Goal: Task Accomplishment & Management: Manage account settings

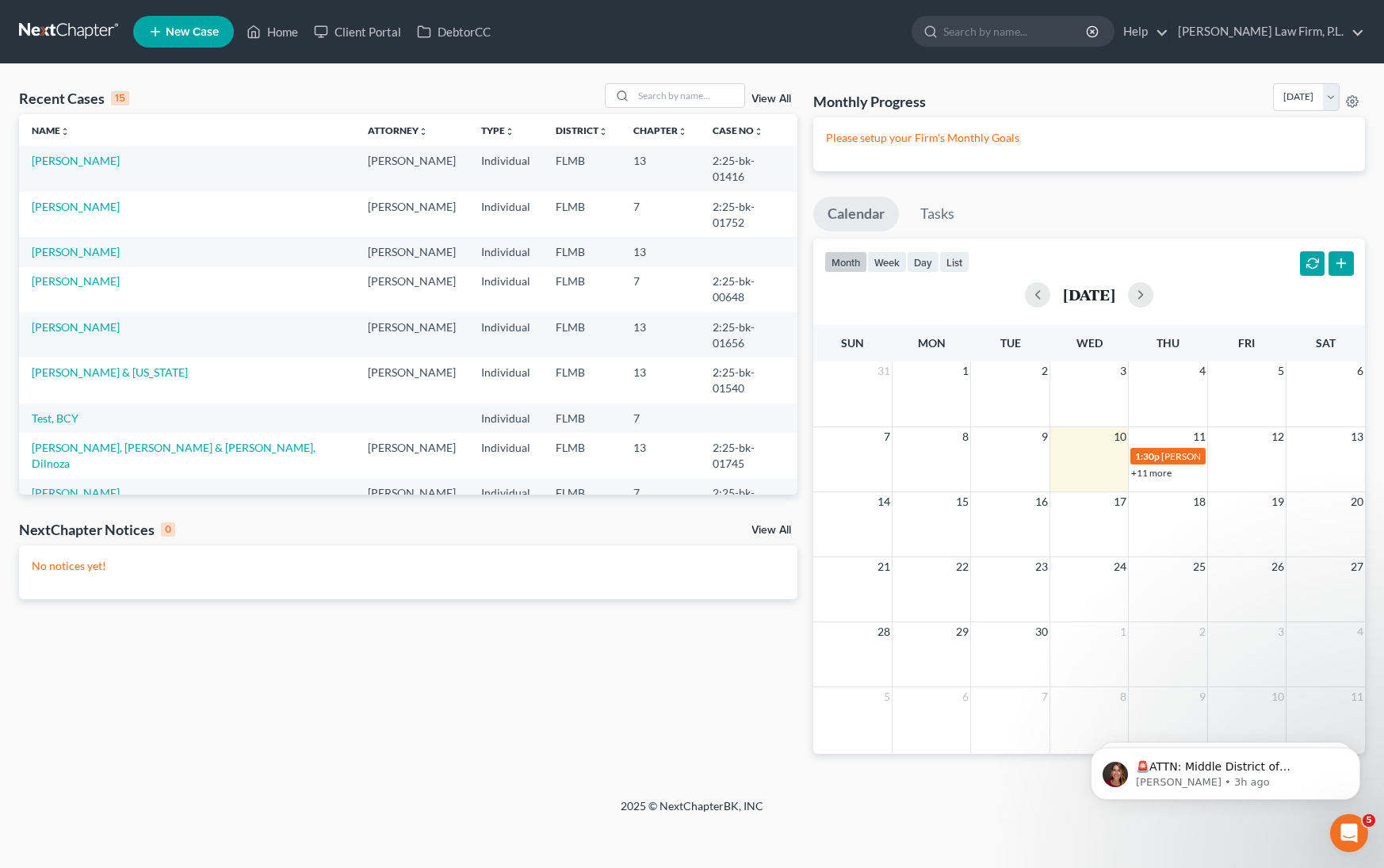
scroll to position [106, 0]
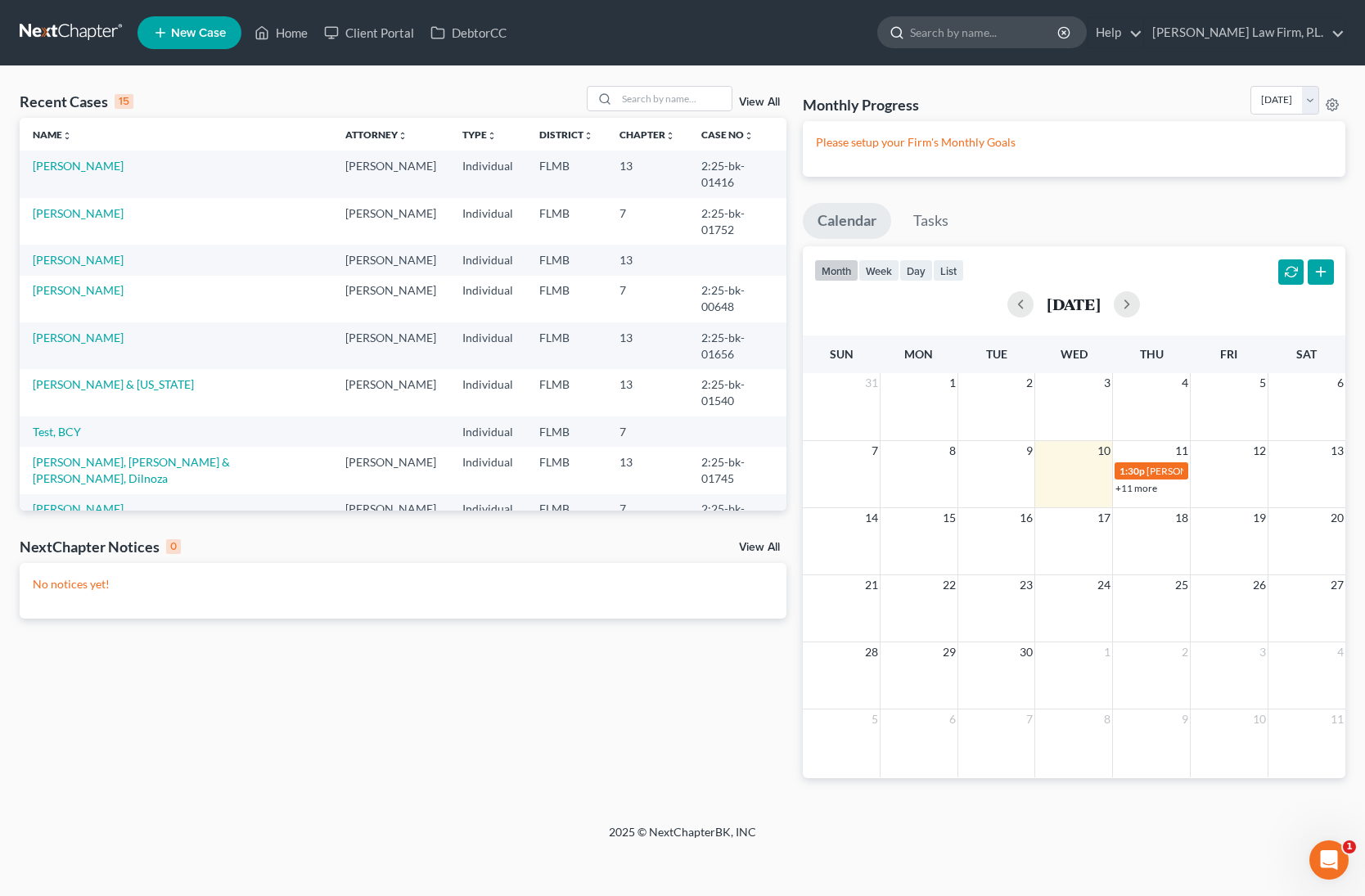
click at [1017, 28] on input "search" at bounding box center [985, 32] width 150 height 30
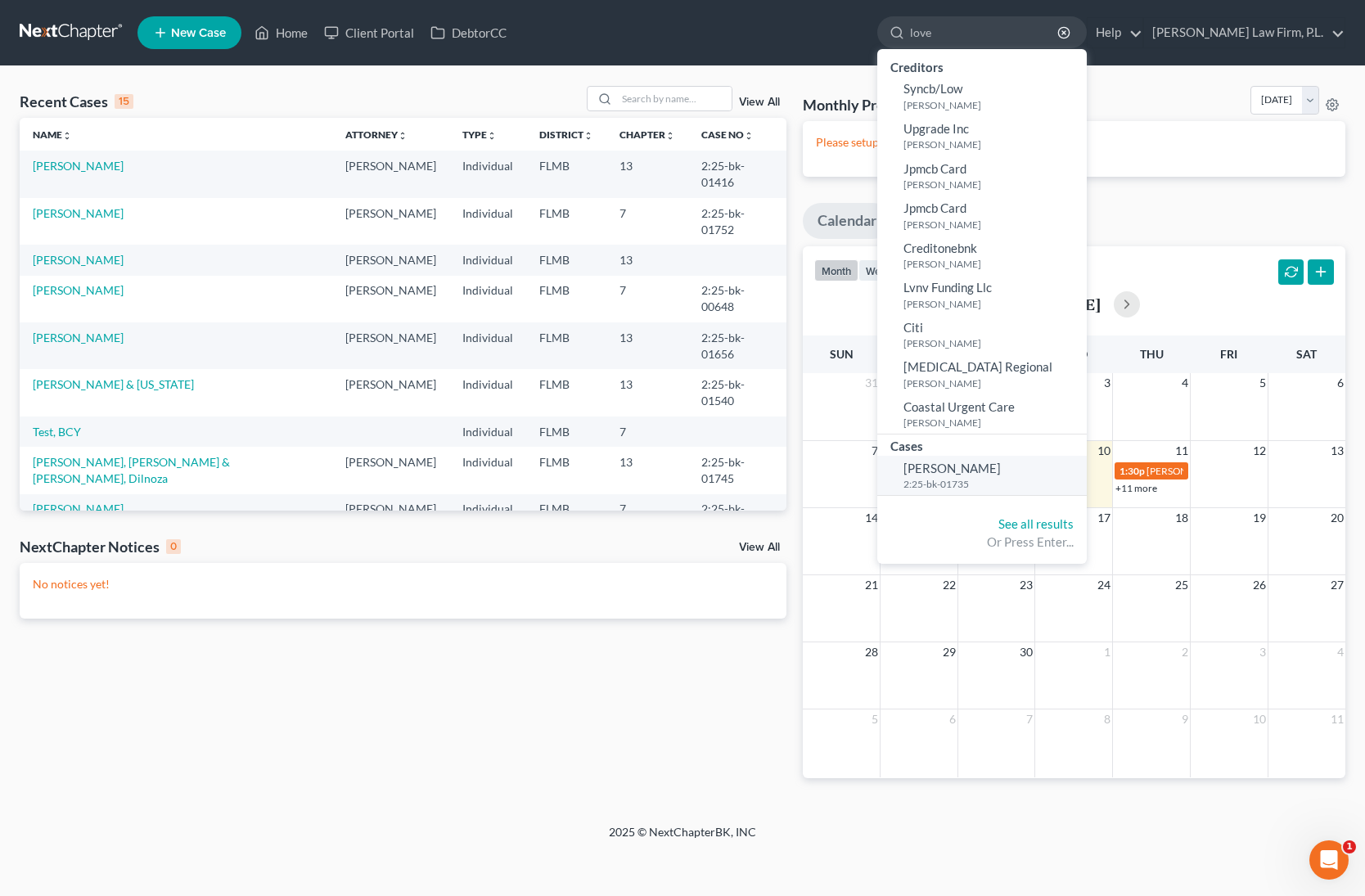
type input "love"
click at [1036, 477] on small "2:25-bk-01735" at bounding box center [993, 484] width 180 height 14
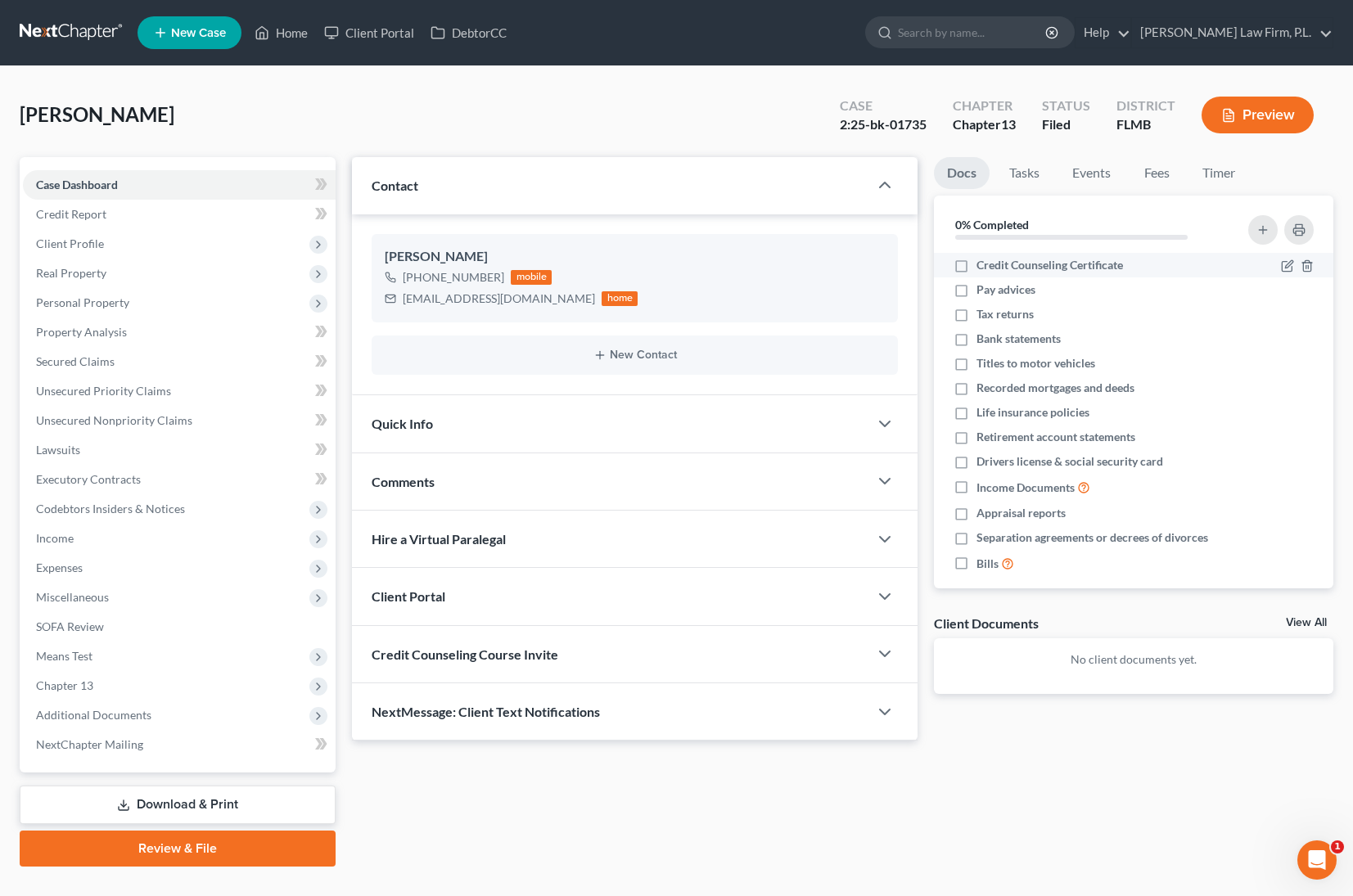
click at [977, 265] on label "Credit Counseling Certificate" at bounding box center [1050, 265] width 147 height 16
click at [983, 265] on input "Credit Counseling Certificate" at bounding box center [988, 262] width 11 height 11
checkbox input "true"
click at [977, 293] on label "Pay advices" at bounding box center [1006, 289] width 59 height 16
click at [983, 292] on input "Pay advices" at bounding box center [988, 286] width 11 height 11
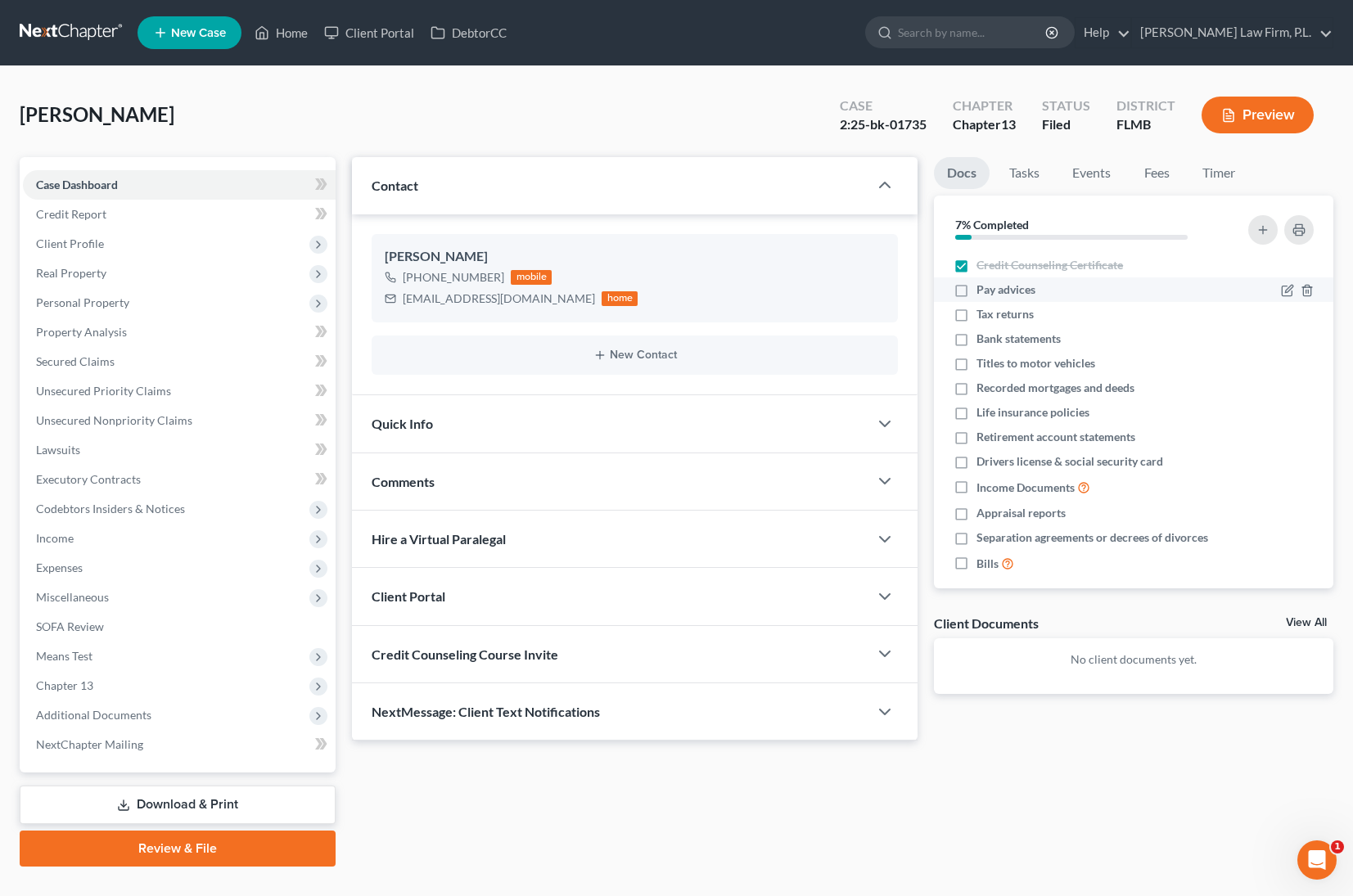
checkbox input "true"
click at [977, 322] on label "Tax returns" at bounding box center [1005, 314] width 57 height 16
click at [983, 316] on input "Tax returns" at bounding box center [988, 311] width 11 height 11
checkbox input "true"
click at [977, 338] on label "Bank statements" at bounding box center [1018, 339] width 84 height 16
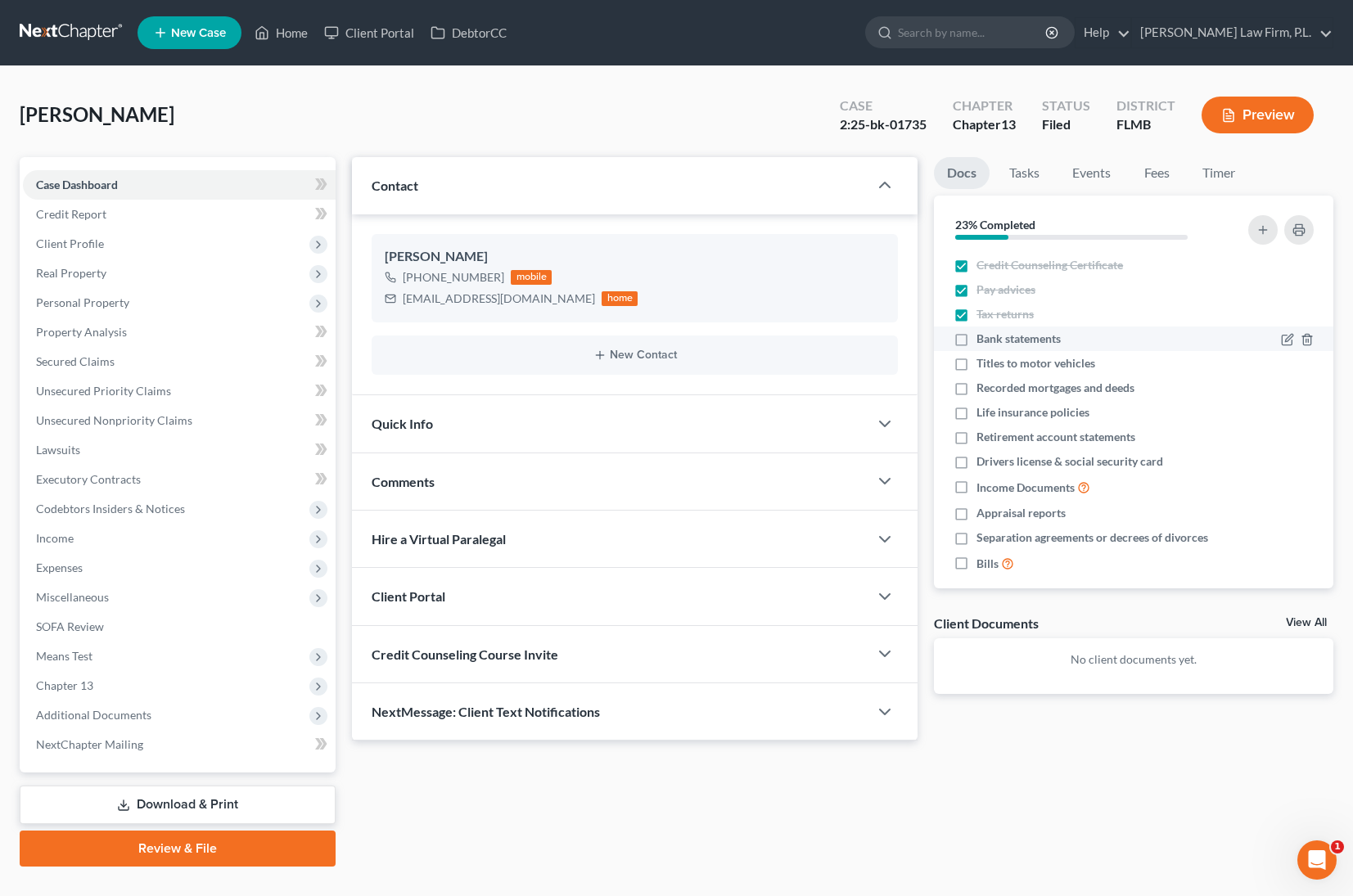
click at [983, 338] on input "Bank statements" at bounding box center [988, 335] width 11 height 11
checkbox input "true"
click at [977, 366] on label "Titles to motor vehicles" at bounding box center [1036, 363] width 119 height 16
click at [983, 366] on input "Titles to motor vehicles" at bounding box center [988, 360] width 11 height 11
checkbox input "true"
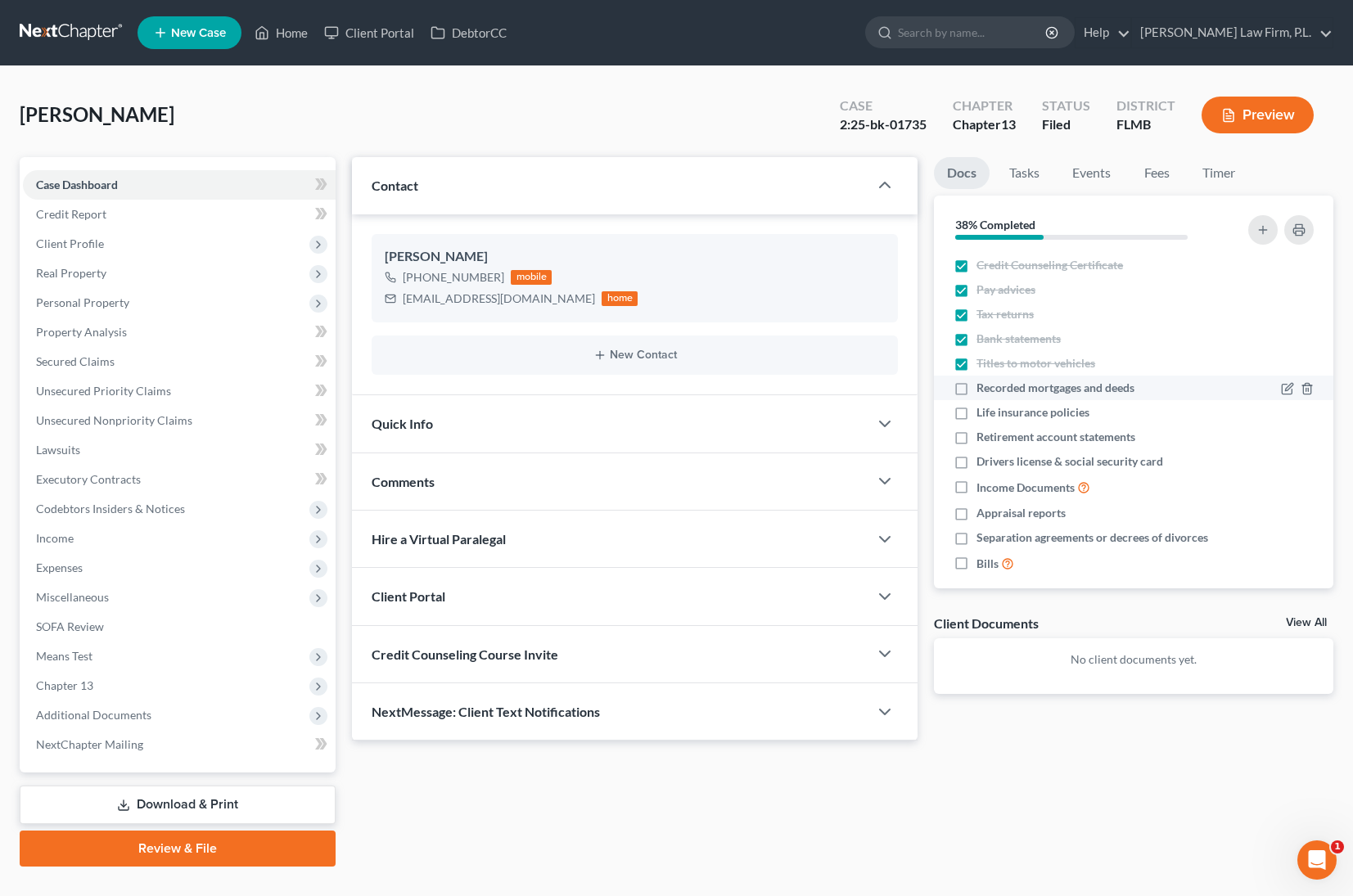
click at [977, 391] on label "Recorded mortgages and deeds" at bounding box center [1055, 388] width 158 height 16
click at [983, 390] on input "Recorded mortgages and deeds" at bounding box center [988, 384] width 11 height 11
checkbox input "true"
click at [977, 413] on label "Life insurance policies" at bounding box center [1033, 412] width 113 height 16
click at [983, 413] on input "Life insurance policies" at bounding box center [988, 409] width 11 height 11
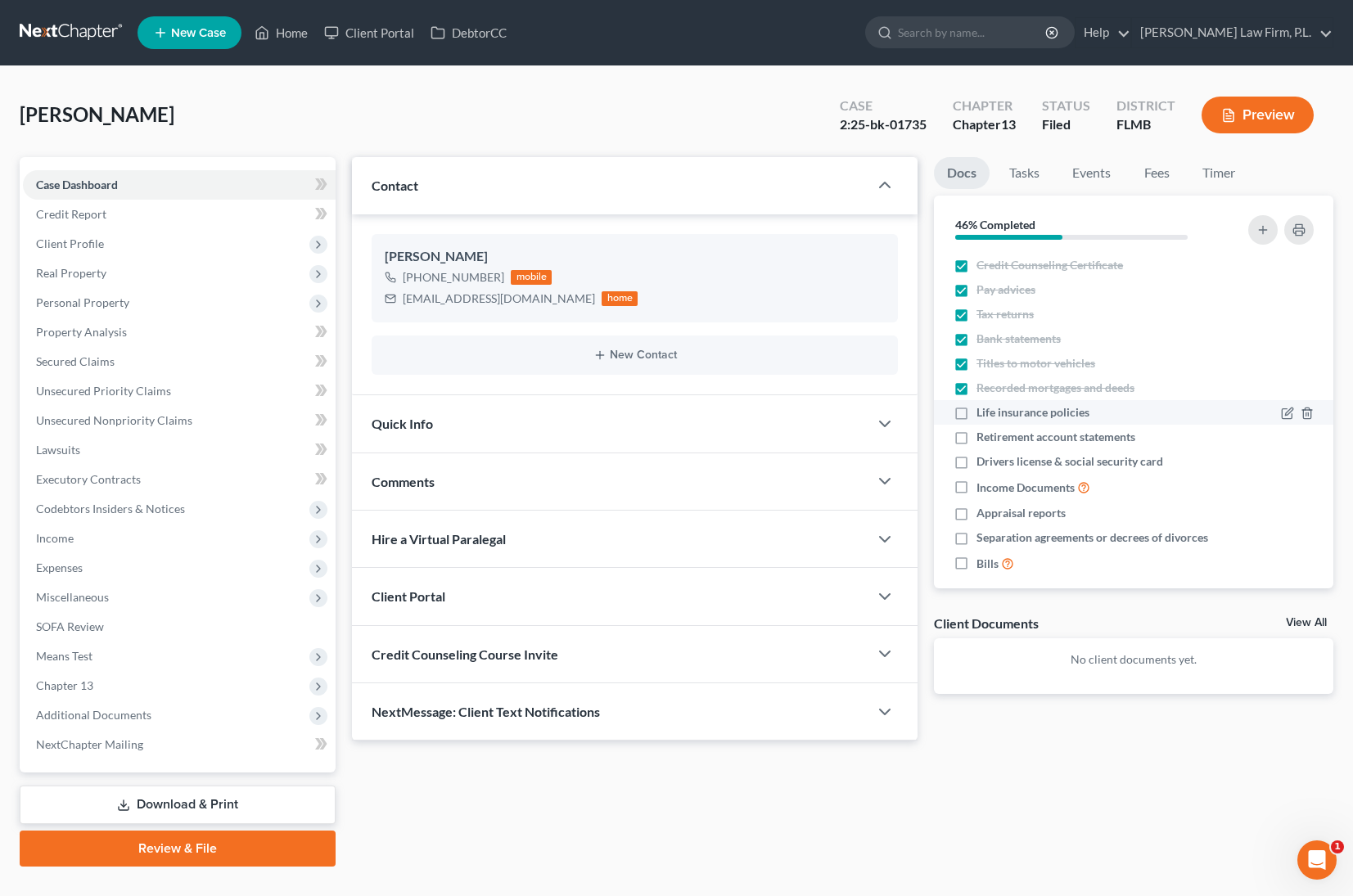
checkbox input "true"
click at [977, 442] on label "Retirement account statements" at bounding box center [1056, 437] width 159 height 16
click at [983, 439] on input "Retirement account statements" at bounding box center [988, 434] width 11 height 11
checkbox input "true"
click at [977, 468] on label "Drivers license & social security card" at bounding box center [1070, 462] width 187 height 16
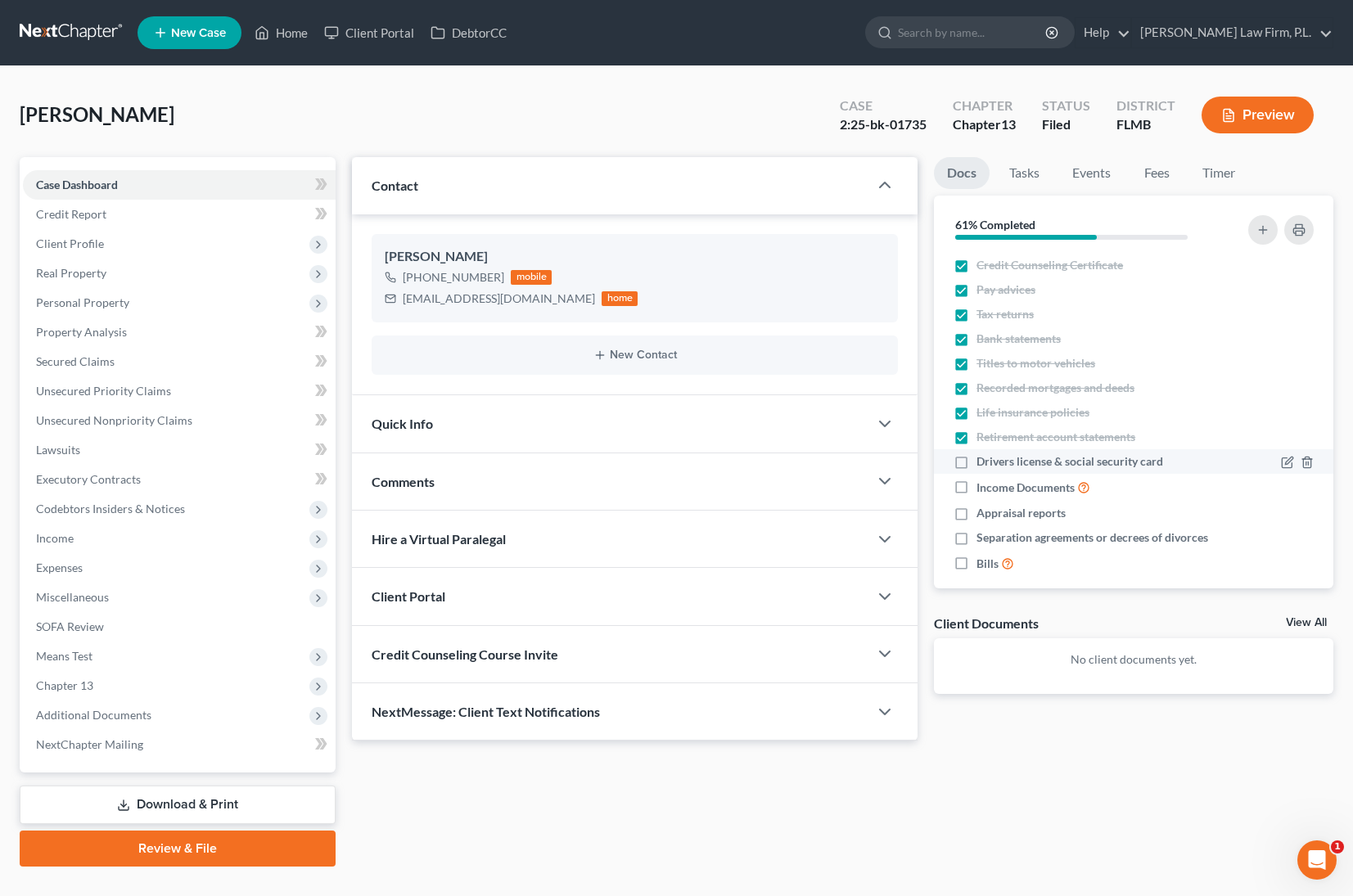
click at [983, 464] on input "Drivers license & social security card" at bounding box center [988, 458] width 11 height 11
checkbox input "true"
click at [977, 486] on label "Income Documents" at bounding box center [1033, 487] width 114 height 19
click at [983, 486] on input "Income Documents" at bounding box center [988, 483] width 11 height 11
checkbox input "true"
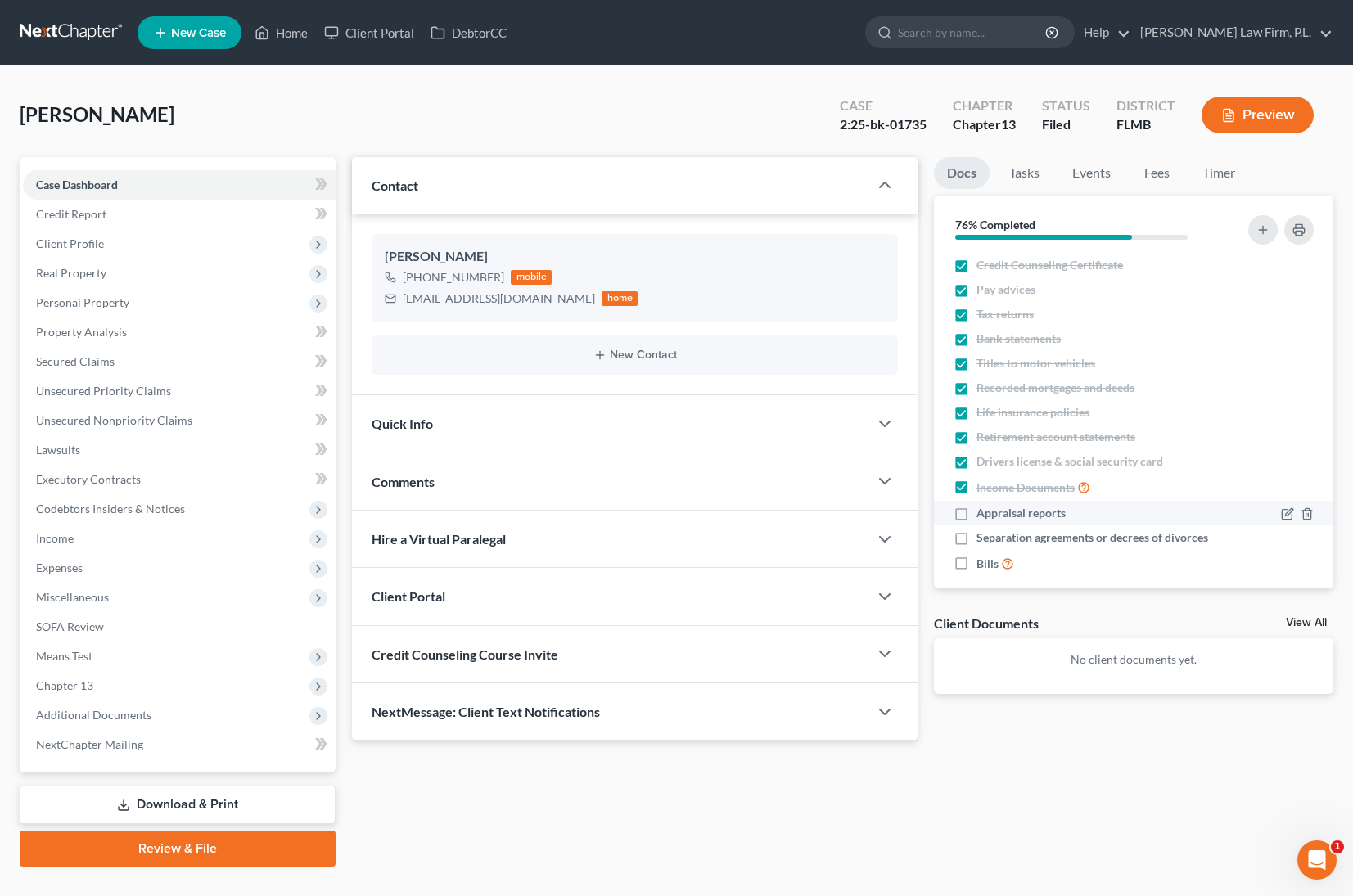
click at [977, 520] on label "Appraisal reports" at bounding box center [1021, 513] width 89 height 16
click at [983, 516] on input "Appraisal reports" at bounding box center [988, 510] width 11 height 11
checkbox input "true"
click at [977, 533] on label "Separation agreements or decrees of divorces" at bounding box center [1092, 538] width 231 height 16
click at [983, 533] on input "Separation agreements or decrees of divorces" at bounding box center [988, 534] width 11 height 11
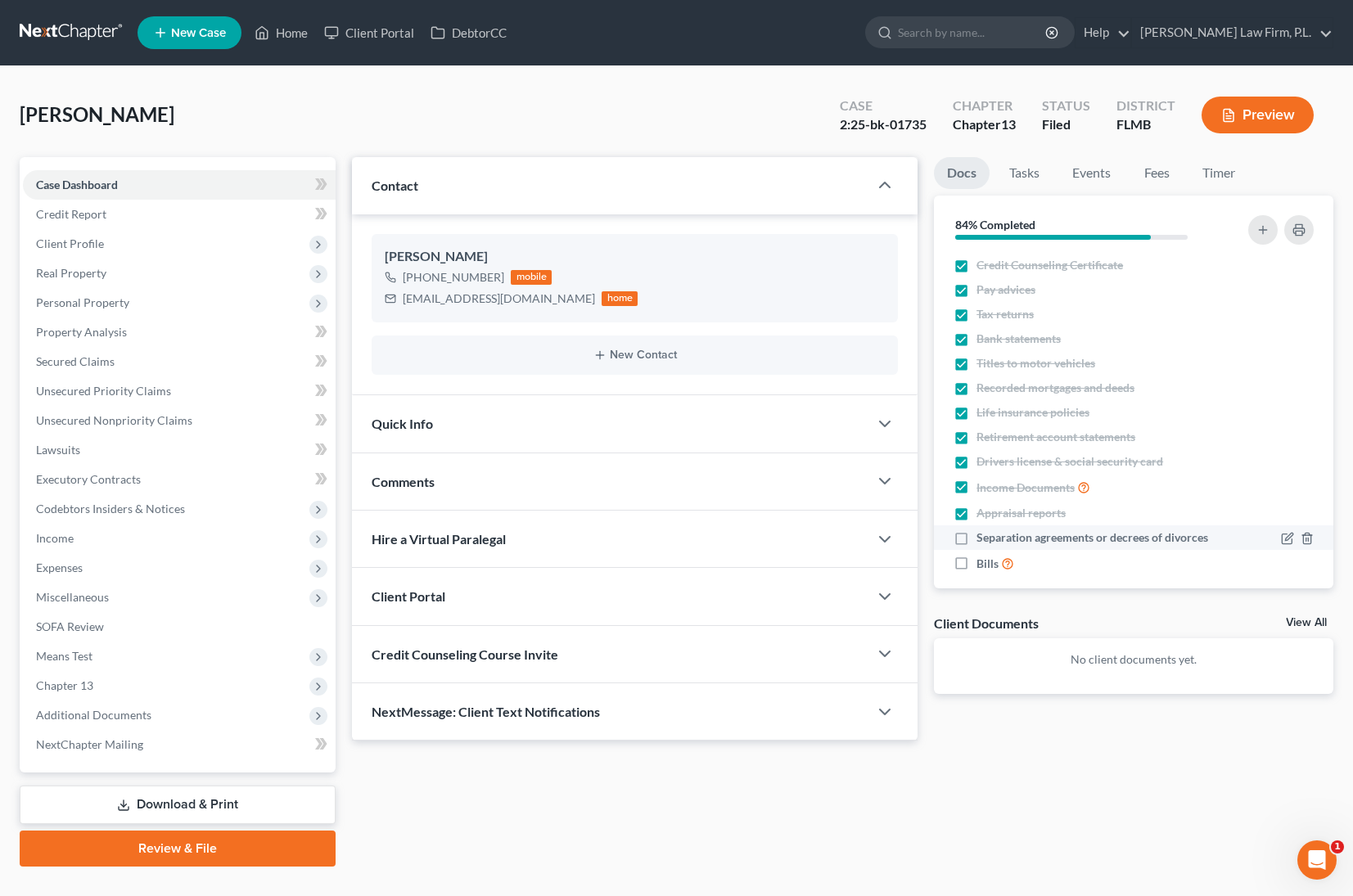
checkbox input "true"
click at [977, 571] on label "Bills" at bounding box center [995, 563] width 38 height 19
click at [983, 565] on input "Bills" at bounding box center [988, 559] width 11 height 11
checkbox input "true"
click at [1029, 172] on link "Tasks" at bounding box center [1024, 173] width 57 height 32
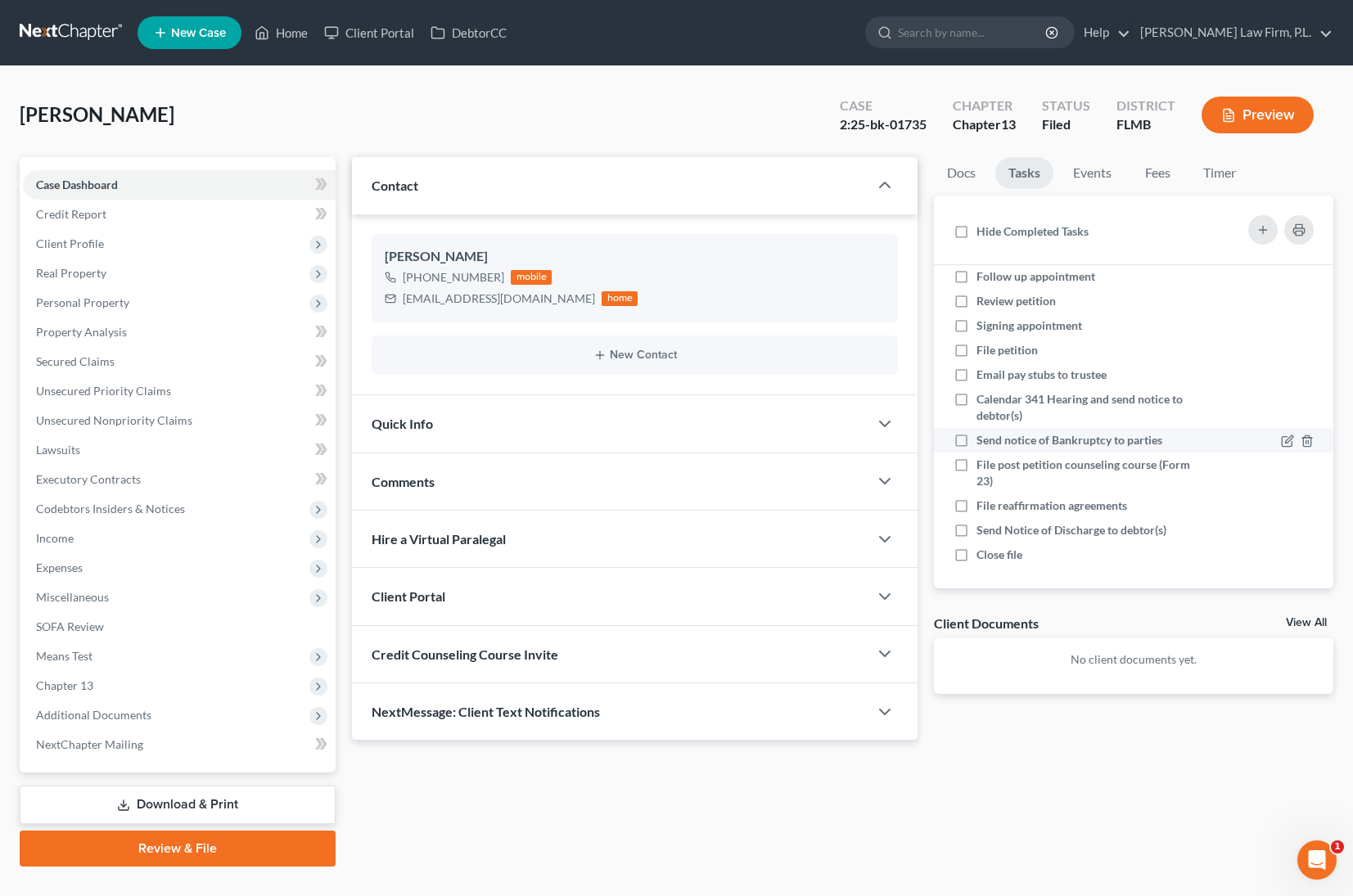
scroll to position [68, 0]
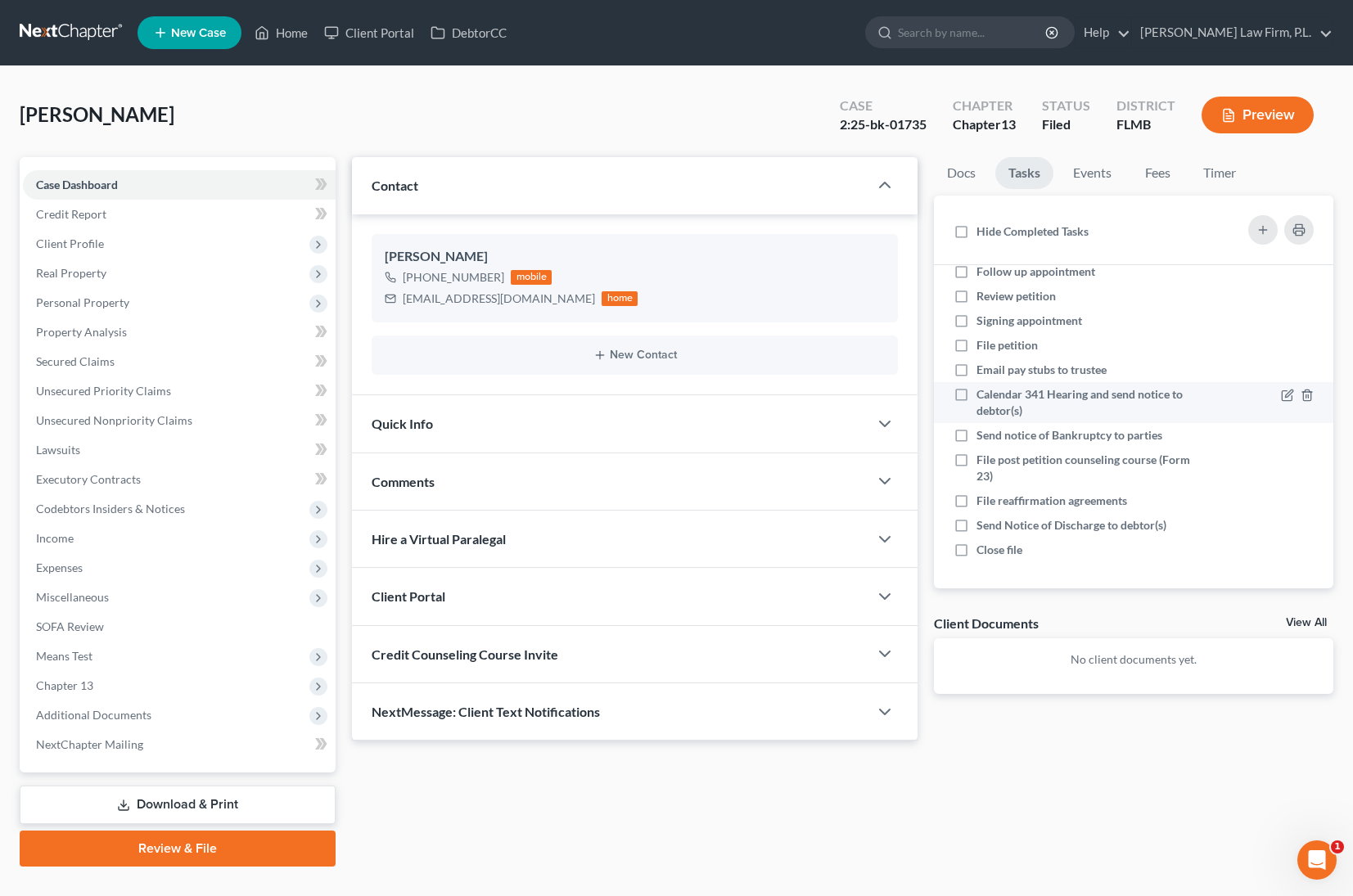
click at [977, 391] on label "Calendar 341 Hearing and send notice to debtor(s)" at bounding box center [1088, 403] width 223 height 33
click at [983, 391] on input "Calendar 341 Hearing and send notice to debtor(s)" at bounding box center [988, 391] width 11 height 11
click at [977, 393] on label "Calendar 341 Hearing and send notice to debtor(s)" at bounding box center [1088, 403] width 223 height 33
click at [983, 393] on input "Calendar 341 Hearing and send notice to debtor(s)" at bounding box center [988, 391] width 11 height 11
checkbox input "false"
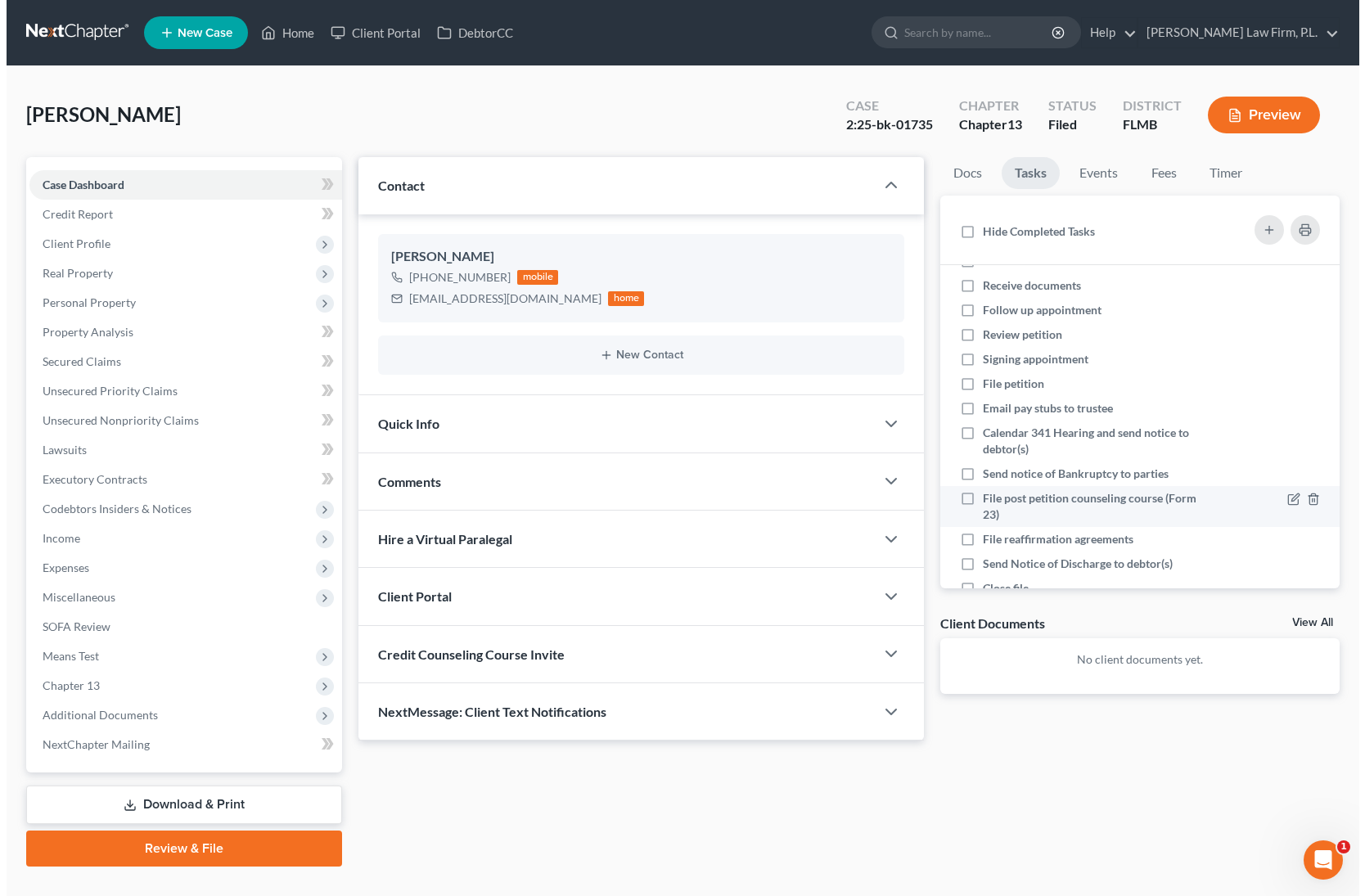
scroll to position [0, 0]
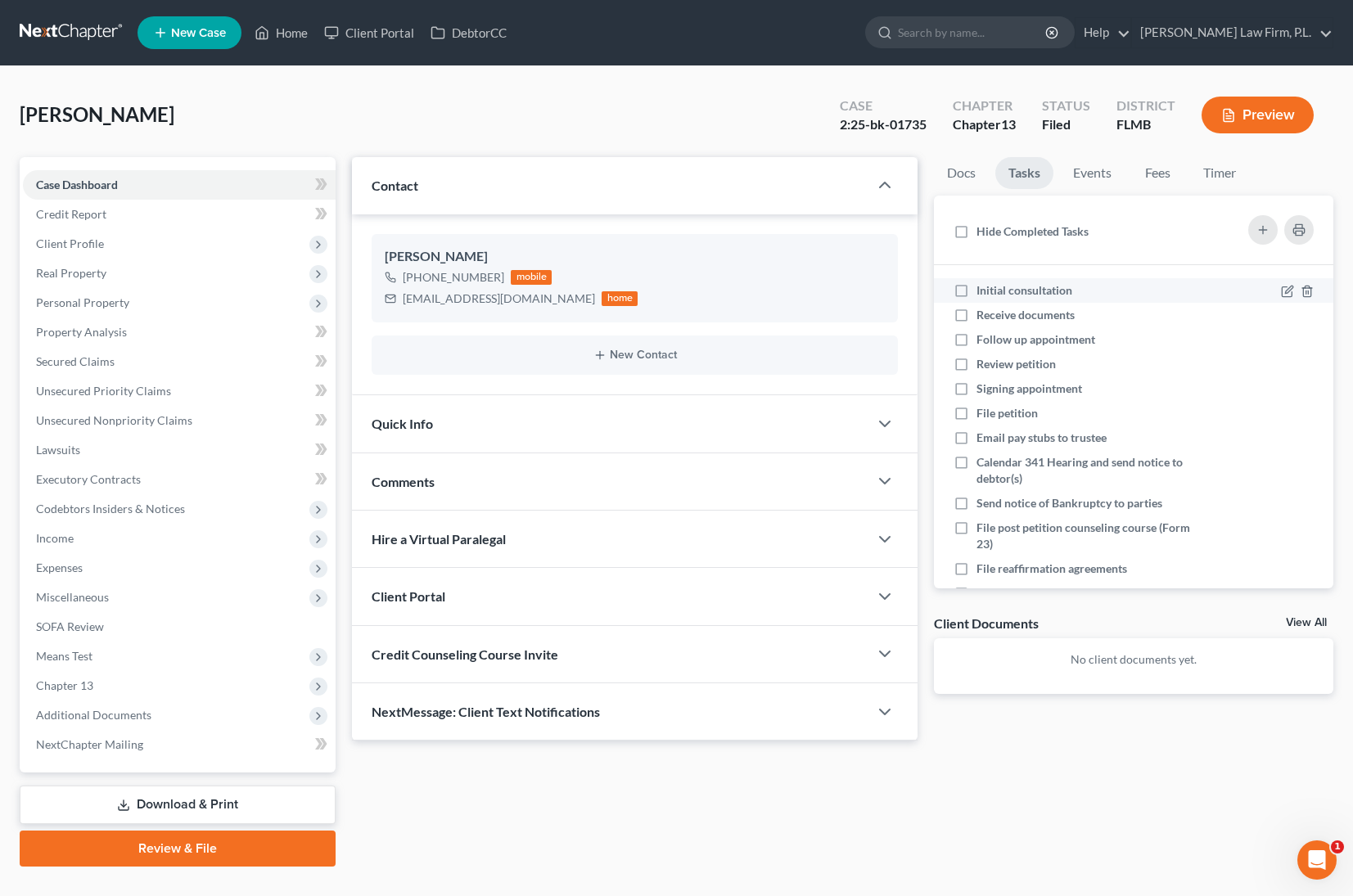
drag, startPoint x: 962, startPoint y: 286, endPoint x: 962, endPoint y: 295, distance: 9.0
click at [977, 286] on label "Initial consultation" at bounding box center [1031, 290] width 109 height 16
click at [983, 286] on input "Initial consultation" at bounding box center [988, 287] width 11 height 11
checkbox input "true"
click at [977, 316] on label "Receive documents" at bounding box center [1032, 315] width 112 height 16
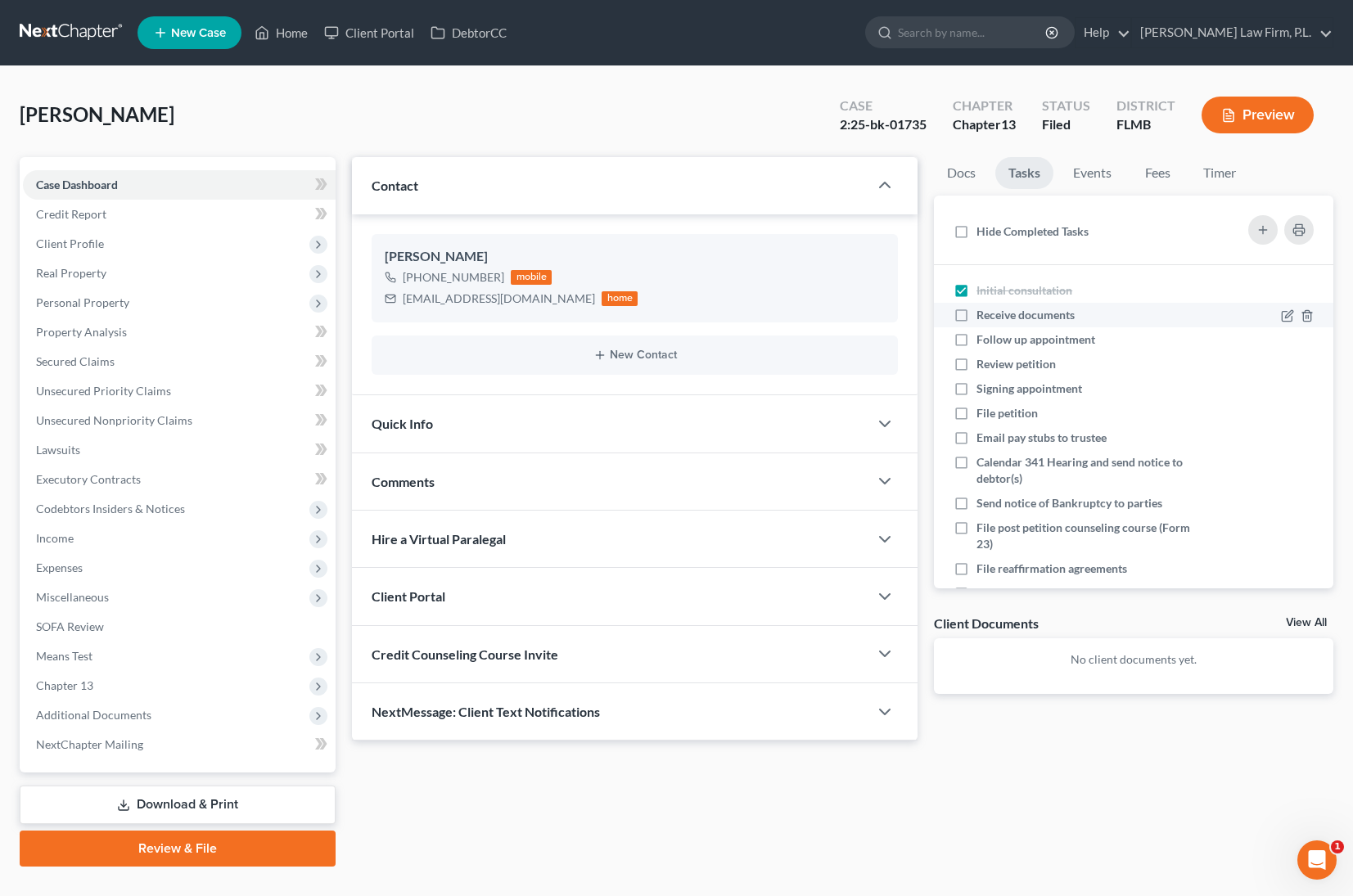
click at [983, 316] on input "Receive documents" at bounding box center [988, 312] width 11 height 11
checkbox input "true"
click at [977, 339] on label "Follow up appointment" at bounding box center [1042, 339] width 132 height 16
click at [983, 339] on input "Follow up appointment" at bounding box center [988, 336] width 11 height 11
checkbox input "true"
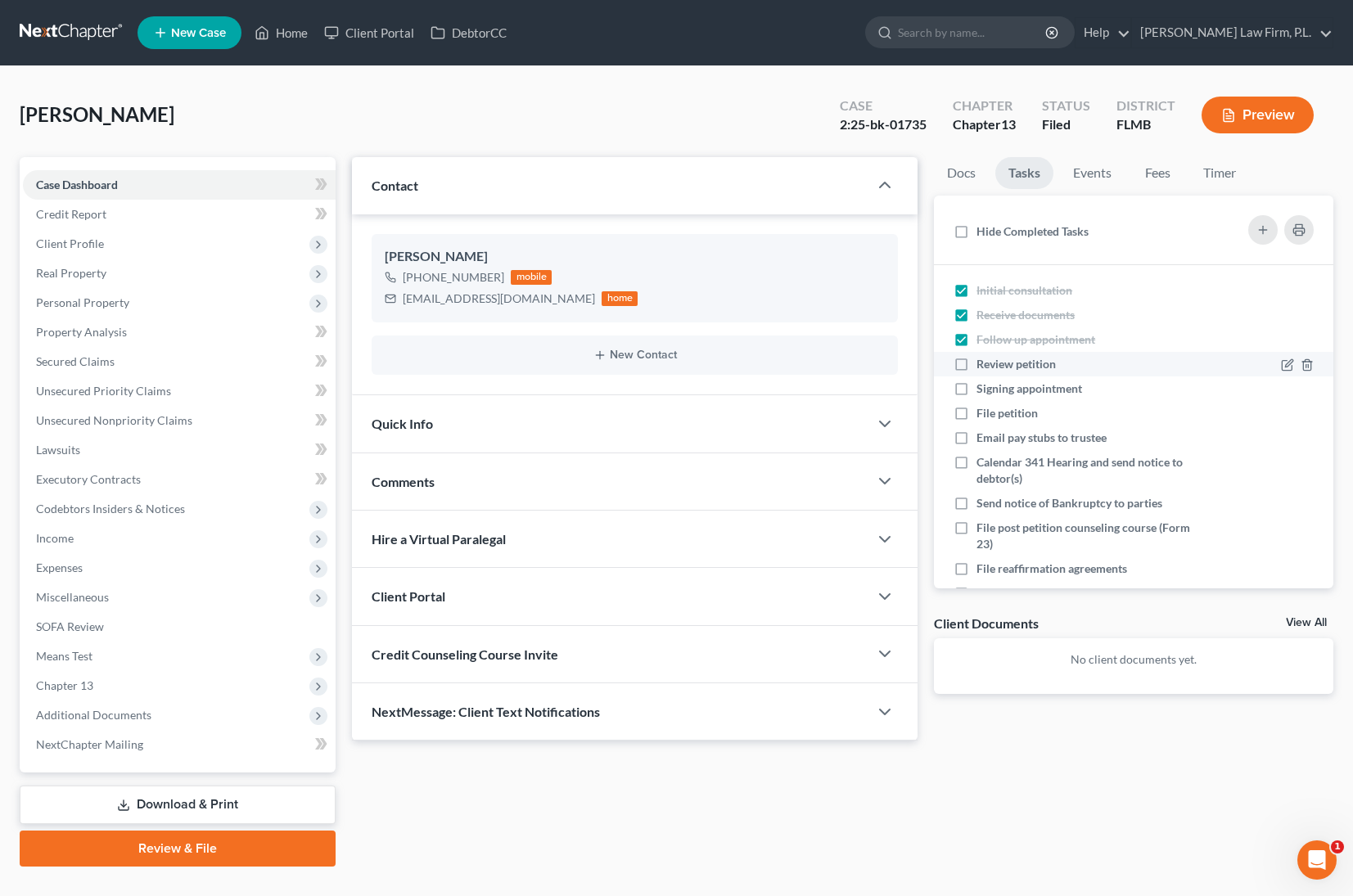
click at [977, 362] on label "Review petition" at bounding box center [1023, 364] width 93 height 16
click at [983, 362] on input "Review petition" at bounding box center [988, 361] width 11 height 11
checkbox input "true"
click at [977, 384] on label "Signing appointment" at bounding box center [1036, 389] width 119 height 16
click at [983, 384] on input "Signing appointment" at bounding box center [988, 385] width 11 height 11
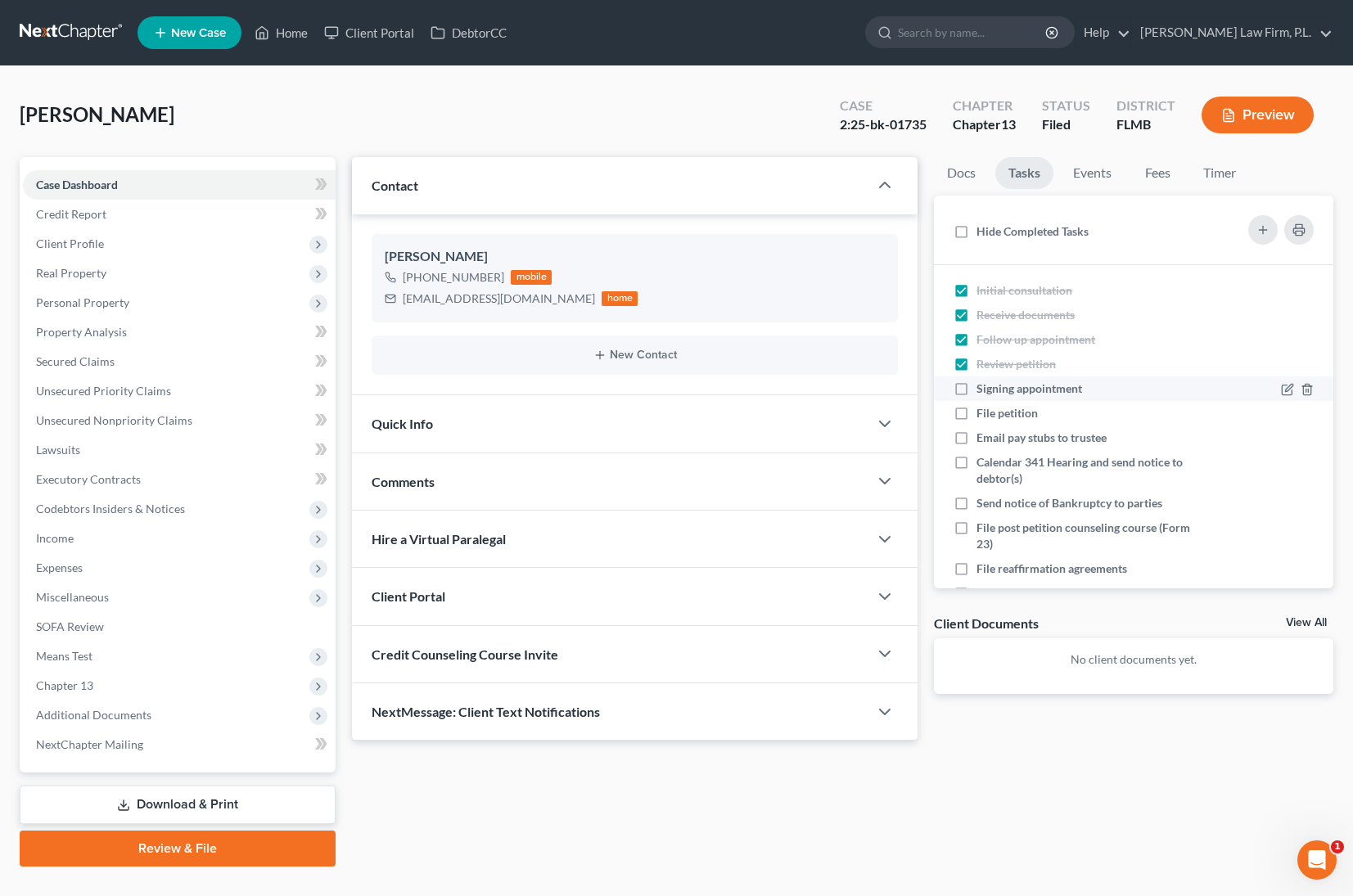
checkbox input "true"
click at [977, 411] on label "File petition" at bounding box center [1014, 413] width 75 height 16
click at [983, 411] on input "File petition" at bounding box center [988, 410] width 11 height 11
checkbox input "true"
click at [977, 437] on label "Email pay stubs to trustee" at bounding box center [1048, 438] width 144 height 16
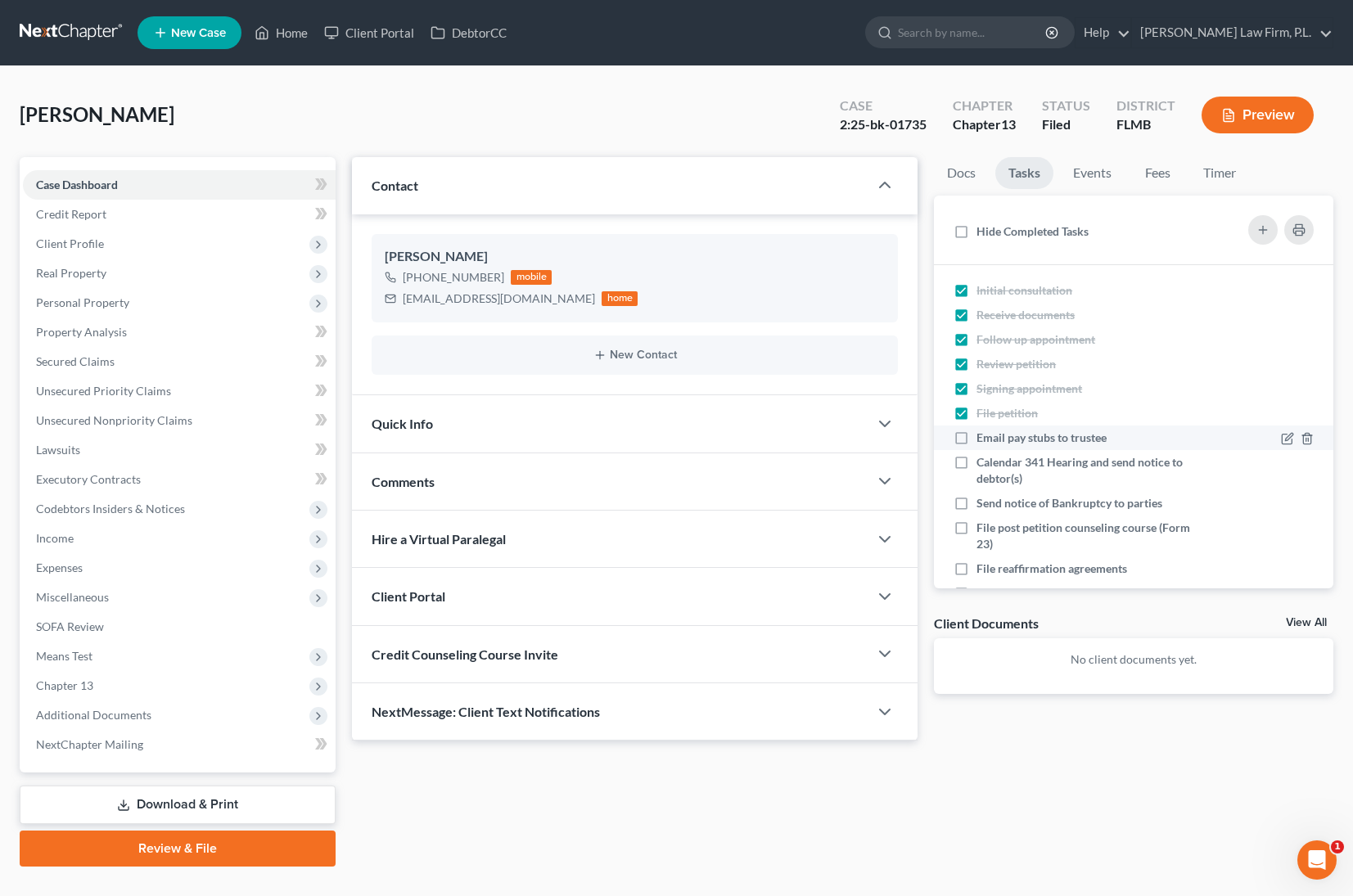
click at [983, 437] on input "Email pay stubs to trustee" at bounding box center [988, 434] width 11 height 11
checkbox input "true"
click at [1098, 180] on link "Events" at bounding box center [1091, 173] width 65 height 32
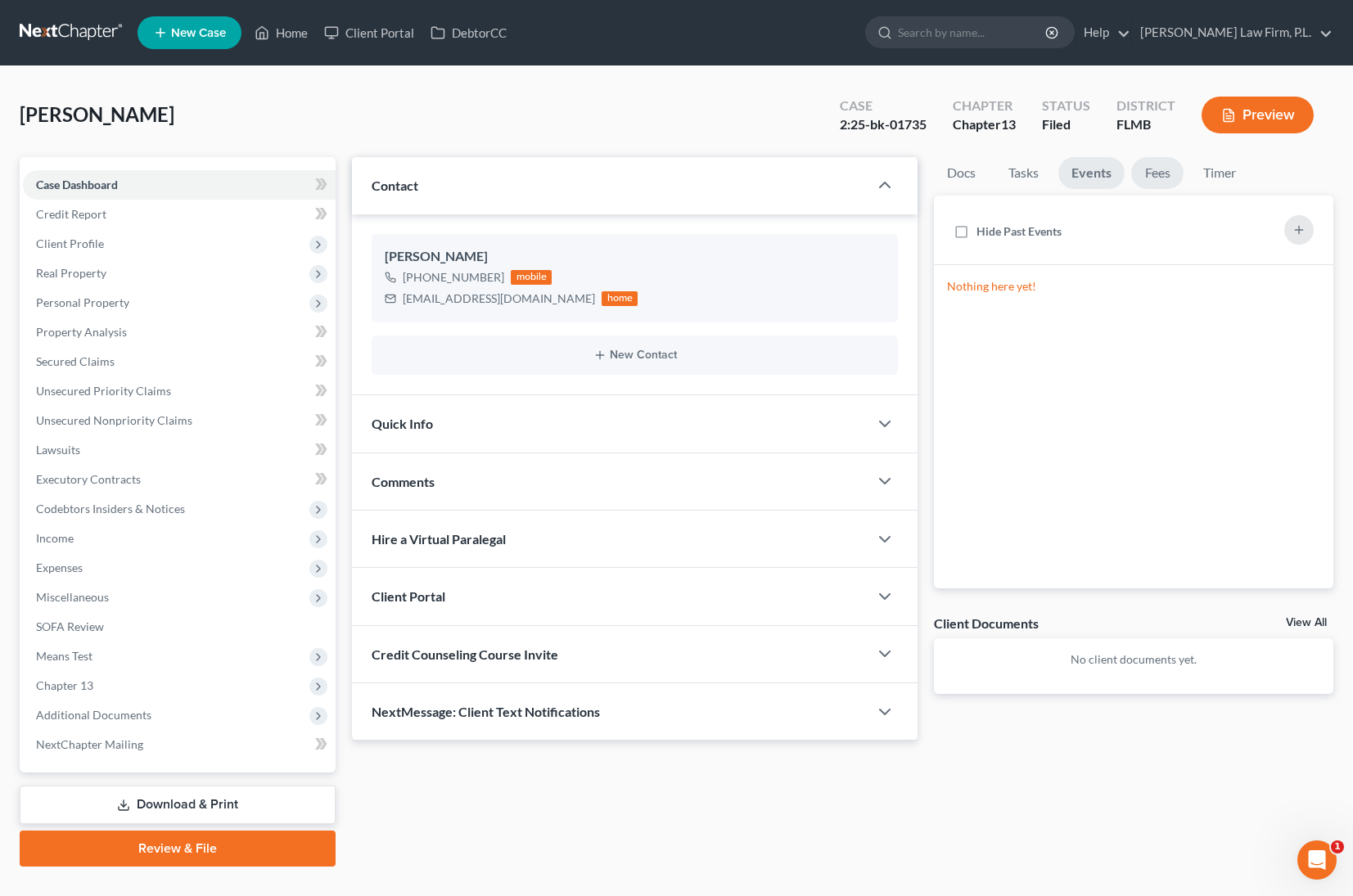
click at [1159, 175] on link "Fees" at bounding box center [1157, 173] width 52 height 32
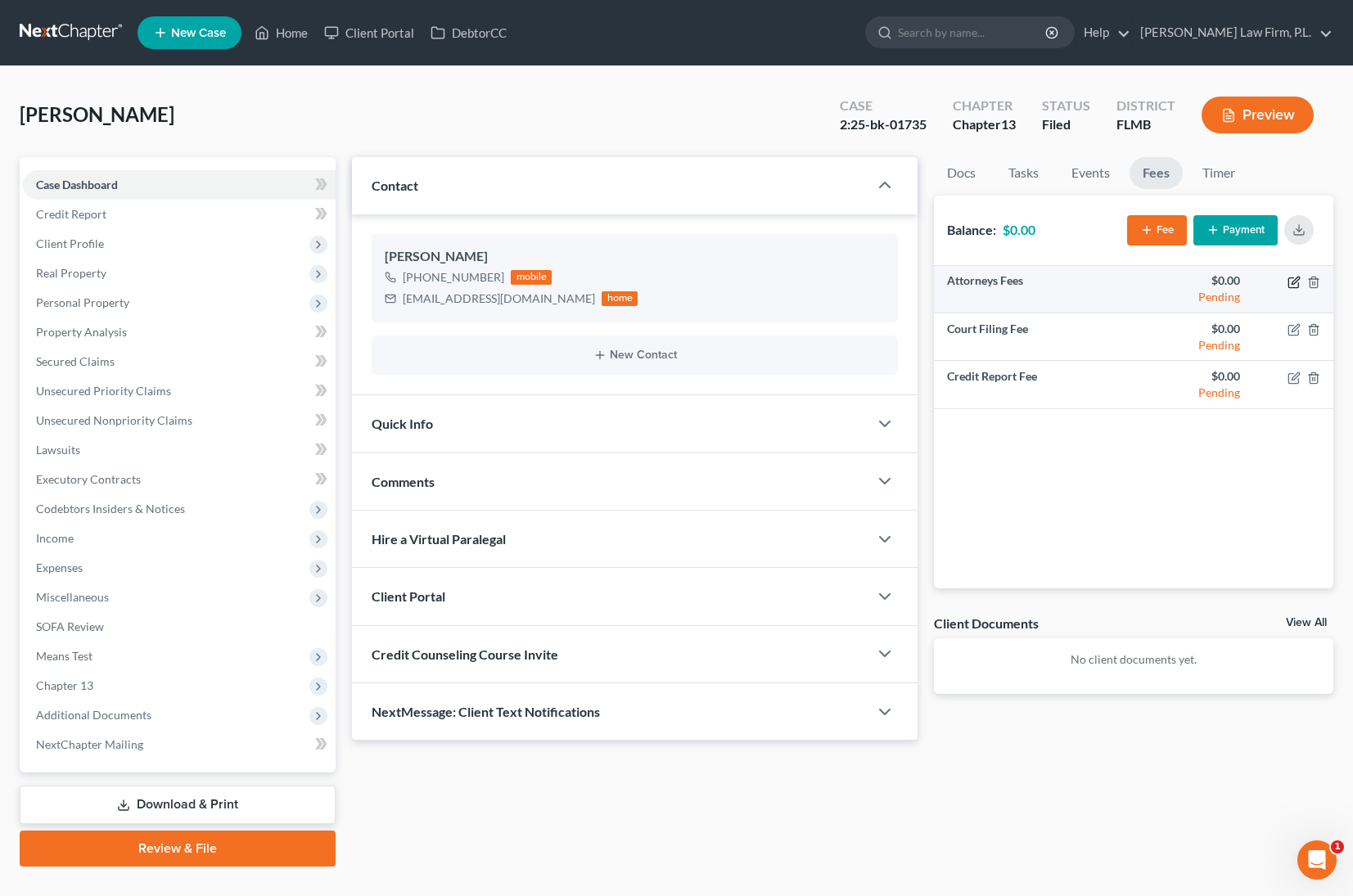
click at [1292, 280] on icon "button" at bounding box center [1294, 282] width 13 height 13
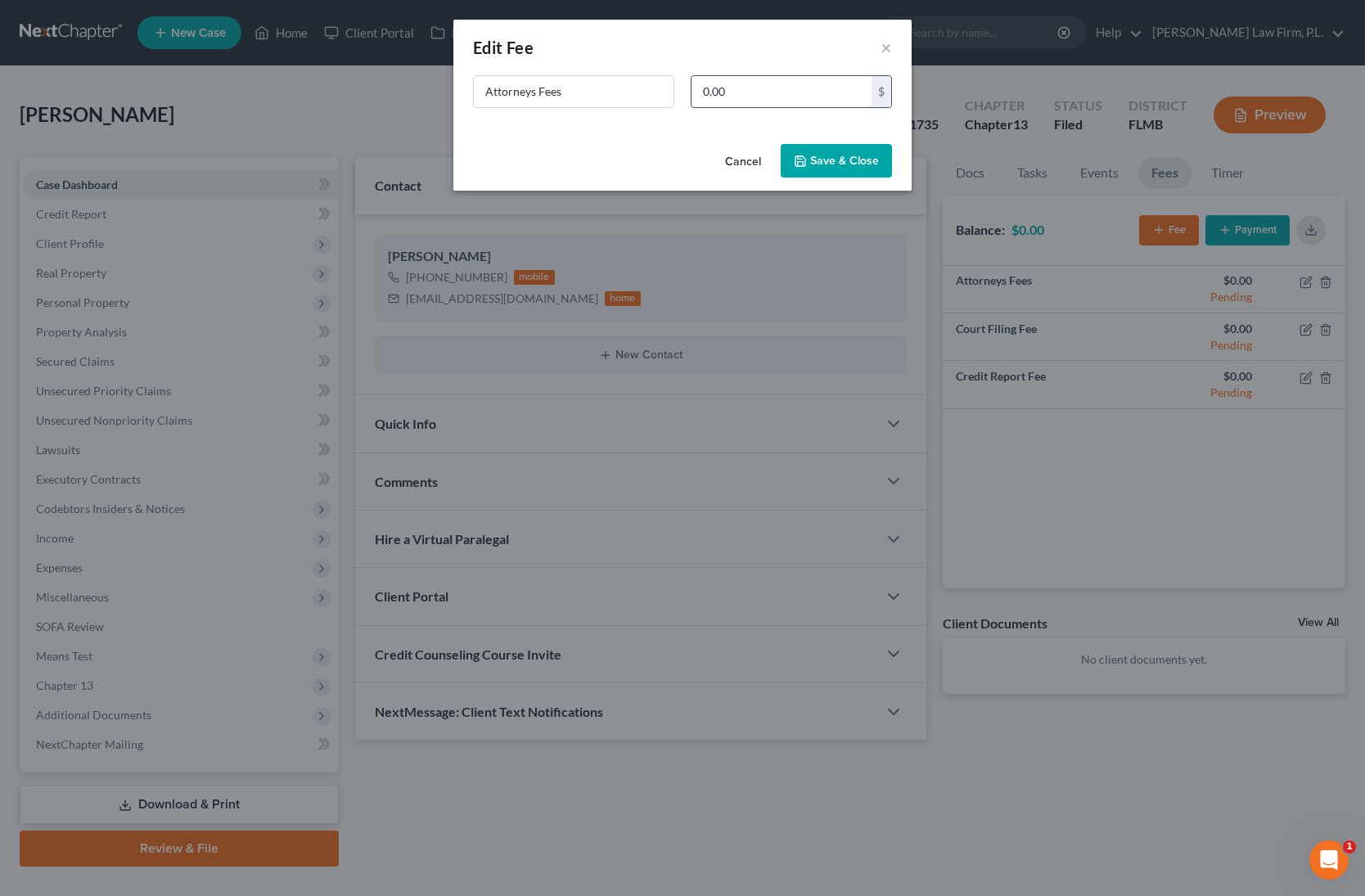
click at [836, 89] on input "0.00" at bounding box center [781, 92] width 180 height 31
type input "2,500"
drag, startPoint x: 803, startPoint y: 150, endPoint x: 1102, endPoint y: 247, distance: 314.3
click at [803, 150] on button "Save & Close" at bounding box center [836, 161] width 111 height 34
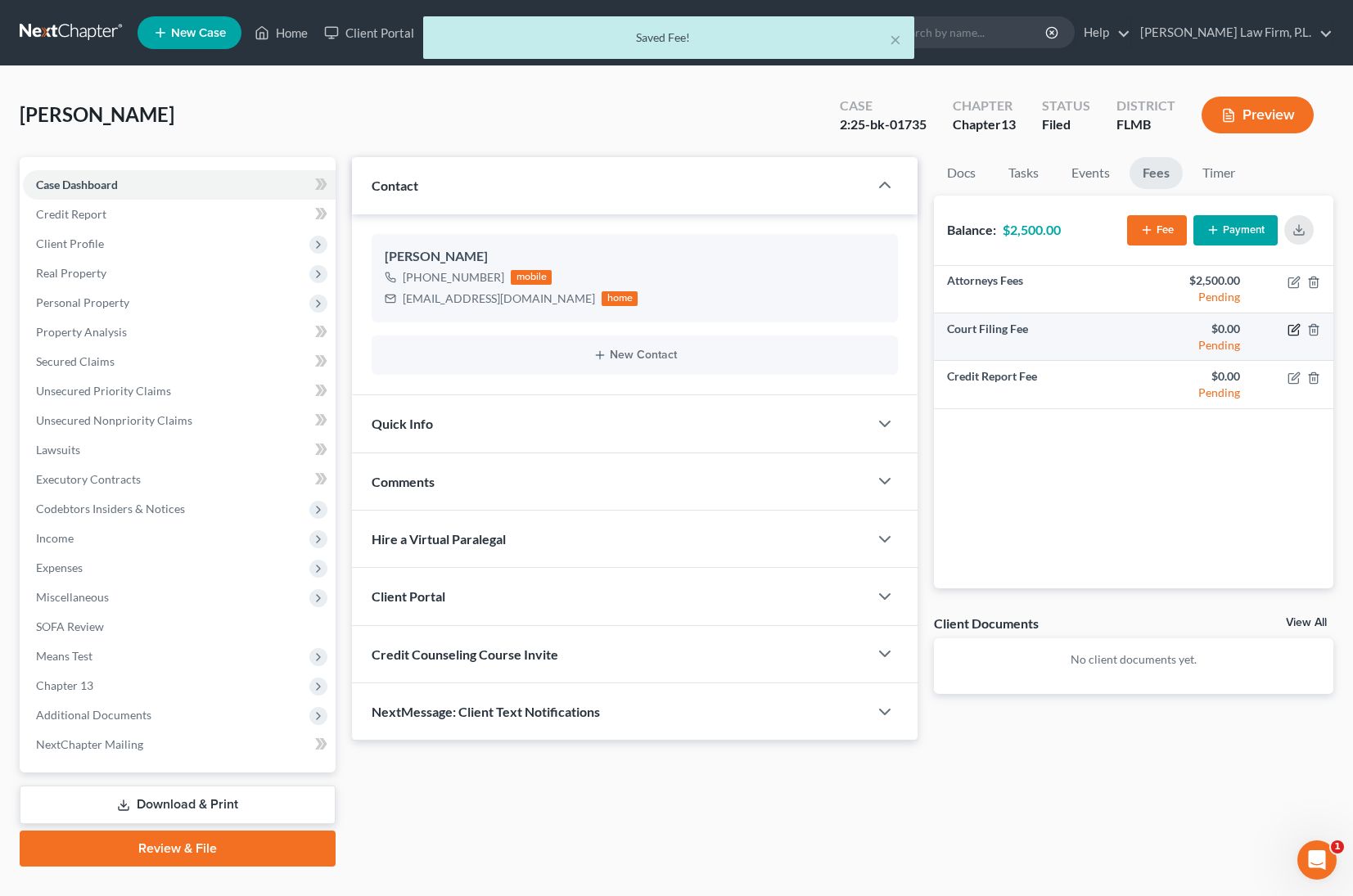
click at [1296, 329] on icon "button" at bounding box center [1295, 327] width 7 height 7
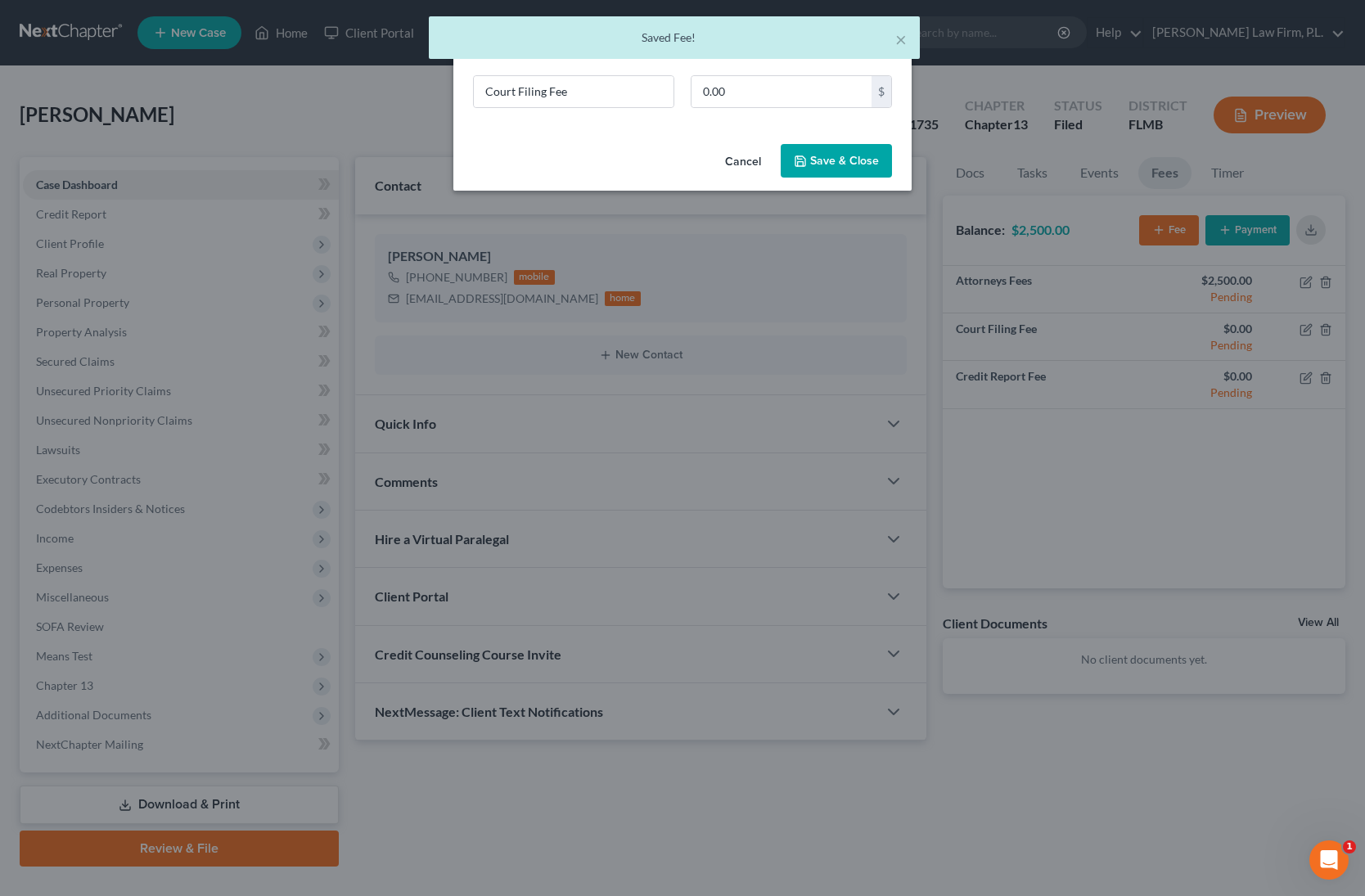
click at [816, 132] on div "Court Filing Fee 0.00 $" at bounding box center [682, 107] width 458 height 62
click at [771, 89] on input "0.00" at bounding box center [781, 92] width 180 height 31
type input "313"
click at [808, 151] on button "Save & Close" at bounding box center [836, 161] width 111 height 34
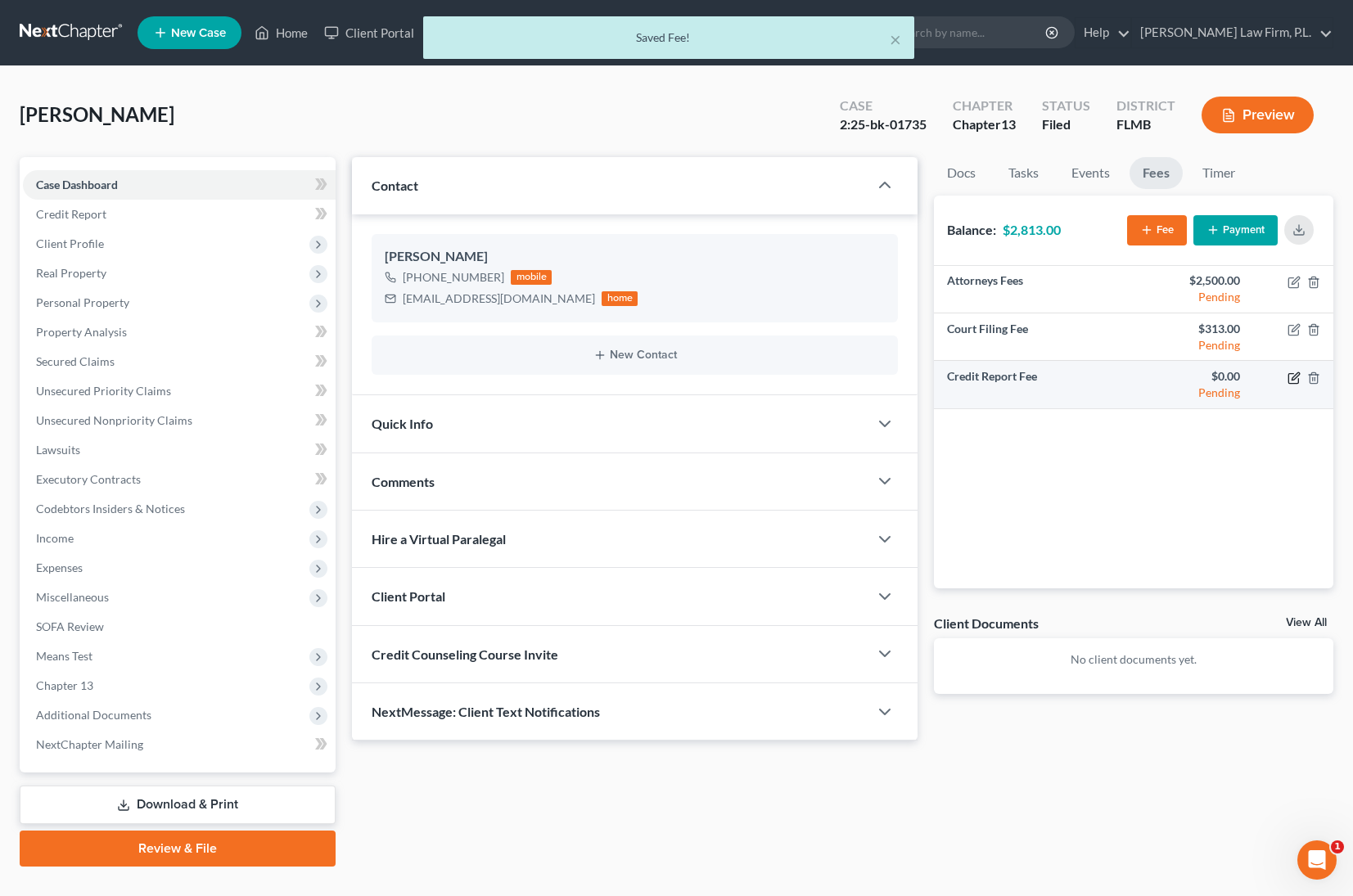
click at [1300, 379] on icon "button" at bounding box center [1294, 378] width 13 height 13
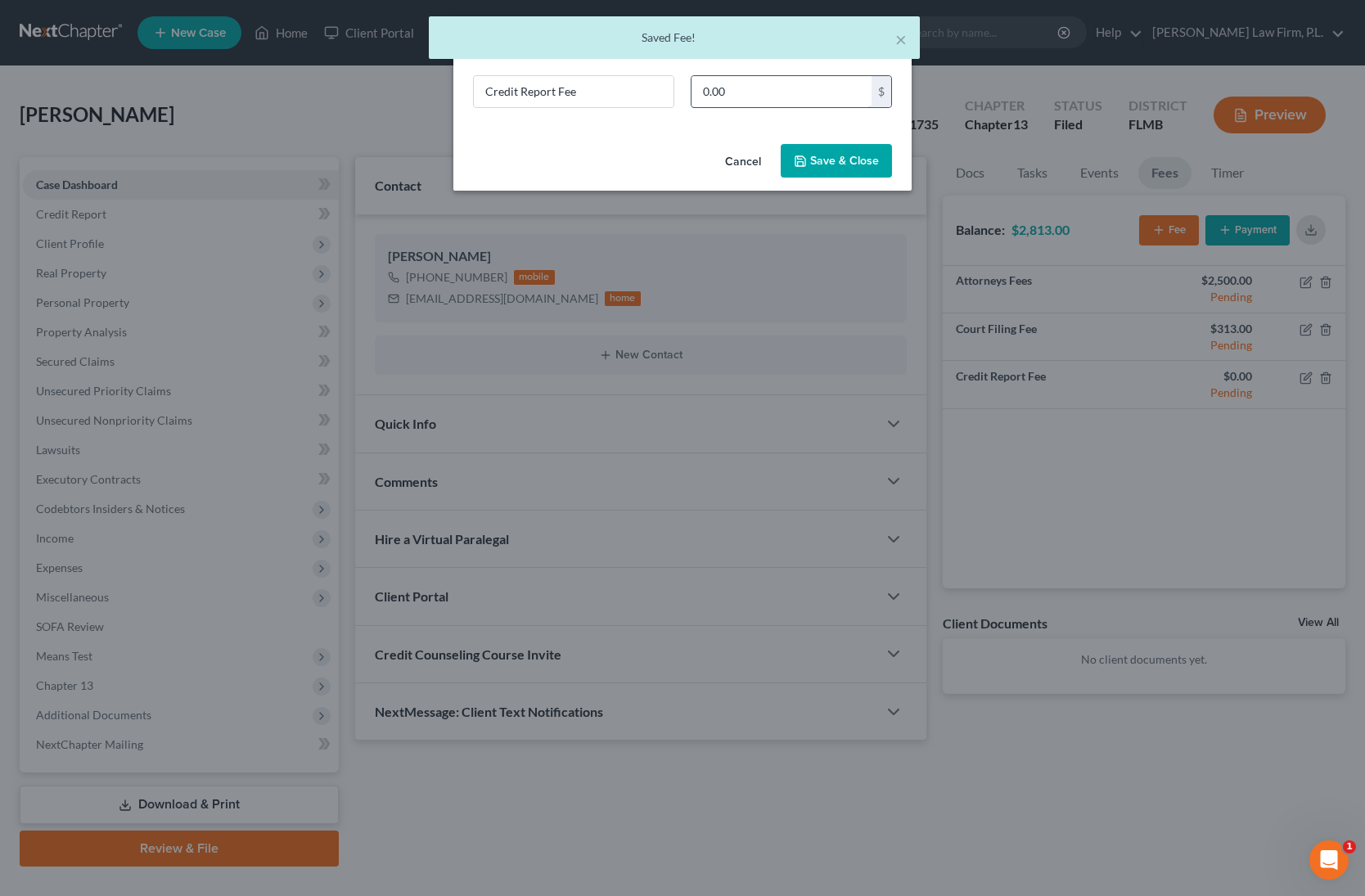
click at [802, 90] on input "0.00" at bounding box center [781, 92] width 180 height 31
type input "45"
click at [831, 169] on button "Save & Close" at bounding box center [836, 161] width 111 height 34
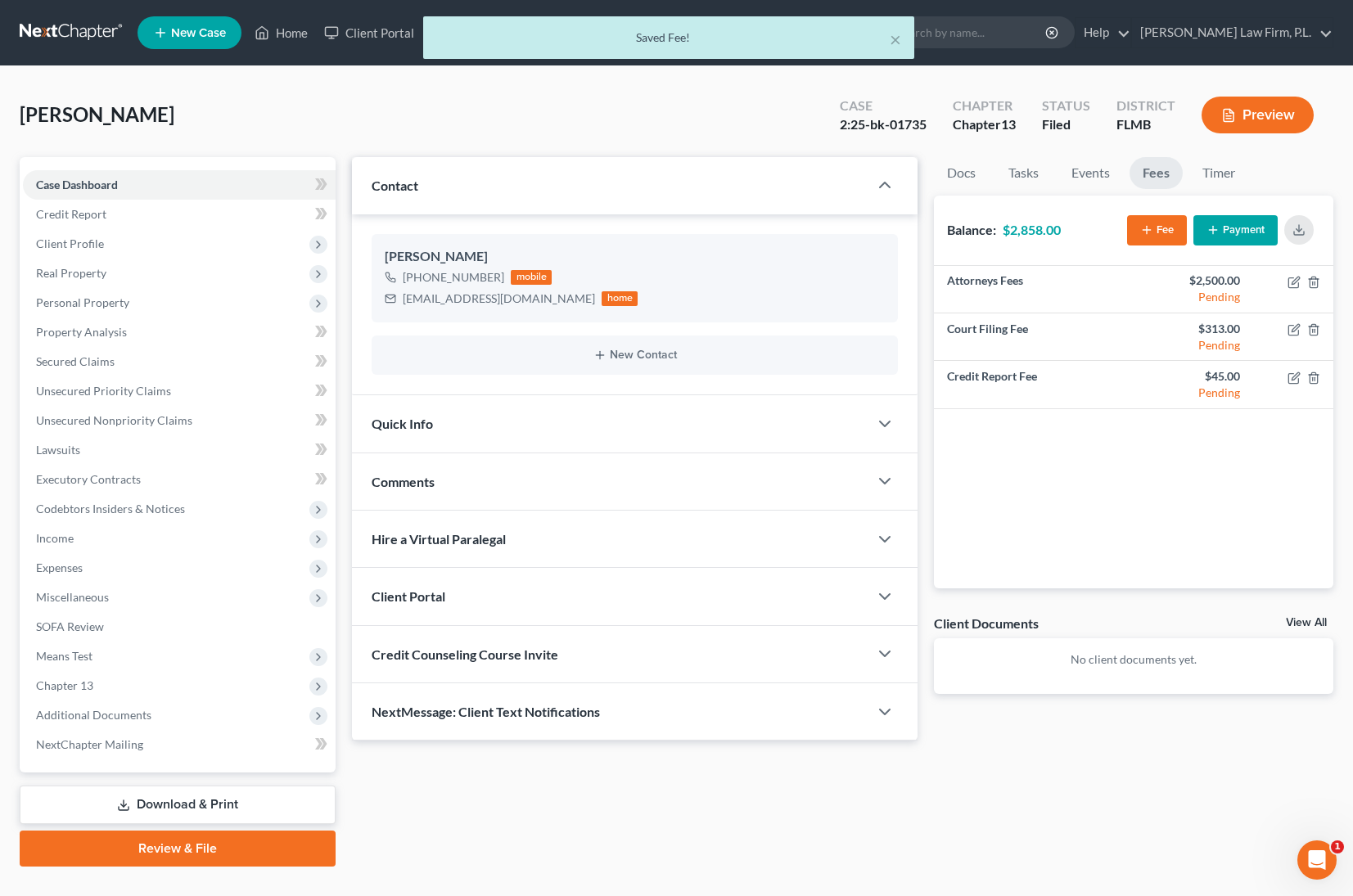
click at [1253, 232] on button "Payment" at bounding box center [1235, 230] width 84 height 30
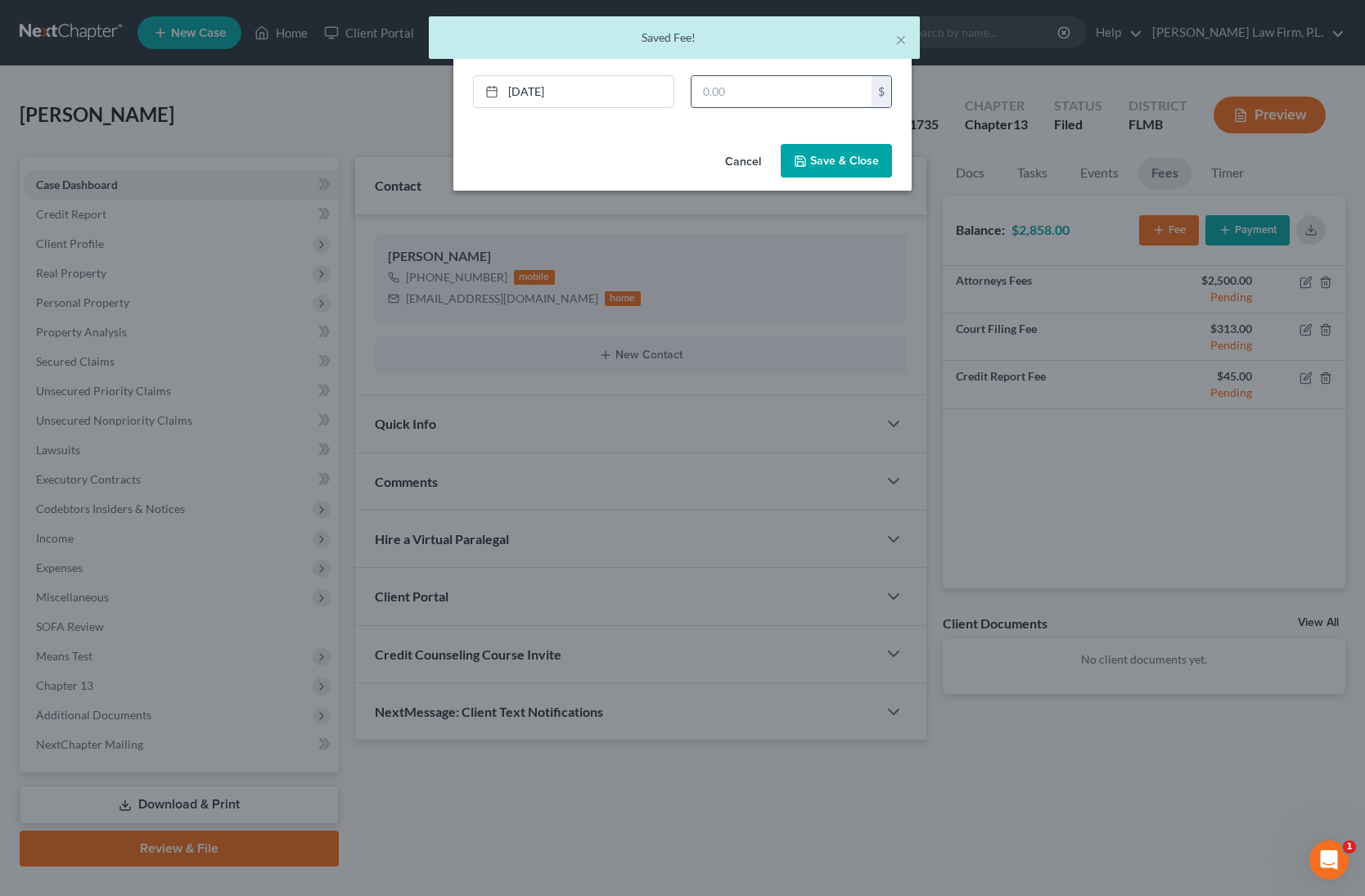
click at [741, 98] on input "text" at bounding box center [781, 92] width 180 height 31
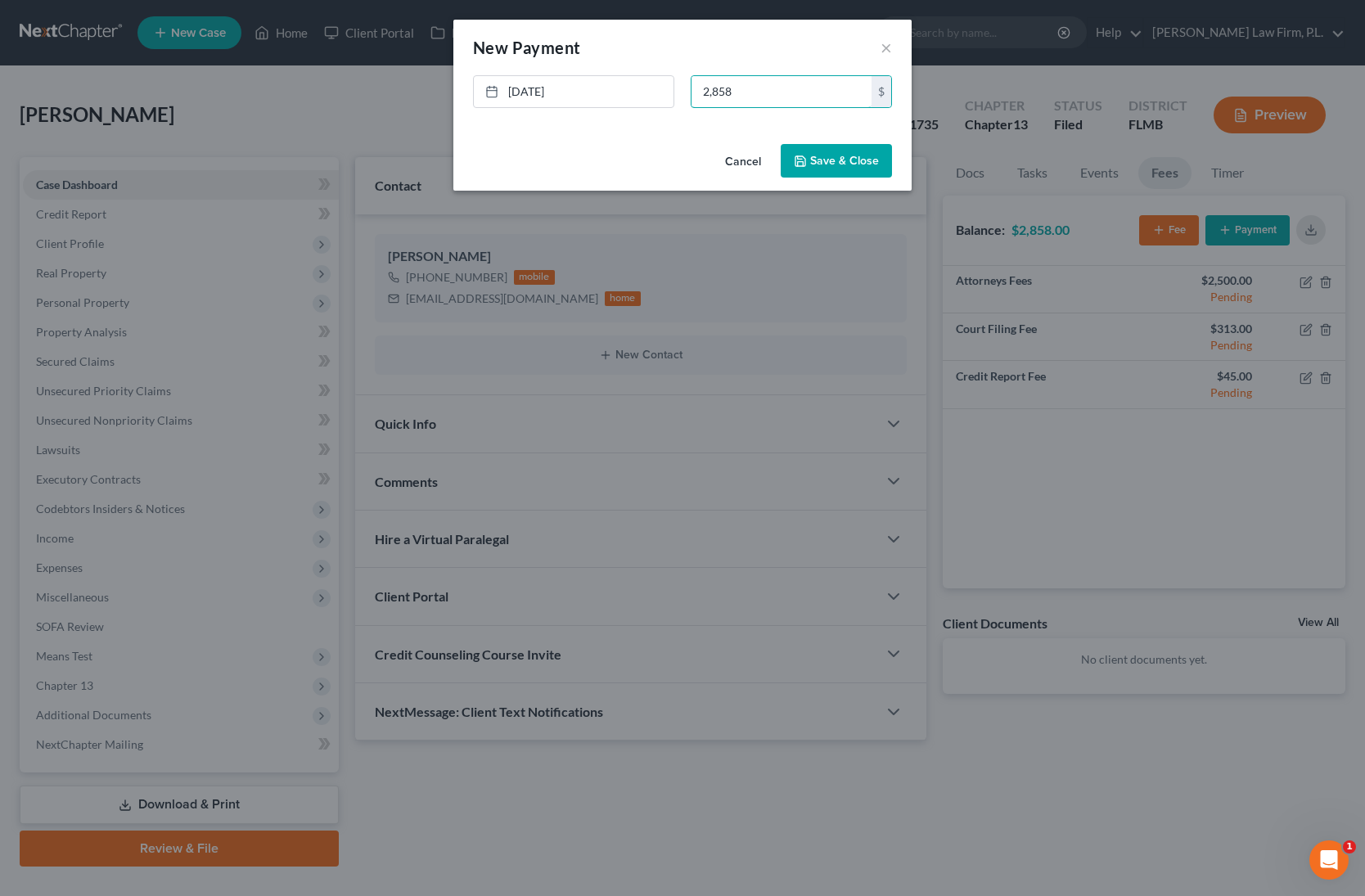
type input "2,858"
click at [821, 157] on button "Save & Close" at bounding box center [836, 161] width 111 height 34
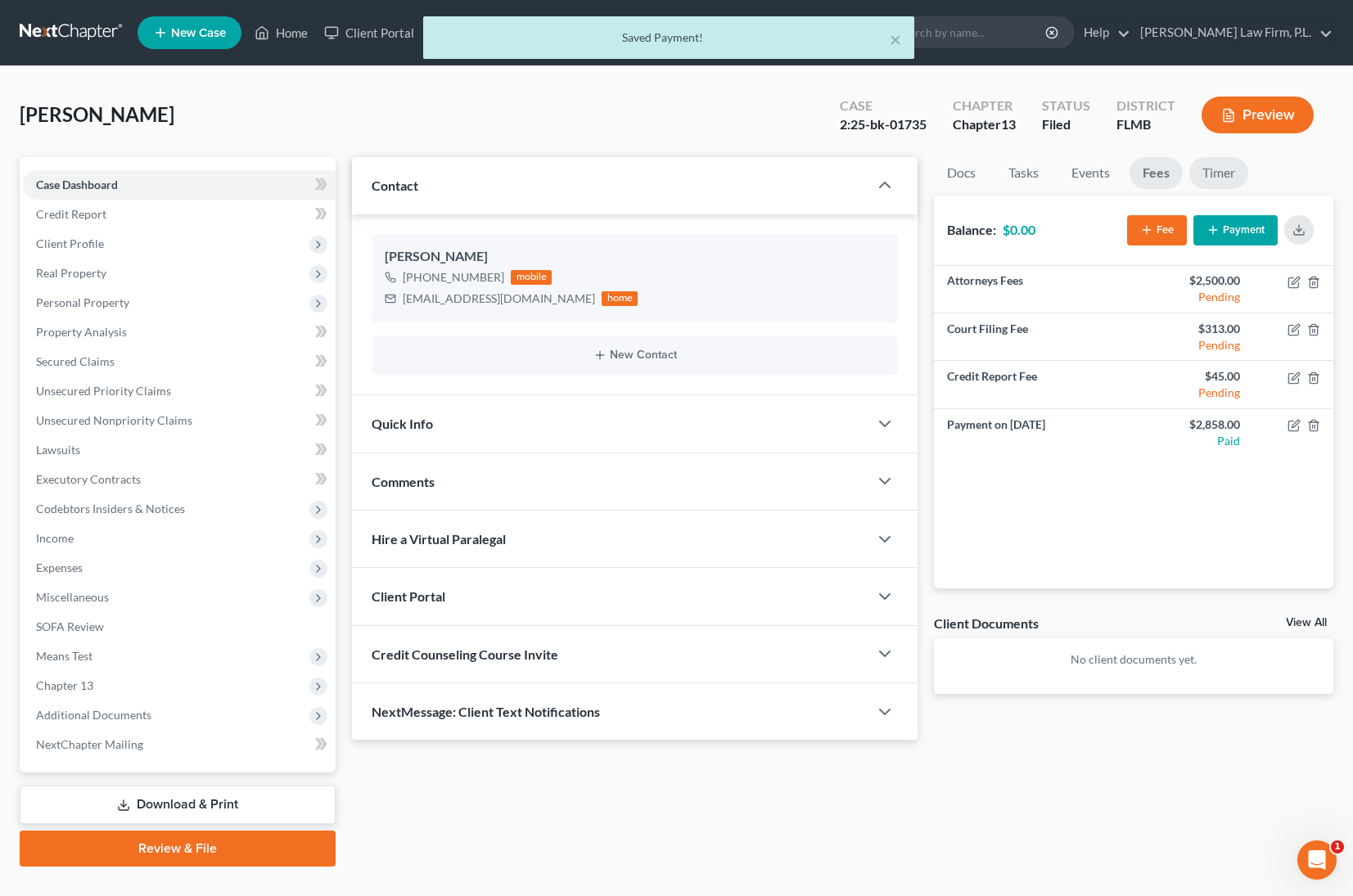
click at [1222, 184] on link "Timer" at bounding box center [1219, 173] width 59 height 32
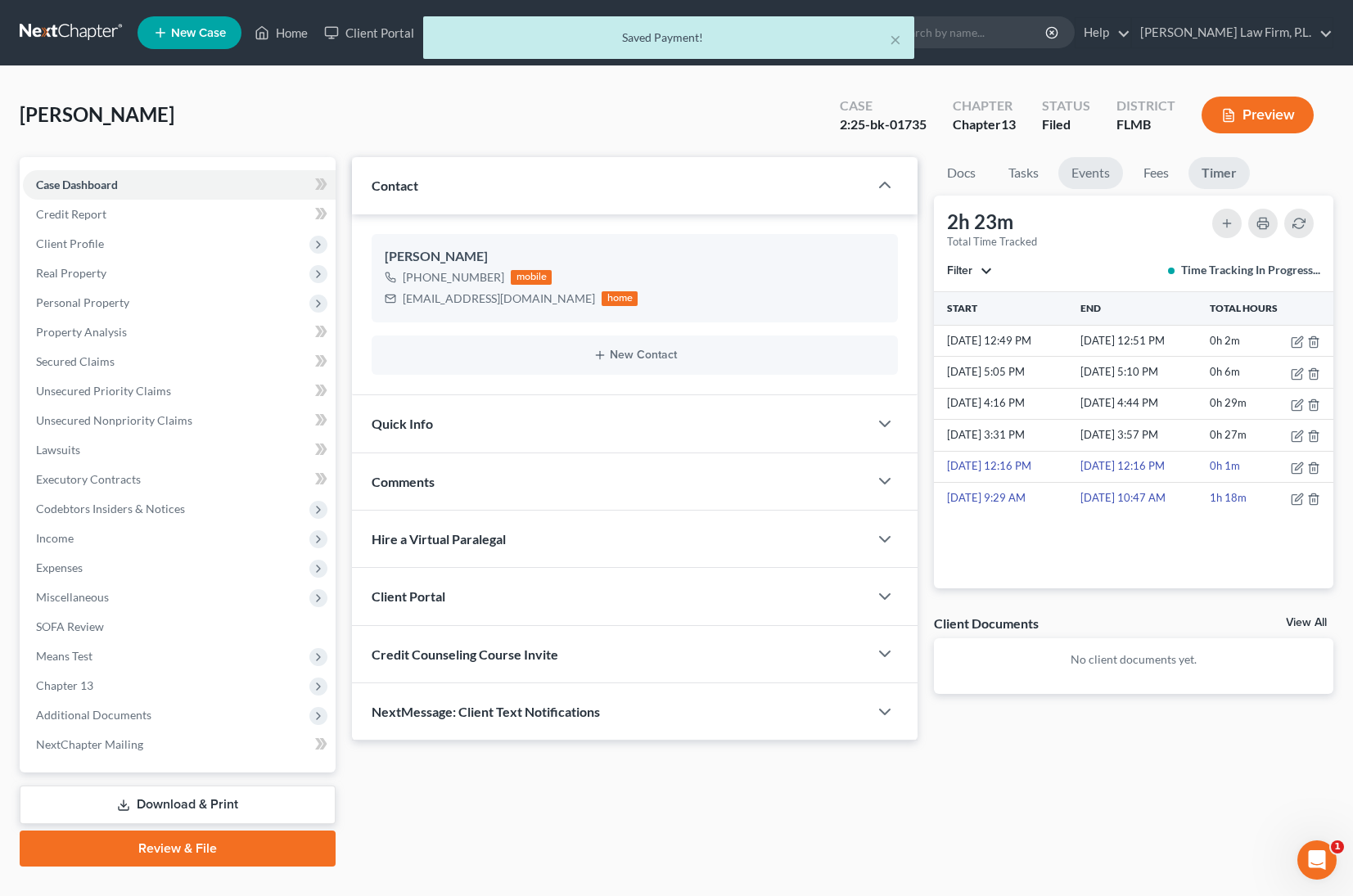
click at [1108, 180] on link "Events" at bounding box center [1090, 173] width 65 height 32
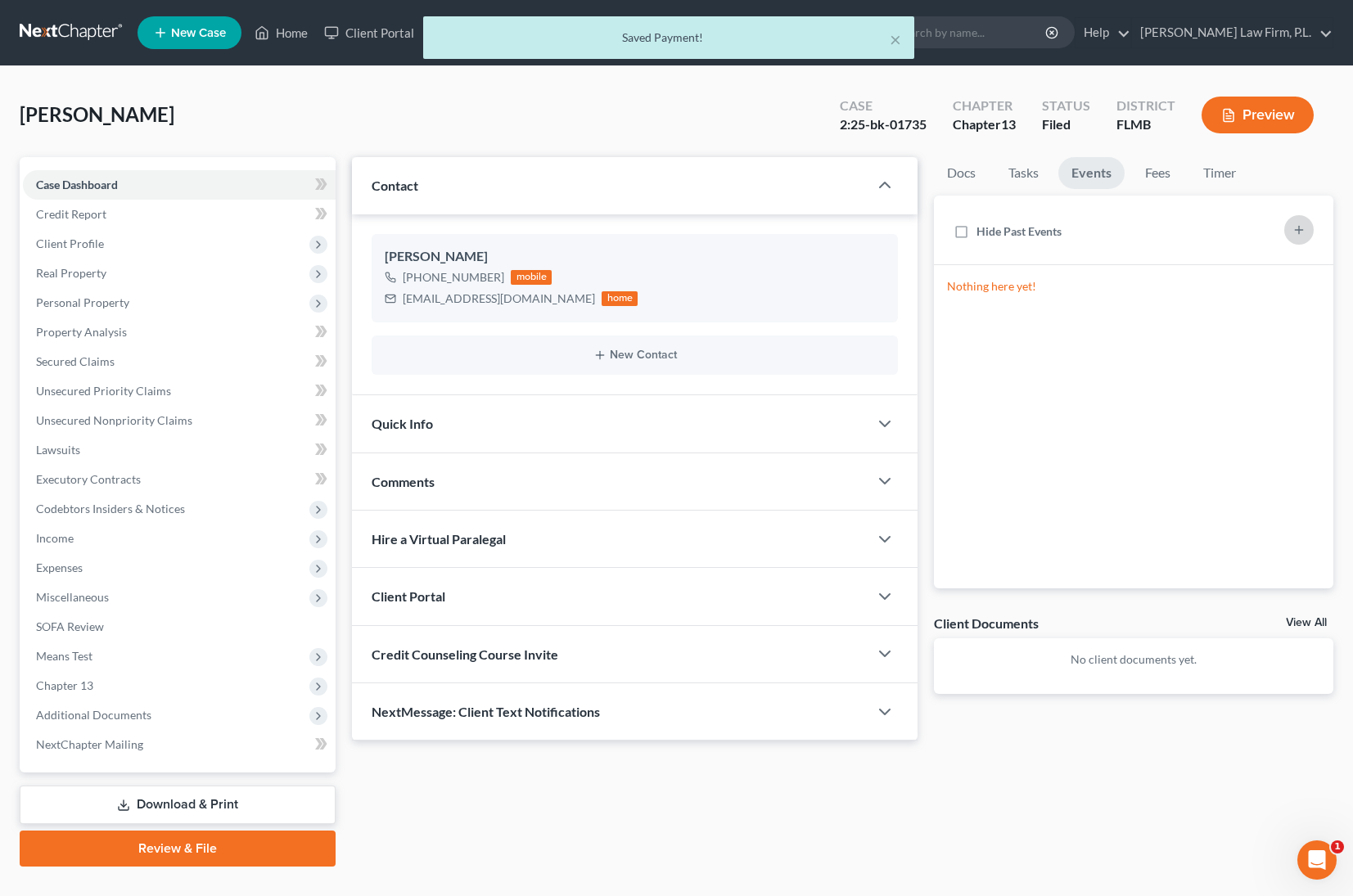
click at [1310, 233] on button "button" at bounding box center [1299, 230] width 30 height 30
select select "Days"
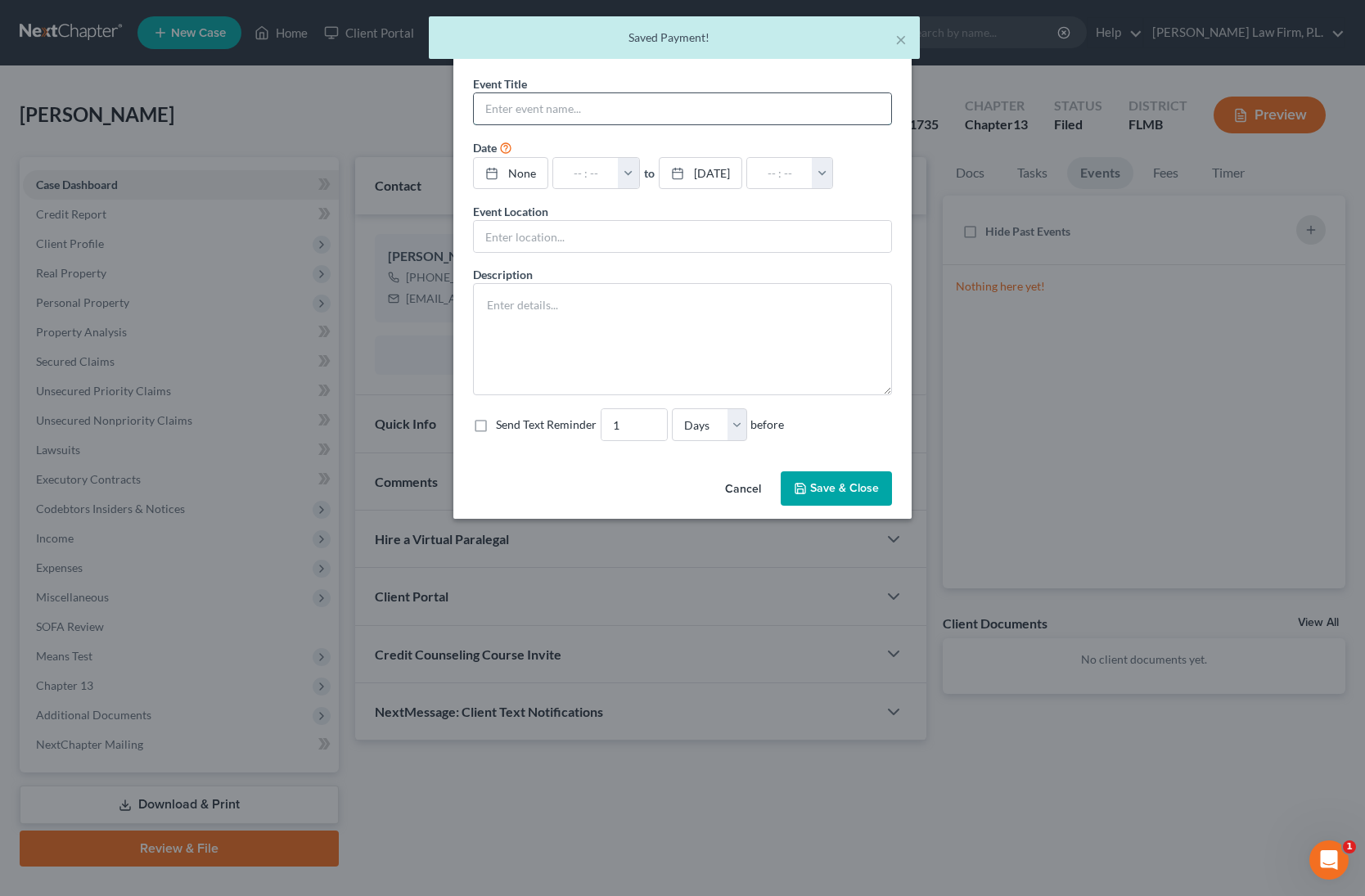
click at [555, 116] on input "text" at bounding box center [682, 109] width 417 height 31
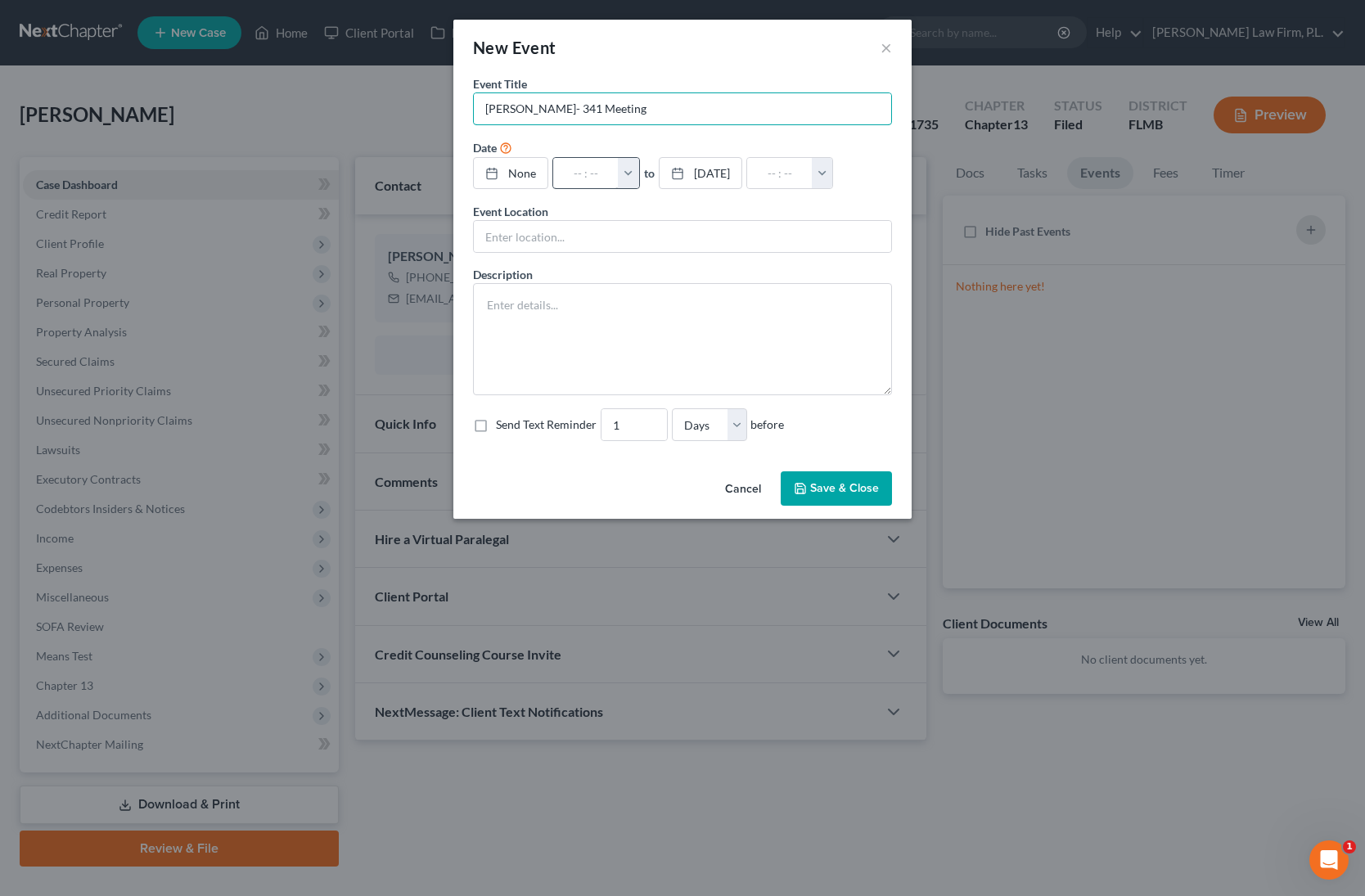
type input "Lovecchio- 341 Meeting"
click at [606, 177] on input "text" at bounding box center [586, 174] width 66 height 31
type input "9/10/2025"
click at [503, 172] on div at bounding box center [497, 173] width 23 height 14
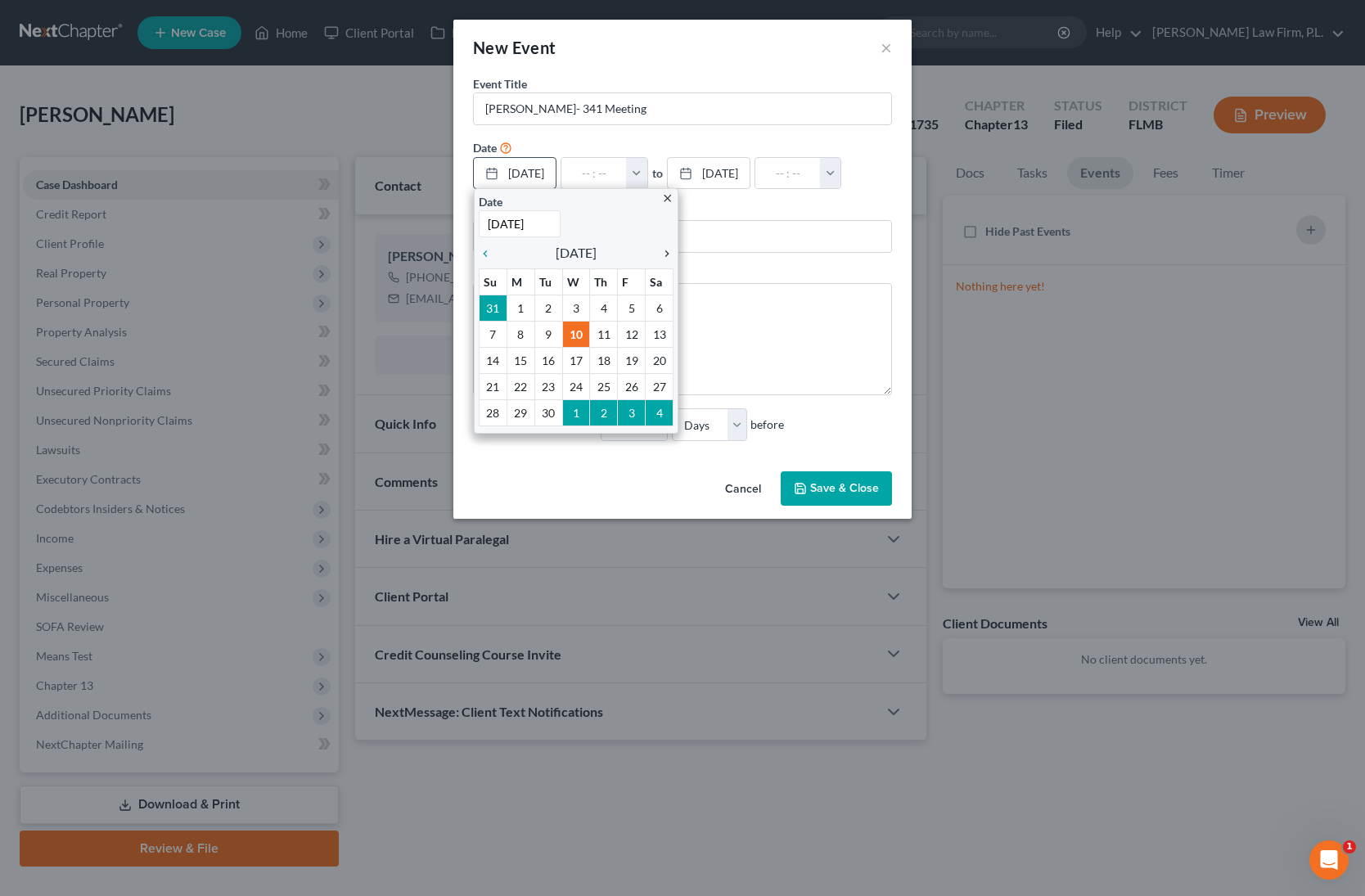
click at [663, 254] on icon "chevron_right" at bounding box center [662, 253] width 21 height 13
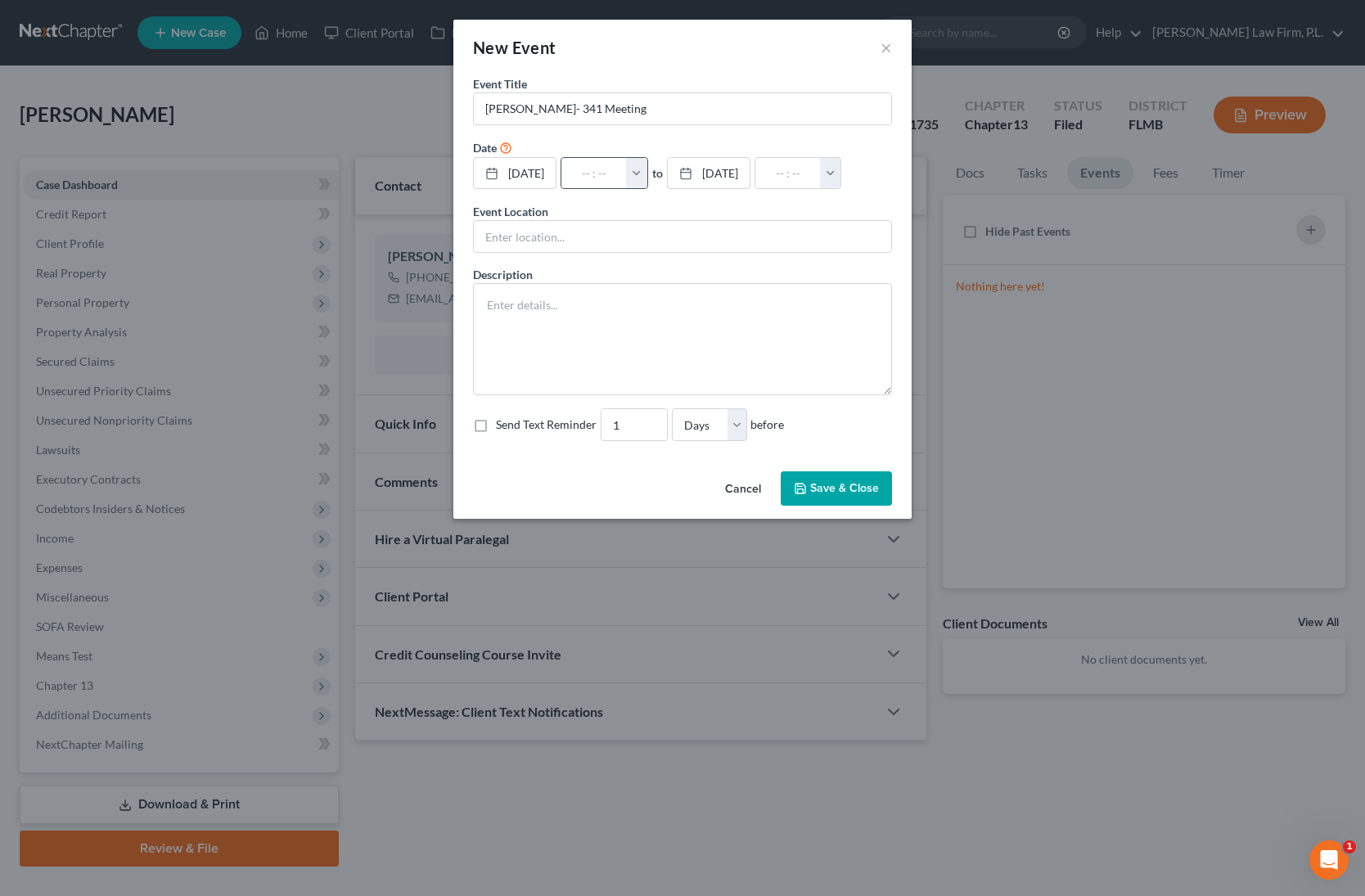
click at [647, 167] on button "button" at bounding box center [636, 174] width 21 height 31
click at [688, 298] on link "10:00am" at bounding box center [671, 294] width 92 height 28
type input "10:00am"
click at [821, 171] on input "11:00am" at bounding box center [788, 174] width 66 height 31
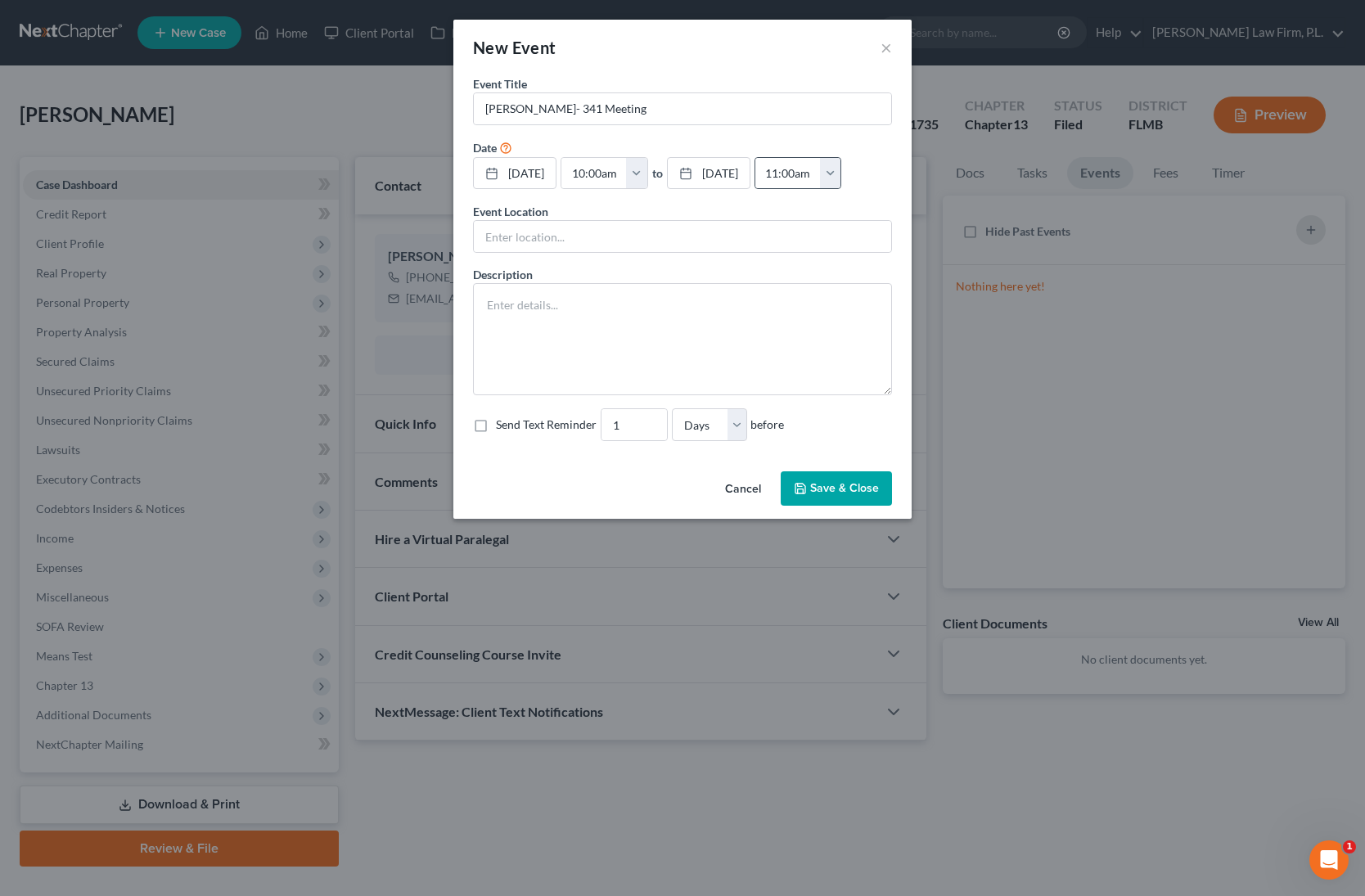
click at [841, 170] on button "button" at bounding box center [830, 174] width 21 height 31
click at [896, 243] on link "10:30am" at bounding box center [866, 241] width 92 height 28
type input "10:30am"
click at [544, 344] on textarea at bounding box center [682, 339] width 419 height 112
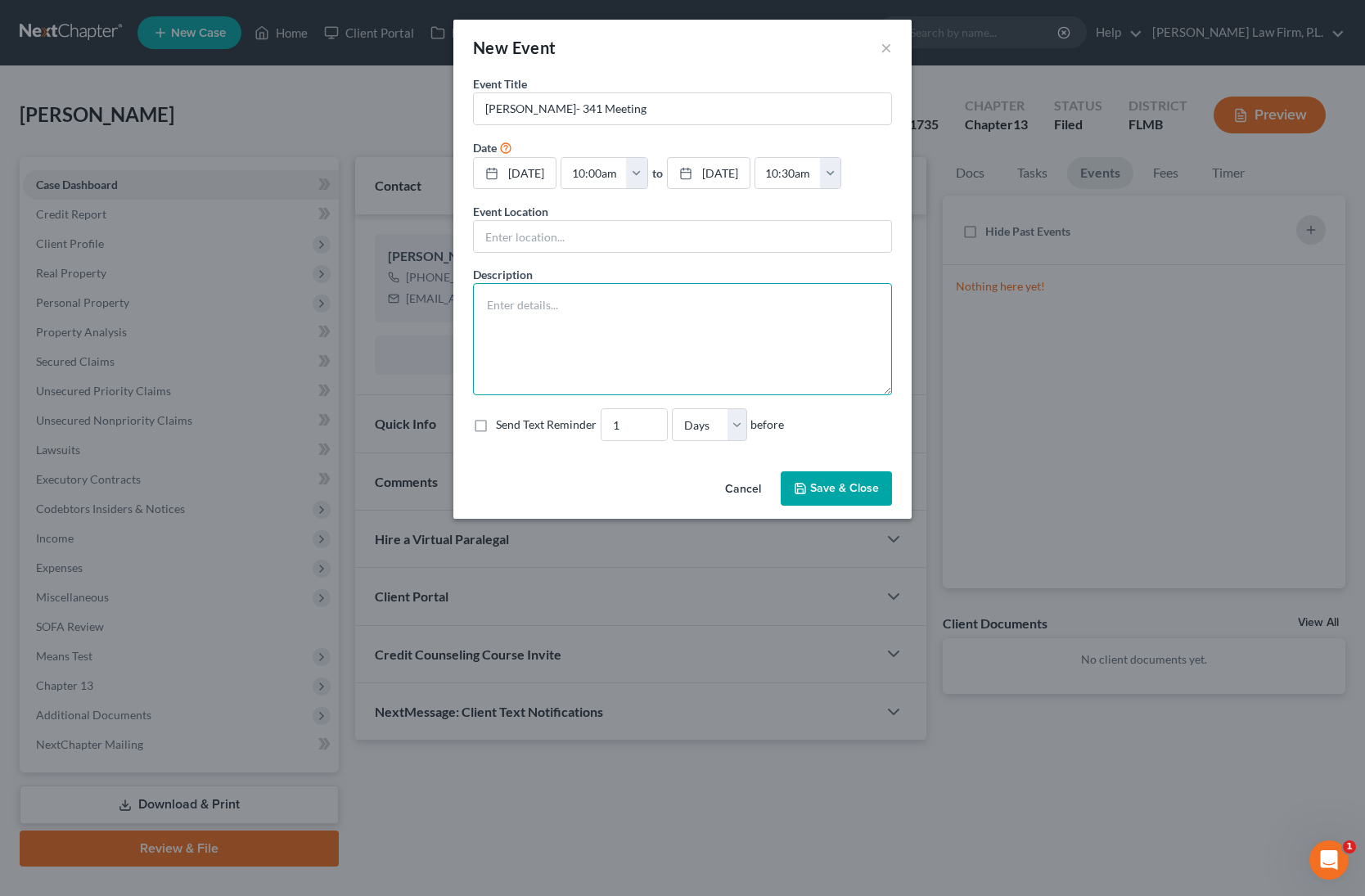
paste textarea "Section 341(a) meeting to be held on 10/2/2025 at 10:00 AM. Zoom - Waage: Meeti…"
click at [485, 308] on textarea "Section 341(a) meeting to be held on 10/2/2025 at 10:00 AM. Zoom - Waage: Meeti…" at bounding box center [682, 339] width 419 height 112
type textarea "Section 341(a) meeting to be held on 10/2/2025 at 10:00 AM. Zoom - Waage: Meeti…"
click at [621, 229] on input "text" at bounding box center [682, 236] width 417 height 31
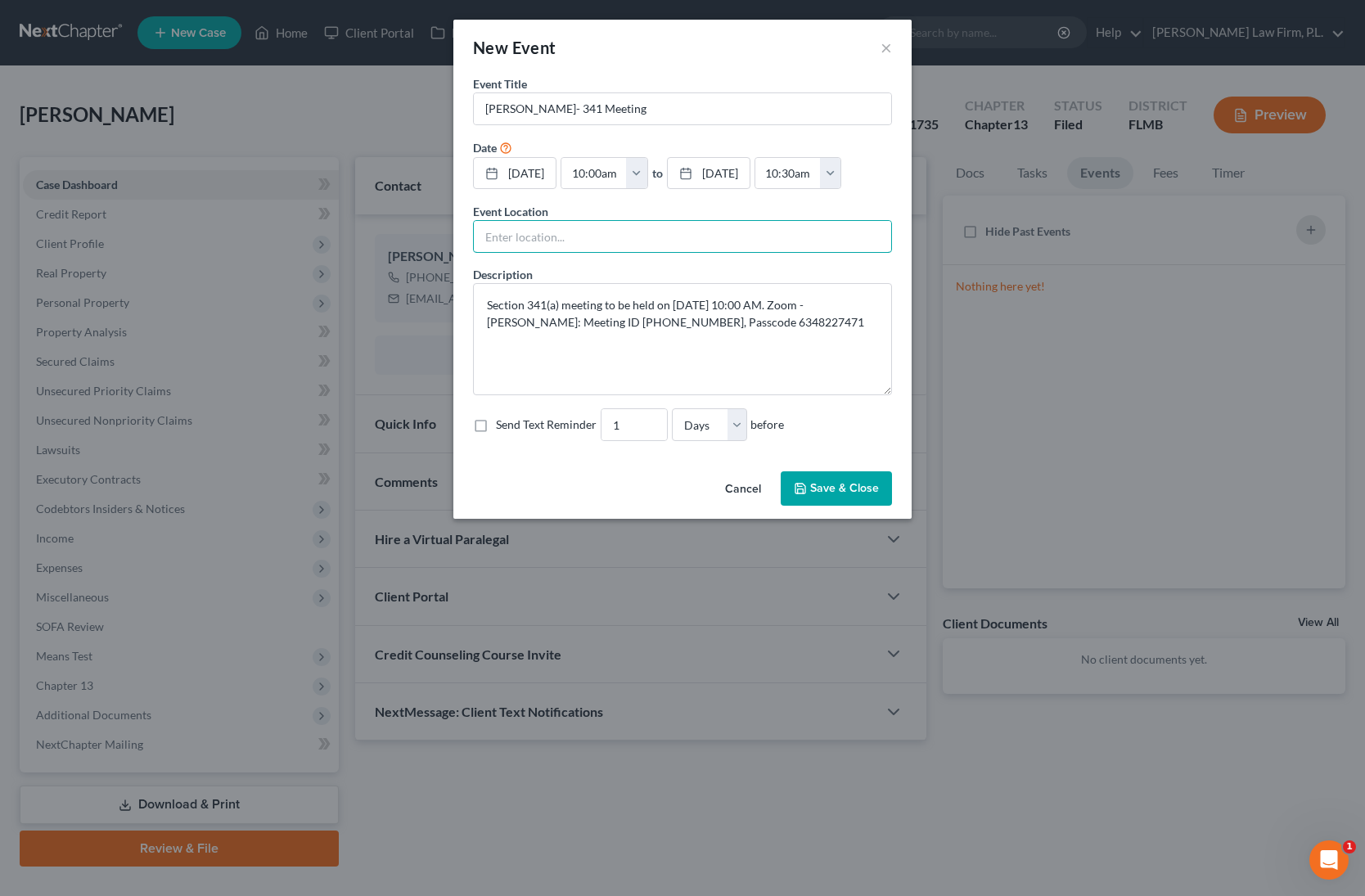
type input "ZOOM"
click at [489, 331] on textarea "Section 341(a) meeting to be held on 10/2/2025 at 10:00 AM. Zoom - Waage: Meeti…" at bounding box center [682, 339] width 419 height 112
type textarea "Section 341(a) meeting to be held on 10/2/2025 at 10:00 AM. Zoom - Waage: Meeti…"
click at [621, 420] on input "1" at bounding box center [634, 425] width 66 height 31
click at [653, 421] on input "2" at bounding box center [634, 425] width 66 height 31
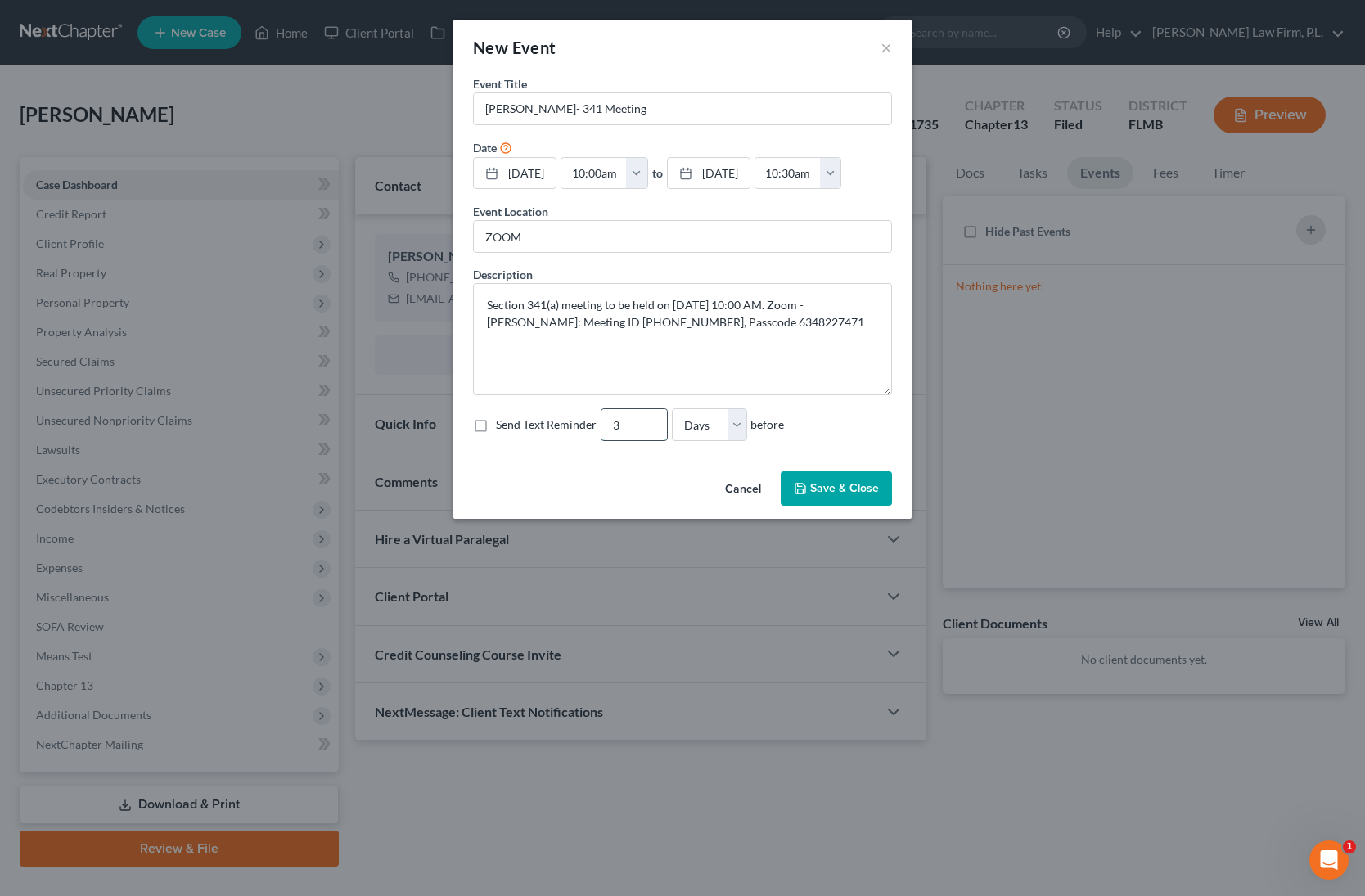
type input "3"
click at [653, 421] on input "3" at bounding box center [634, 425] width 66 height 31
click at [496, 423] on label "Send Text Reminder" at bounding box center [546, 425] width 101 height 16
click at [503, 423] on input "Send Text Reminder" at bounding box center [507, 421] width 11 height 11
checkbox input "true"
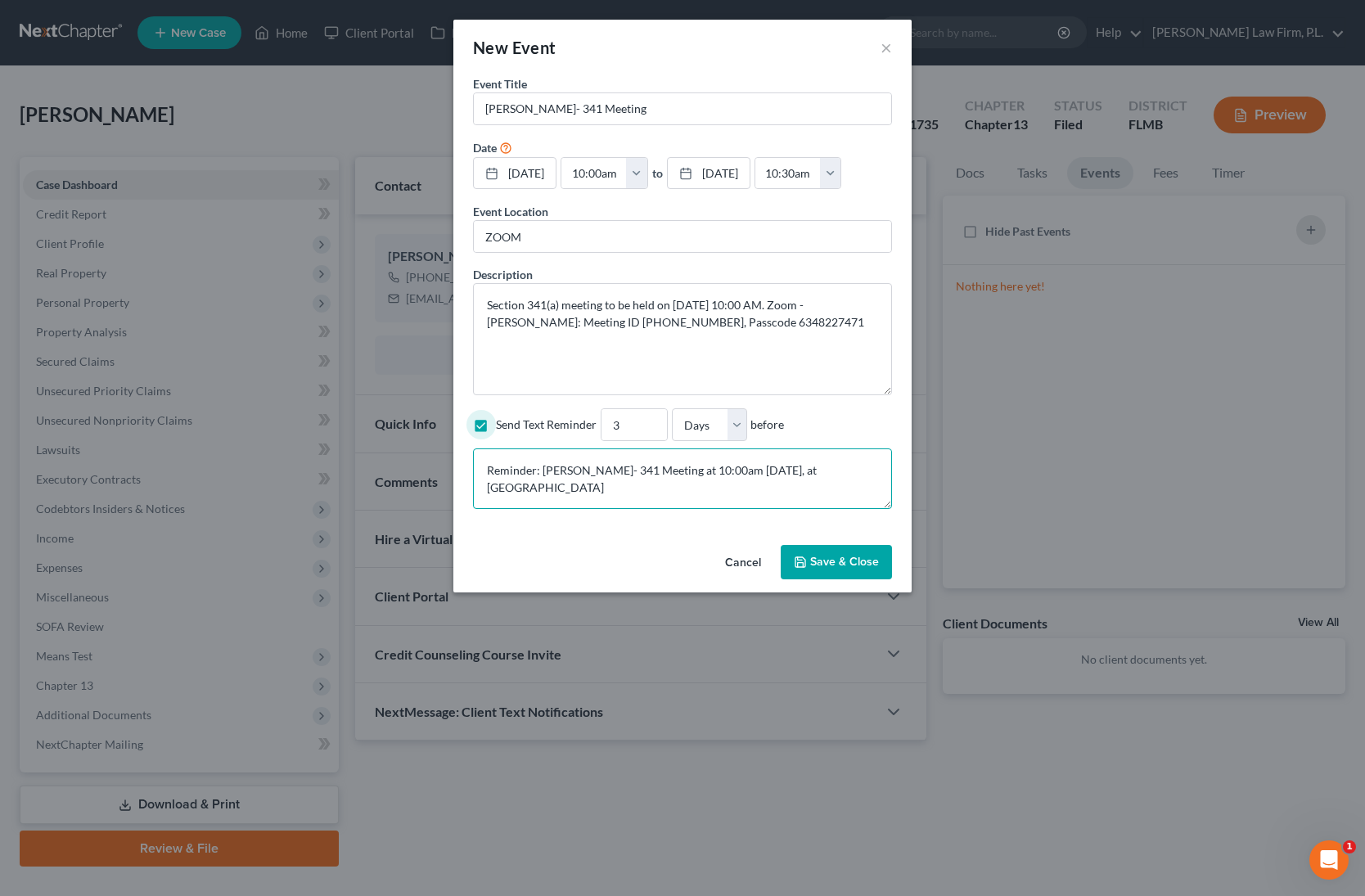
click at [849, 471] on textarea "Reminder: Lovecchio- 341 Meeting at 10:00am Oct 02, 2025, at ZOOM" at bounding box center [682, 479] width 419 height 61
paste textarea "We recommend that you come into the office, however below are the Zoom details …"
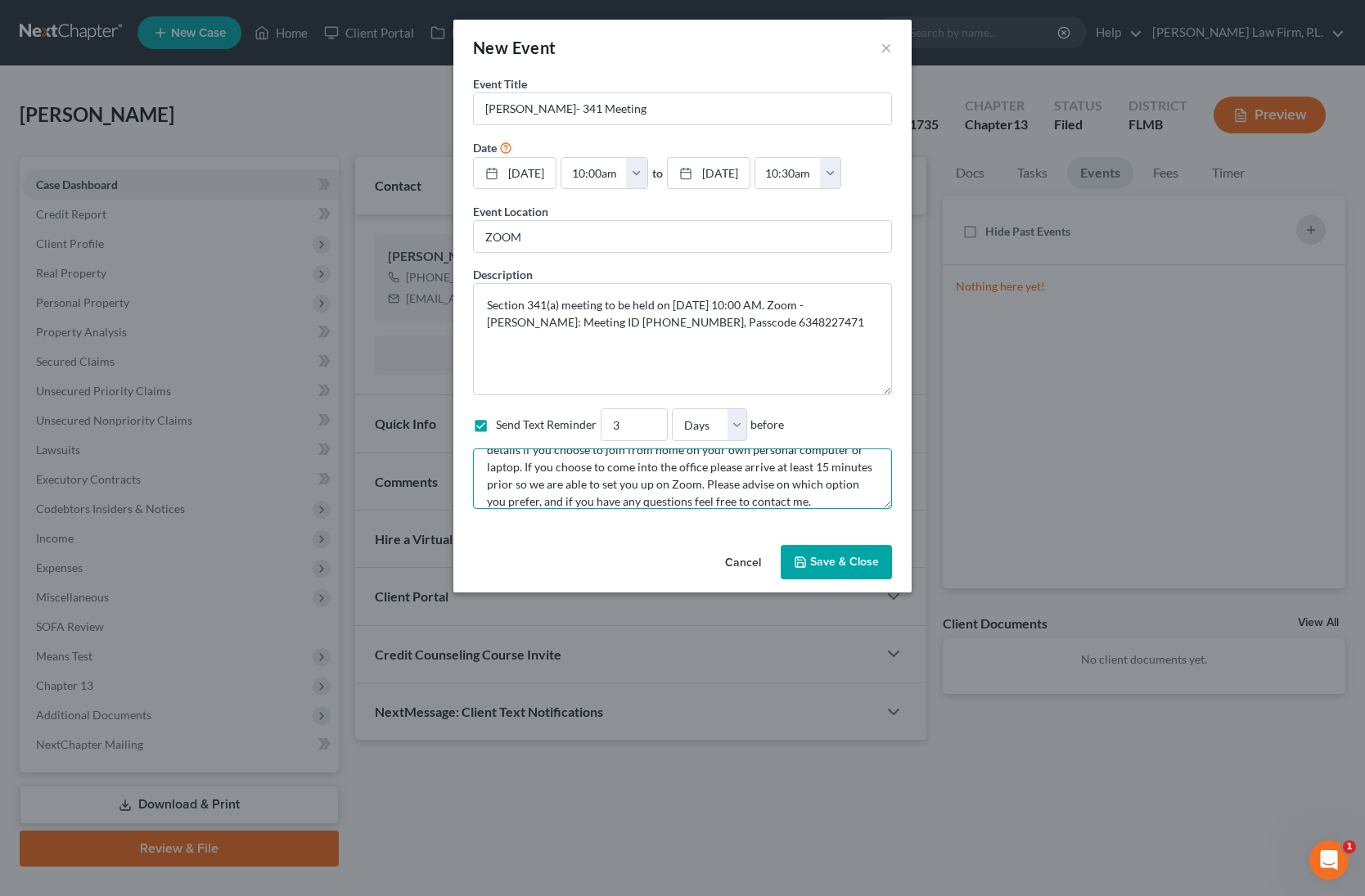
scroll to position [107, 0]
drag, startPoint x: 767, startPoint y: 321, endPoint x: 484, endPoint y: 306, distance: 283.4
click at [484, 306] on textarea "Section 341(a) meeting to be held on 10/2/2025 at 10:00 AM. Zoom - Waage: Meeti…" at bounding box center [682, 339] width 419 height 112
click at [583, 502] on textarea "Reminder: Lovecchio- 341 Meeting at 10:00am Oct 02, 2025, at ZOOM We recommend …" at bounding box center [682, 479] width 419 height 61
paste textarea "Section 341(a) meeting to be held on 10/2/2025 at 10:00 AM. Zoom - Waage: Meeti…"
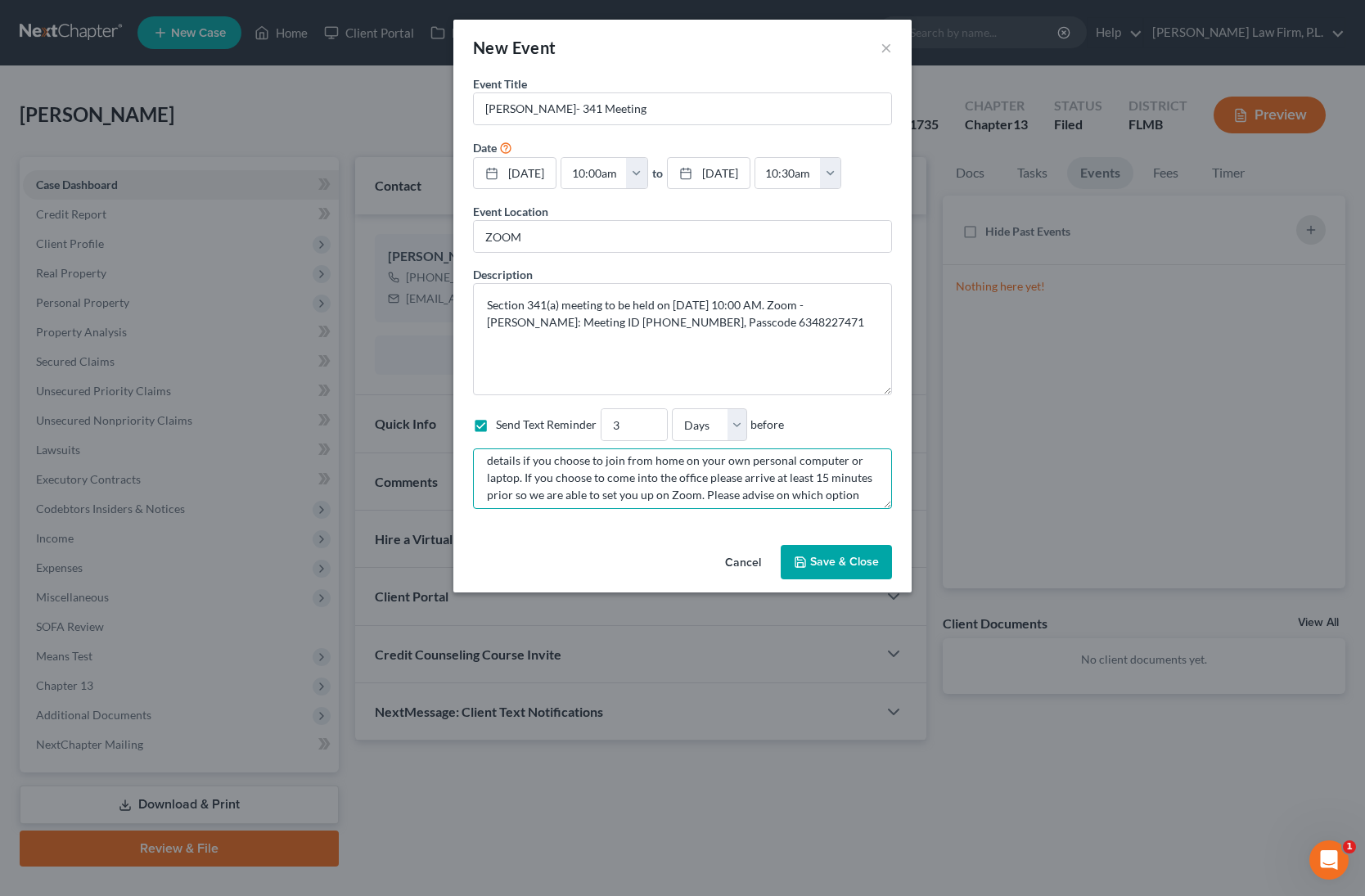
scroll to position [138, 0]
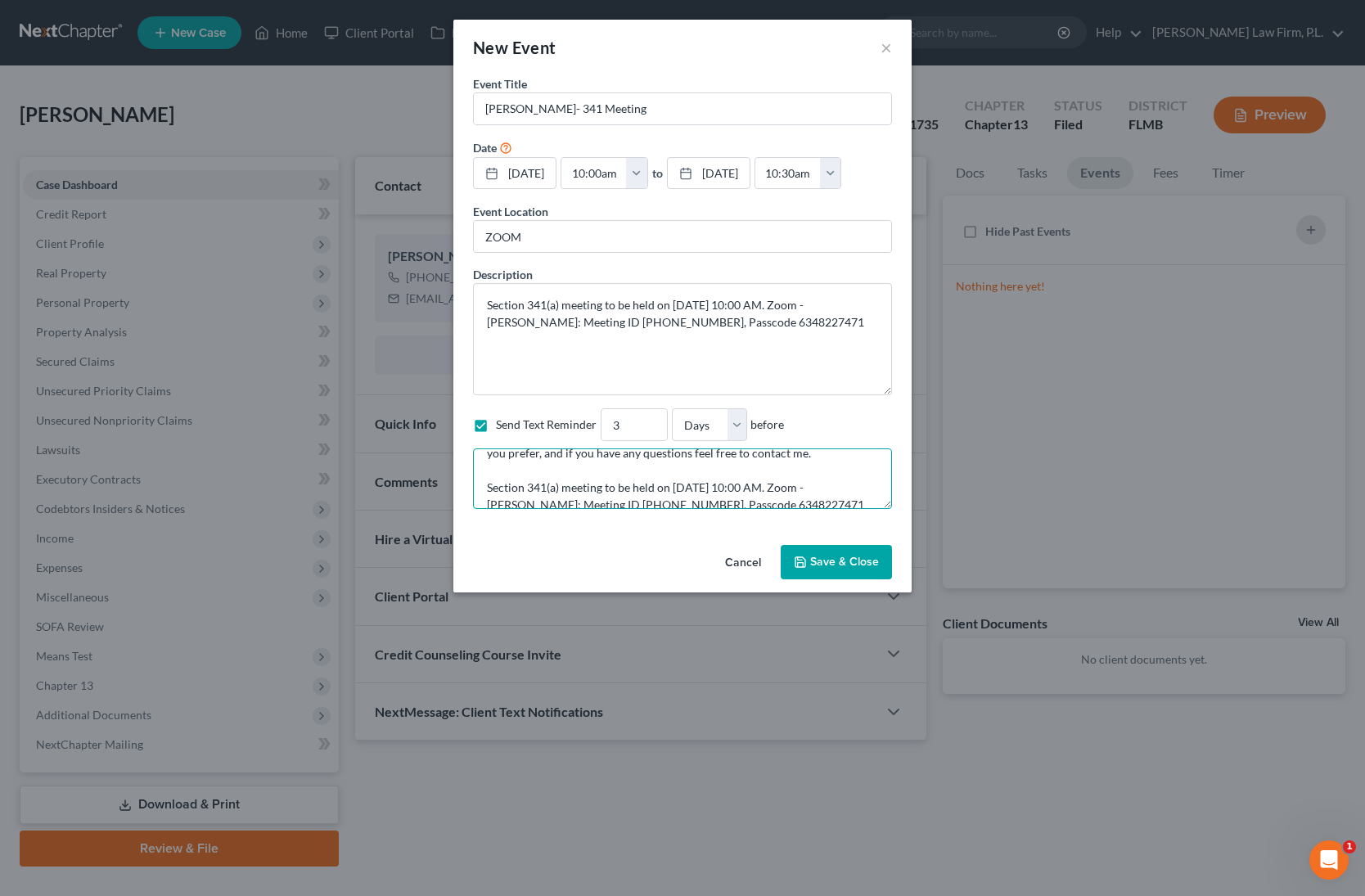
type textarea "Reminder: Lovecchio- 341 Meeting at 10:00am Oct 02, 2025, at ZOOM We recommend …"
click at [833, 558] on button "Save & Close" at bounding box center [836, 562] width 111 height 34
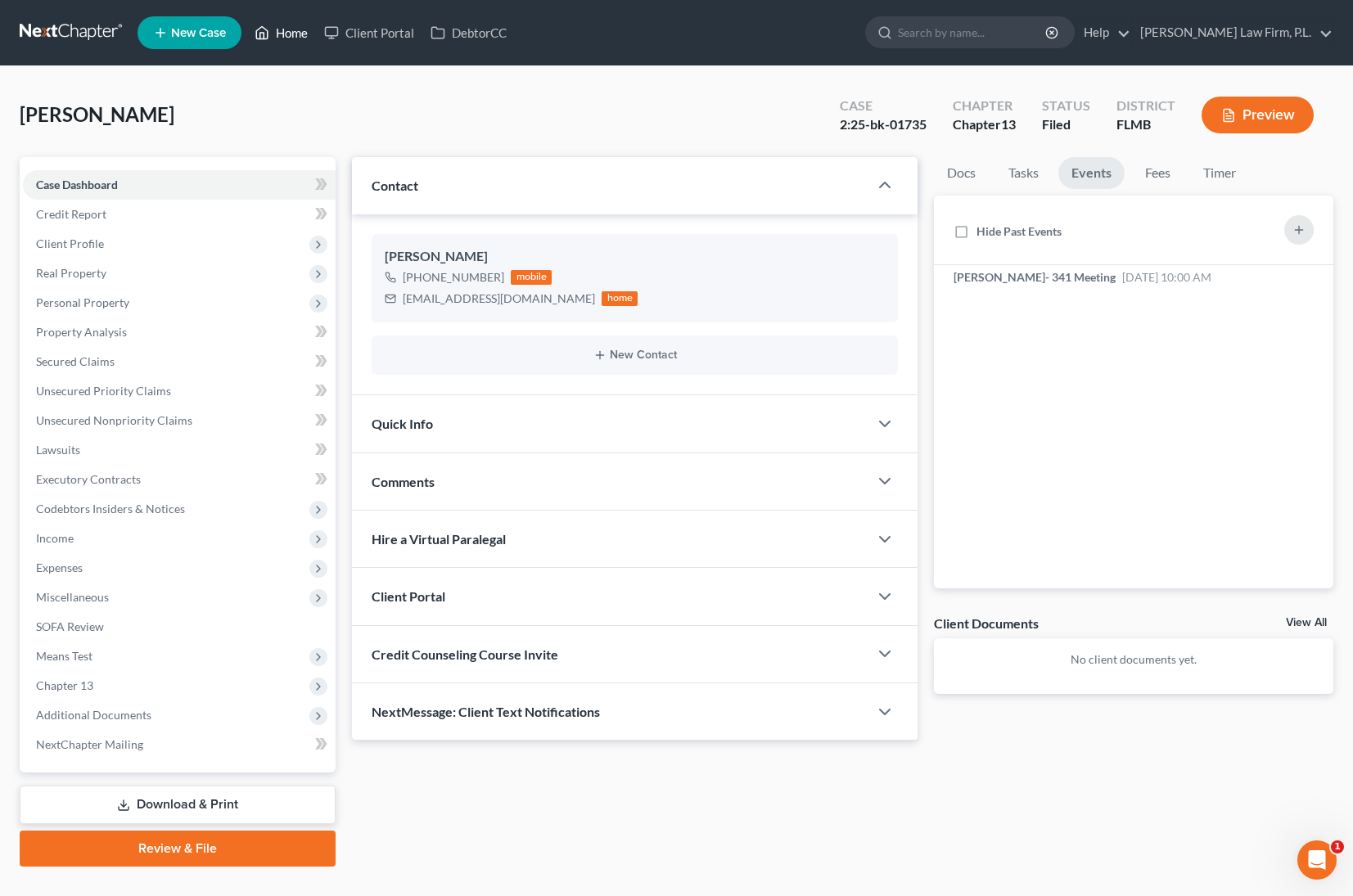
click at [288, 34] on link "Home" at bounding box center [280, 33] width 70 height 30
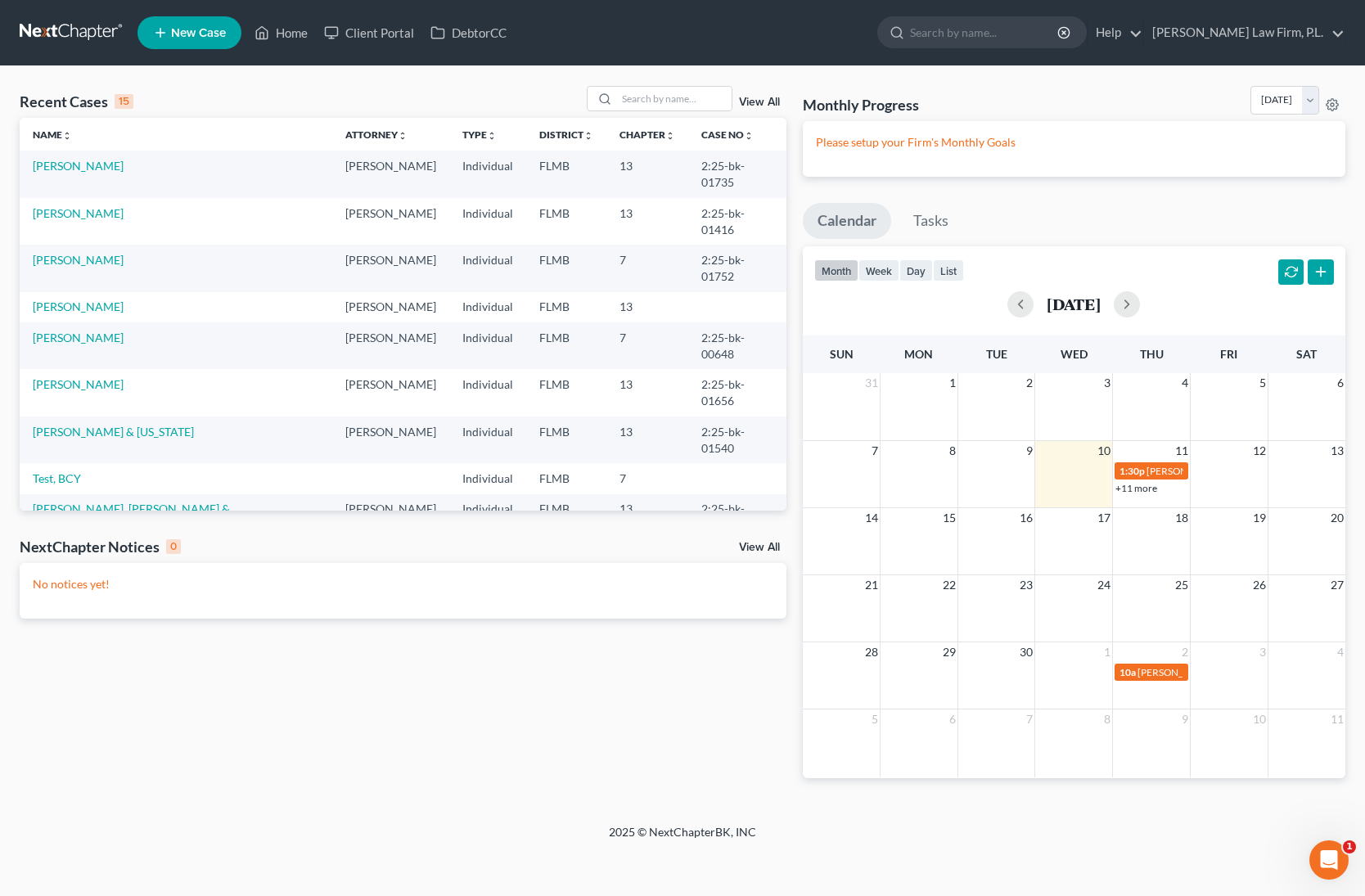
click at [164, 502] on link "[PERSON_NAME], [PERSON_NAME] & [PERSON_NAME], Dilnoza" at bounding box center [131, 516] width 198 height 30
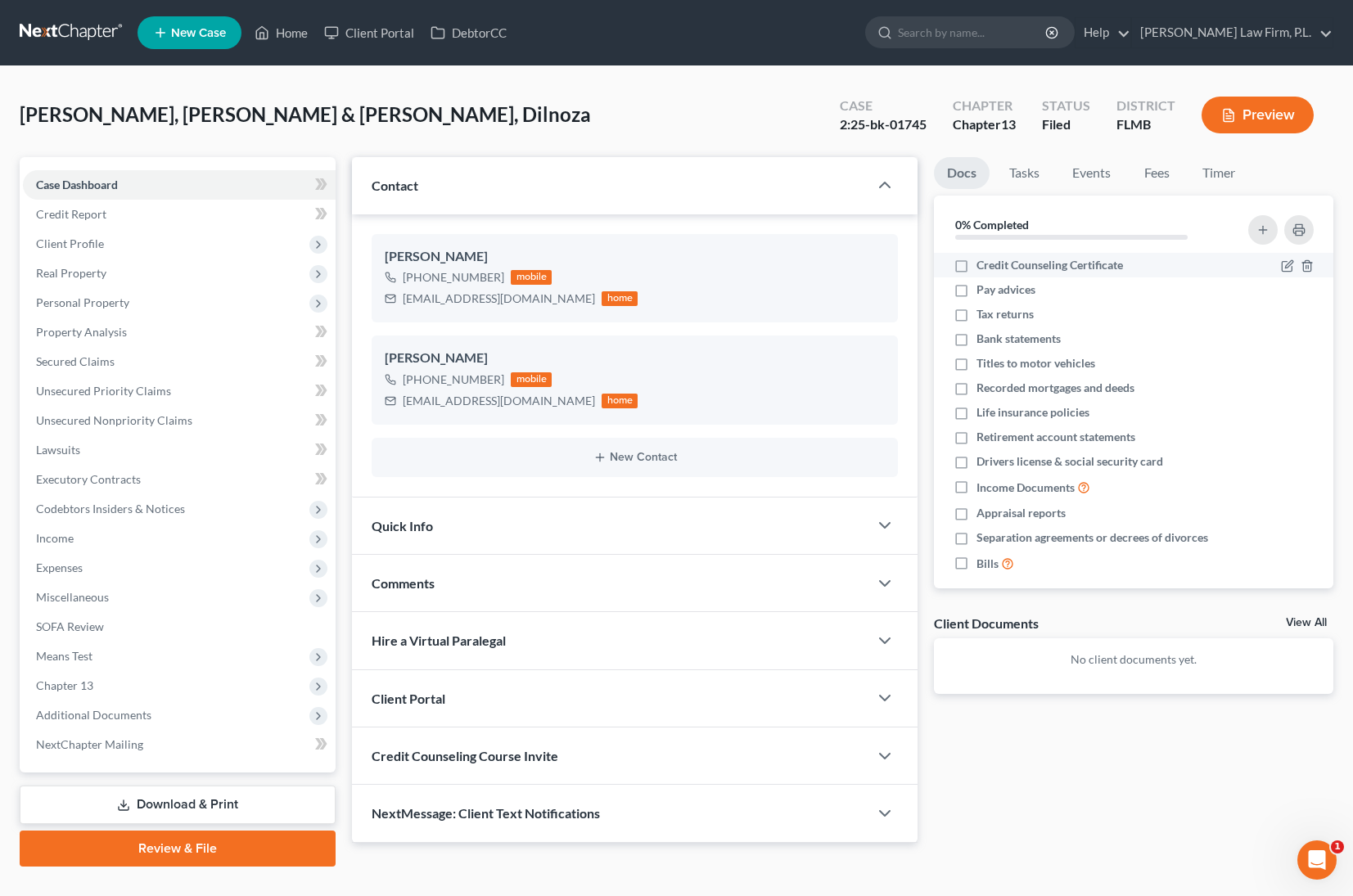
click at [977, 264] on label "Credit Counseling Certificate" at bounding box center [1050, 265] width 147 height 16
click at [983, 264] on input "Credit Counseling Certificate" at bounding box center [988, 262] width 11 height 11
checkbox input "true"
click at [971, 299] on li "Pay advices" at bounding box center [1133, 289] width 399 height 25
click at [977, 314] on label "Tax returns" at bounding box center [1005, 314] width 57 height 16
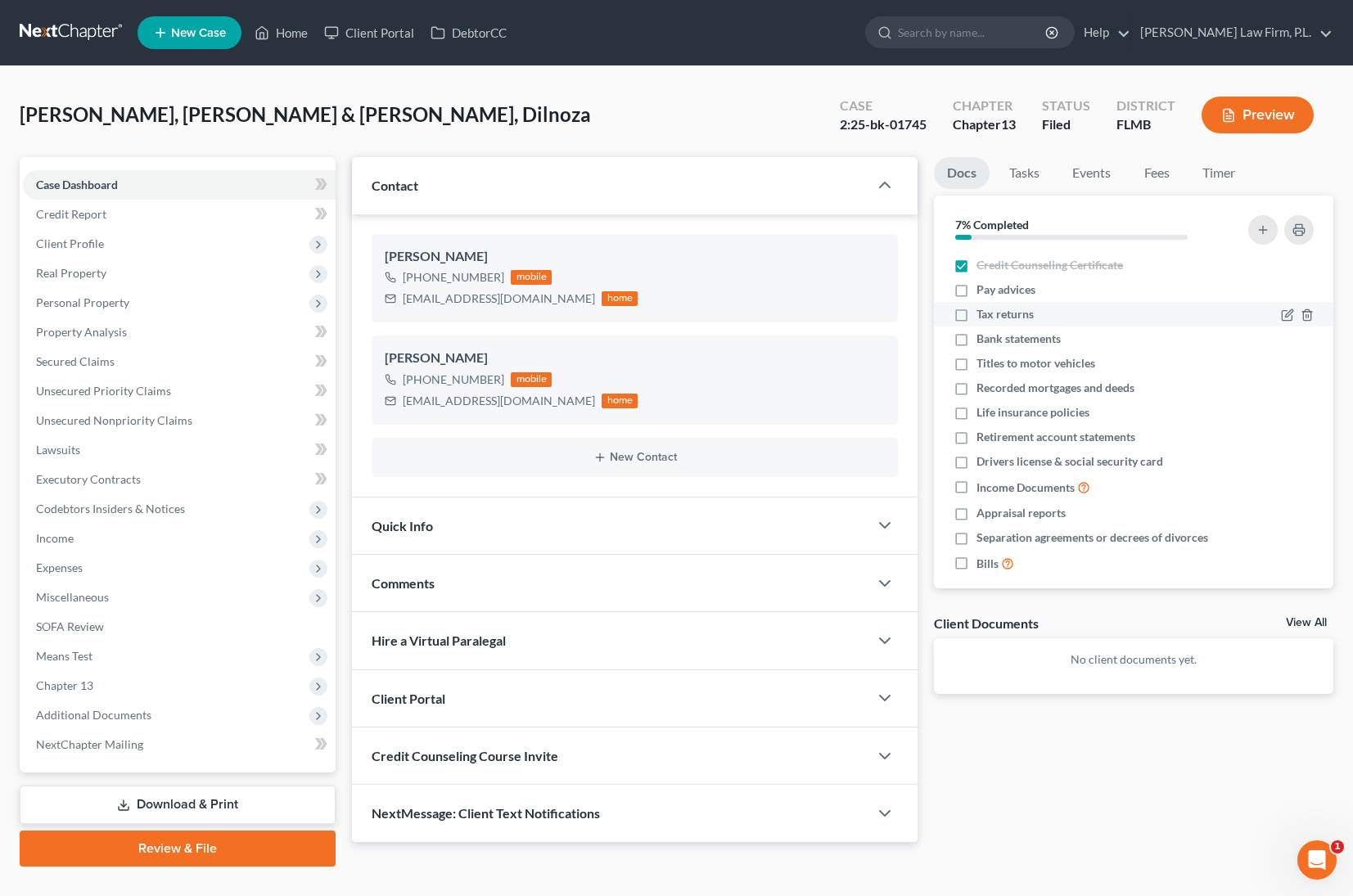
click at [983, 314] on input "Tax returns" at bounding box center [988, 311] width 11 height 11
checkbox input "true"
click at [977, 288] on label "Pay advices" at bounding box center [1006, 289] width 59 height 16
click at [983, 288] on input "Pay advices" at bounding box center [988, 286] width 11 height 11
checkbox input "true"
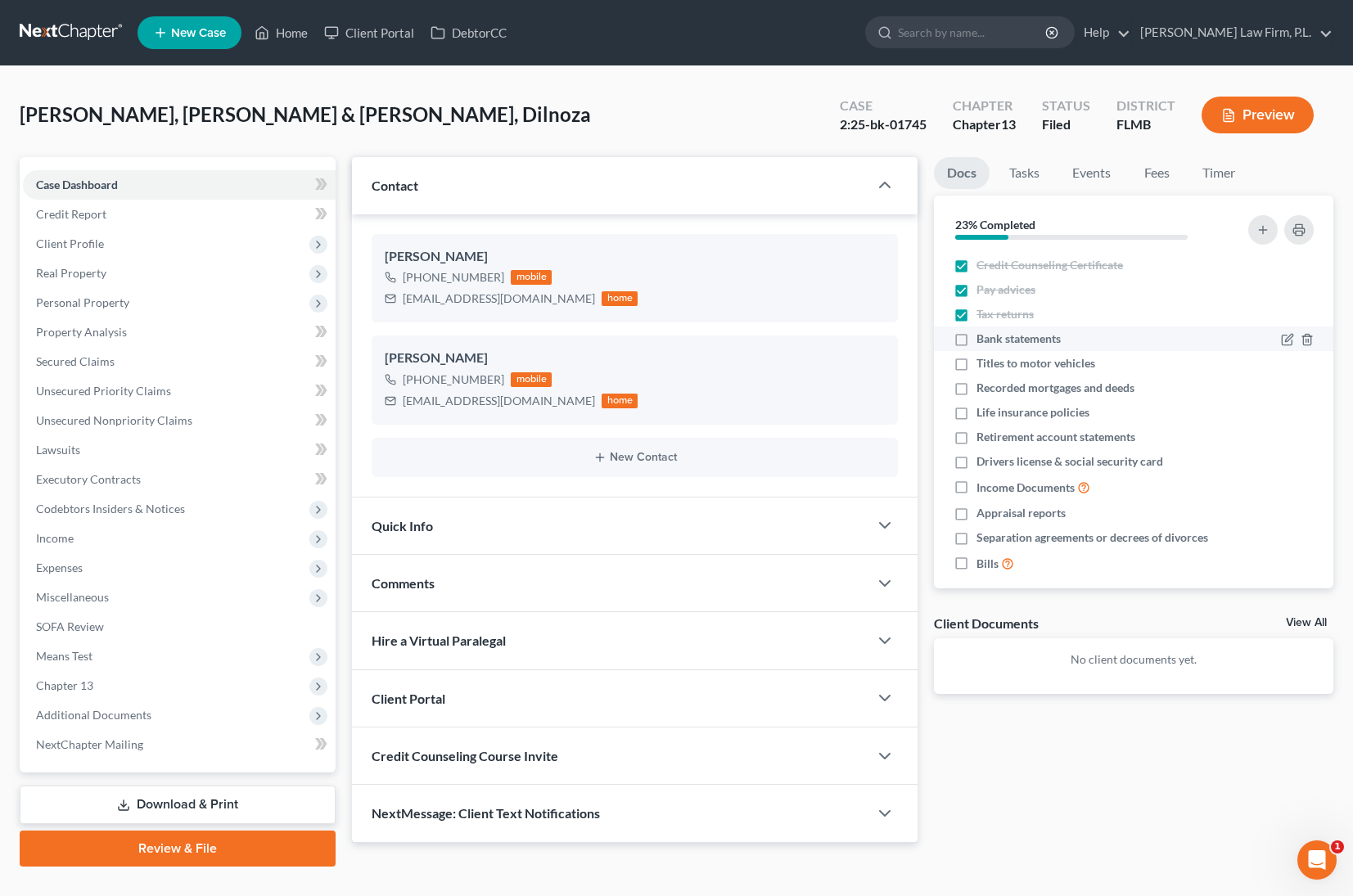
drag, startPoint x: 963, startPoint y: 339, endPoint x: 970, endPoint y: 346, distance: 9.9
click at [977, 339] on label "Bank statements" at bounding box center [1018, 339] width 84 height 16
click at [983, 339] on input "Bank statements" at bounding box center [988, 335] width 11 height 11
checkbox input "true"
click at [977, 365] on label "Titles to motor vehicles" at bounding box center [1036, 363] width 119 height 16
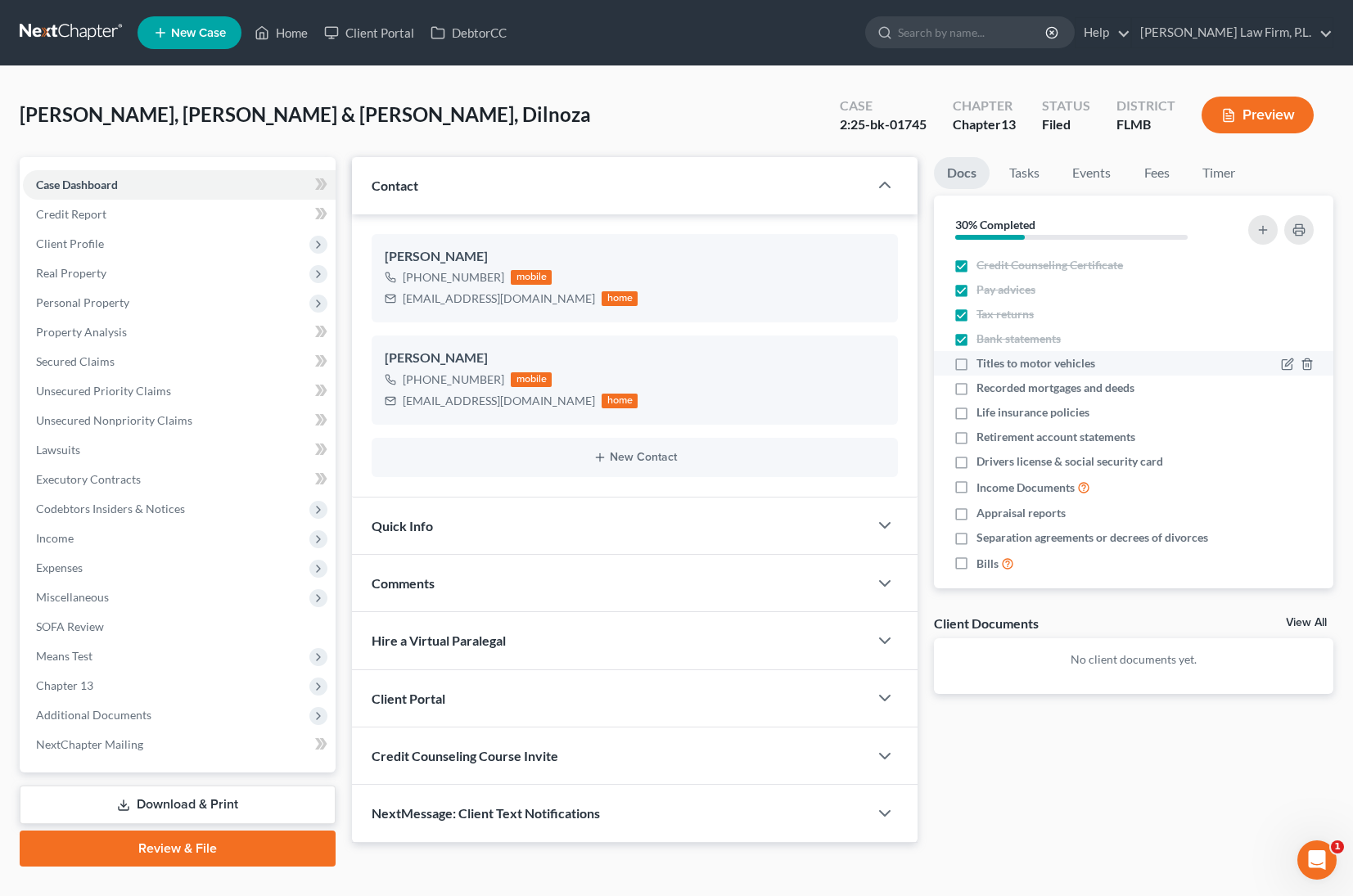
click at [983, 365] on input "Titles to motor vehicles" at bounding box center [988, 360] width 11 height 11
checkbox input "true"
click at [977, 396] on label "Recorded mortgages and deeds" at bounding box center [1055, 388] width 158 height 16
click at [983, 390] on input "Recorded mortgages and deeds" at bounding box center [988, 384] width 11 height 11
checkbox input "true"
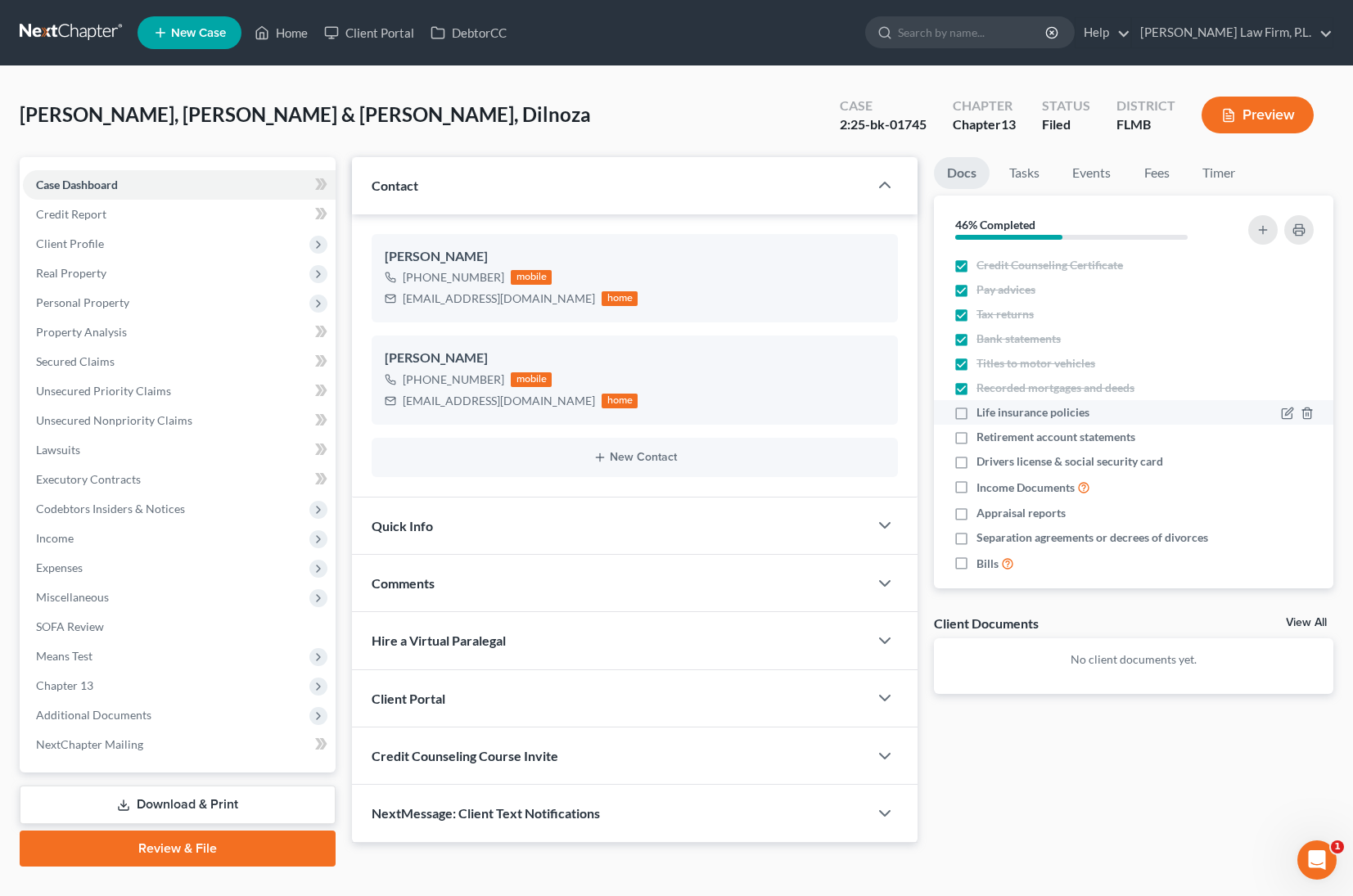
click at [977, 412] on label "Life insurance policies" at bounding box center [1033, 412] width 113 height 16
click at [983, 412] on input "Life insurance policies" at bounding box center [988, 409] width 11 height 11
checkbox input "true"
click at [977, 434] on label "Retirement account statements" at bounding box center [1056, 437] width 159 height 16
click at [983, 434] on input "Retirement account statements" at bounding box center [988, 434] width 11 height 11
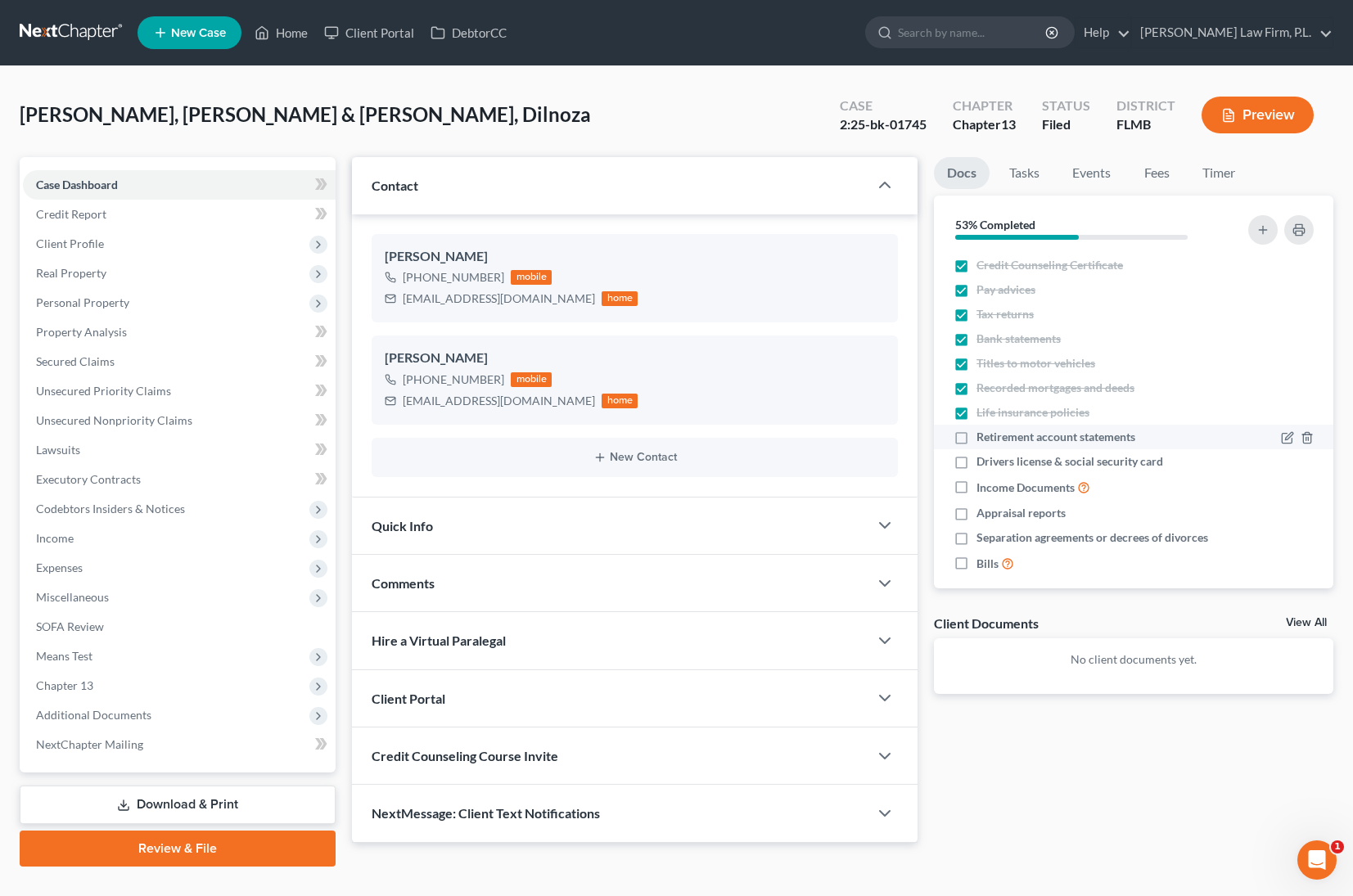
checkbox input "true"
click at [977, 463] on label "Drivers license & social security card" at bounding box center [1070, 462] width 187 height 16
click at [983, 463] on input "Drivers license & social security card" at bounding box center [988, 458] width 11 height 11
checkbox input "true"
click at [977, 492] on label "Income Documents" at bounding box center [1033, 487] width 114 height 19
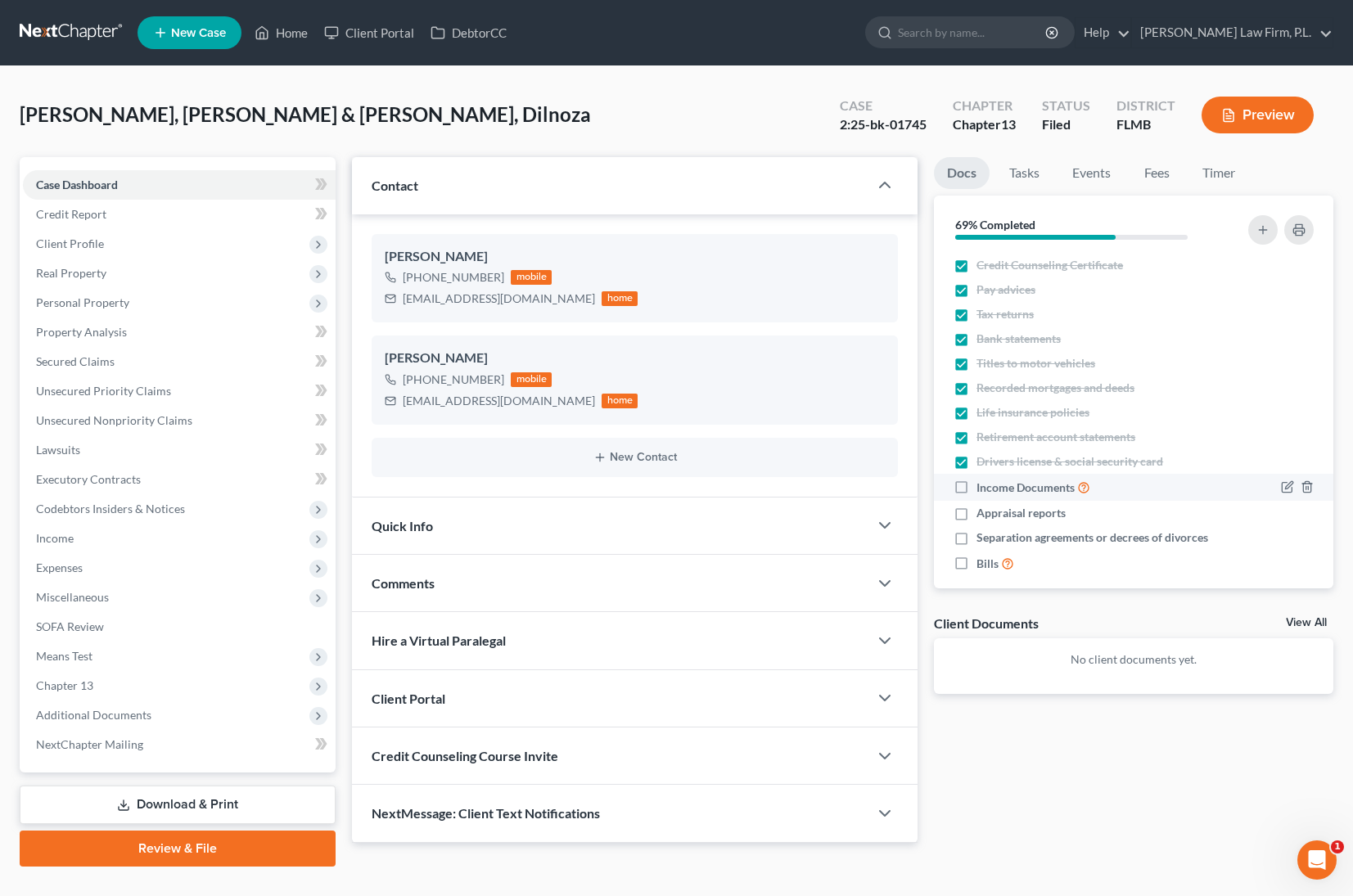
click at [983, 489] on input "Income Documents" at bounding box center [988, 483] width 11 height 11
checkbox input "true"
click at [977, 510] on label "Appraisal reports" at bounding box center [1021, 513] width 89 height 16
click at [983, 510] on input "Appraisal reports" at bounding box center [988, 510] width 11 height 11
checkbox input "true"
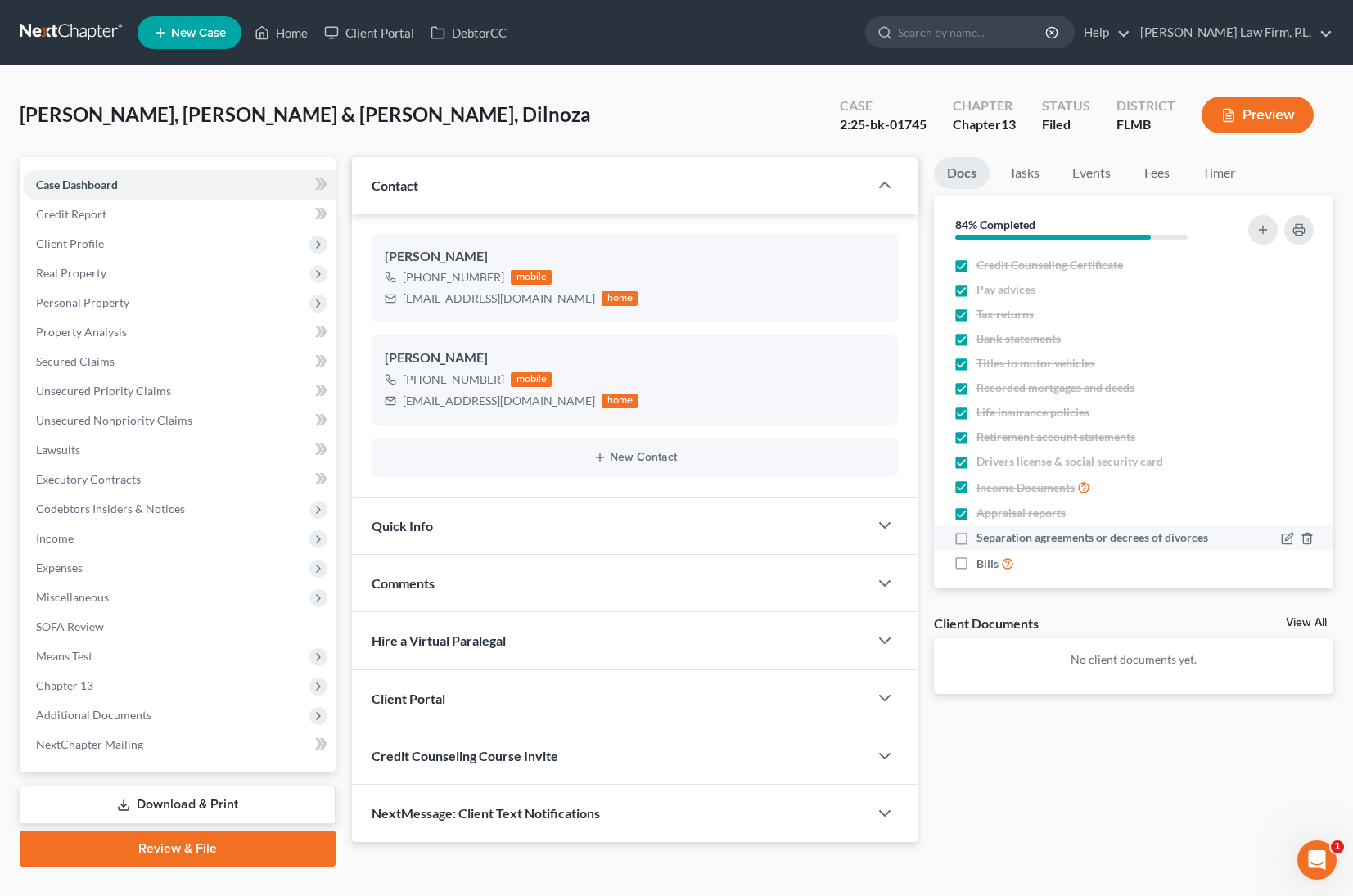
click at [977, 535] on label "Separation agreements or decrees of divorces" at bounding box center [1092, 538] width 231 height 16
click at [983, 535] on input "Separation agreements or decrees of divorces" at bounding box center [988, 534] width 11 height 11
checkbox input "true"
click at [977, 566] on label "Bills" at bounding box center [995, 563] width 38 height 19
click at [983, 565] on input "Bills" at bounding box center [988, 559] width 11 height 11
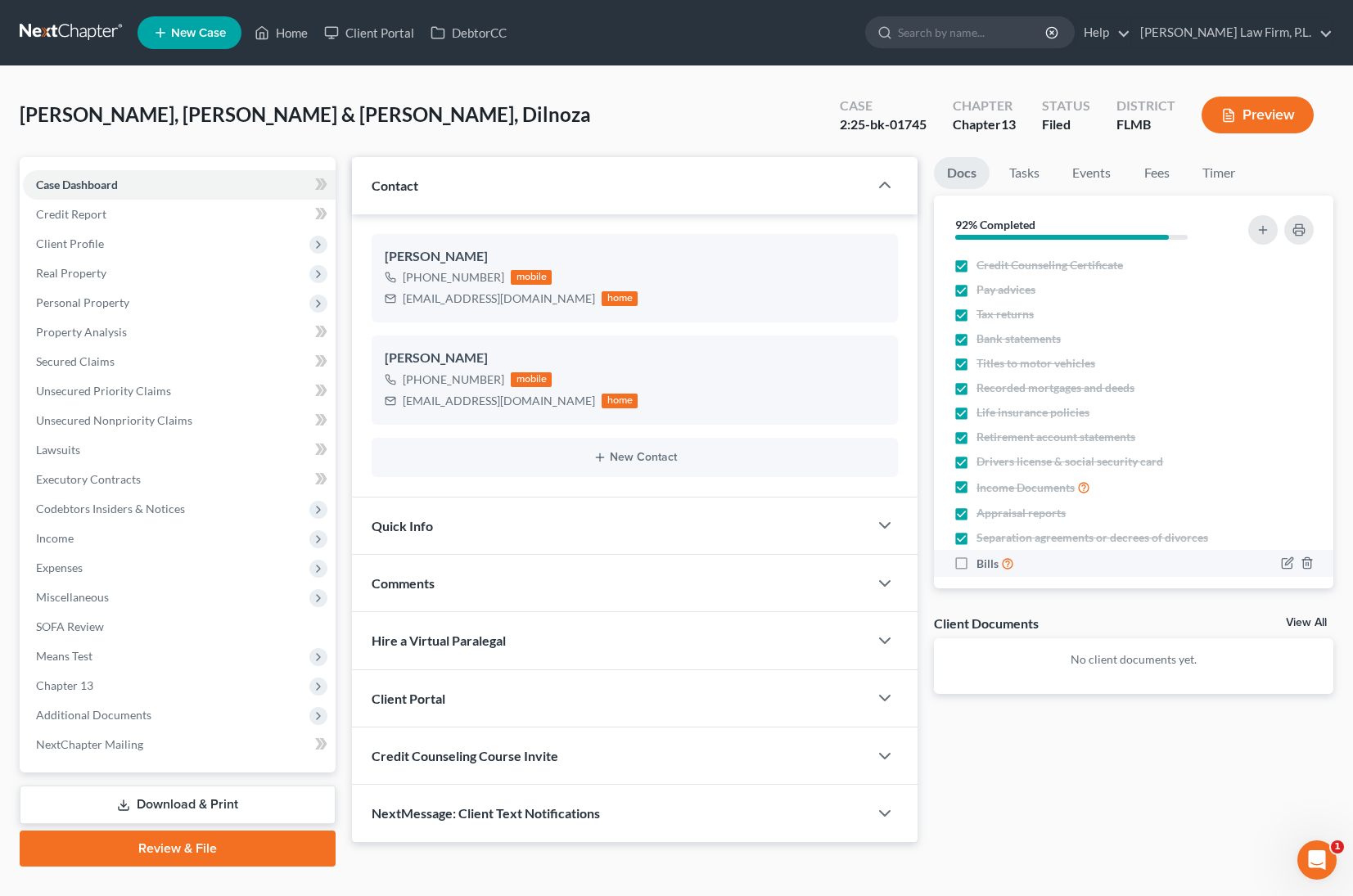
checkbox input "true"
click at [1098, 177] on link "Events" at bounding box center [1091, 173] width 65 height 32
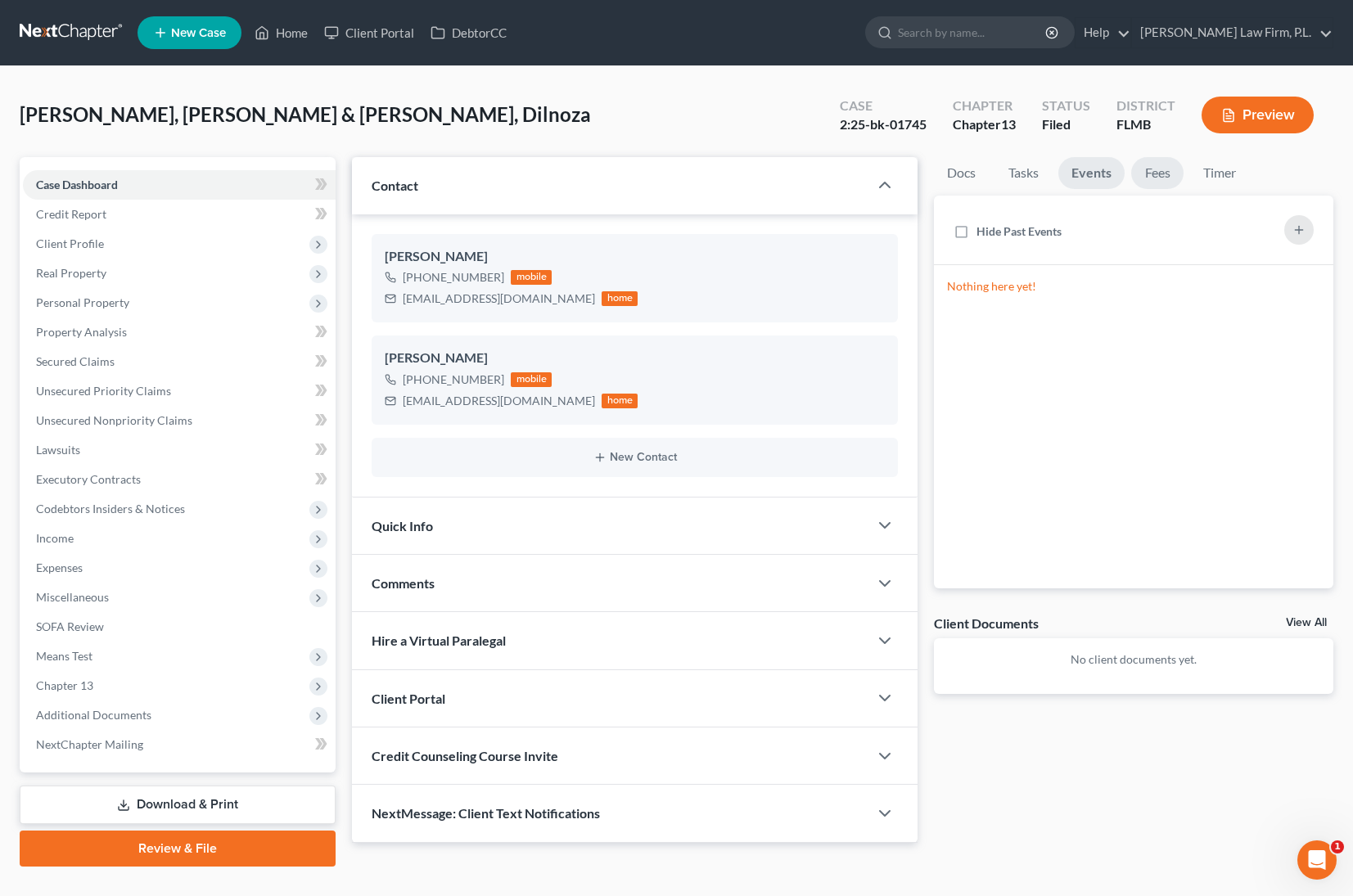
click at [1171, 175] on link "Fees" at bounding box center [1157, 173] width 52 height 32
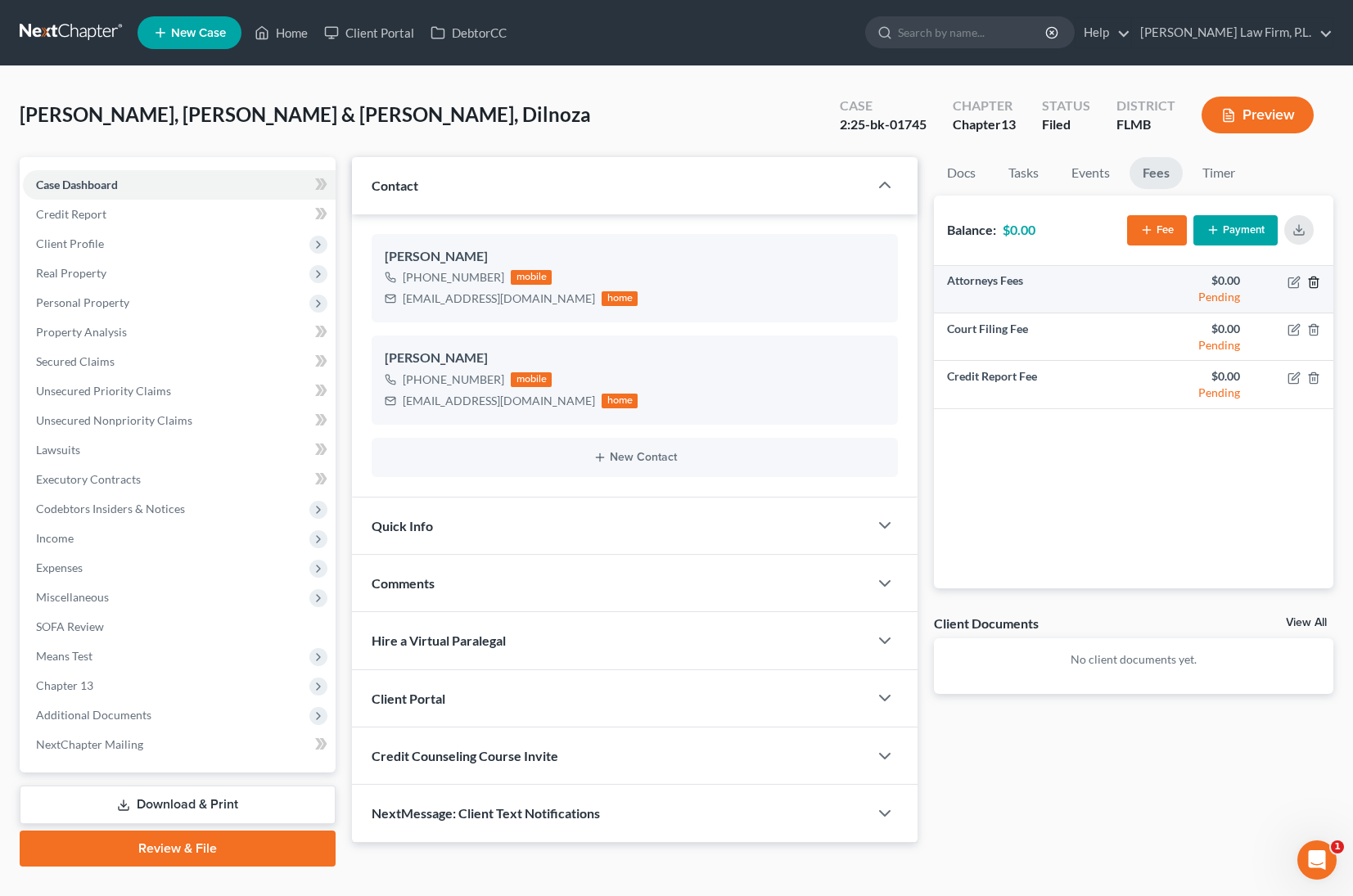
click at [1314, 279] on polyline "button" at bounding box center [1314, 279] width 10 height 0
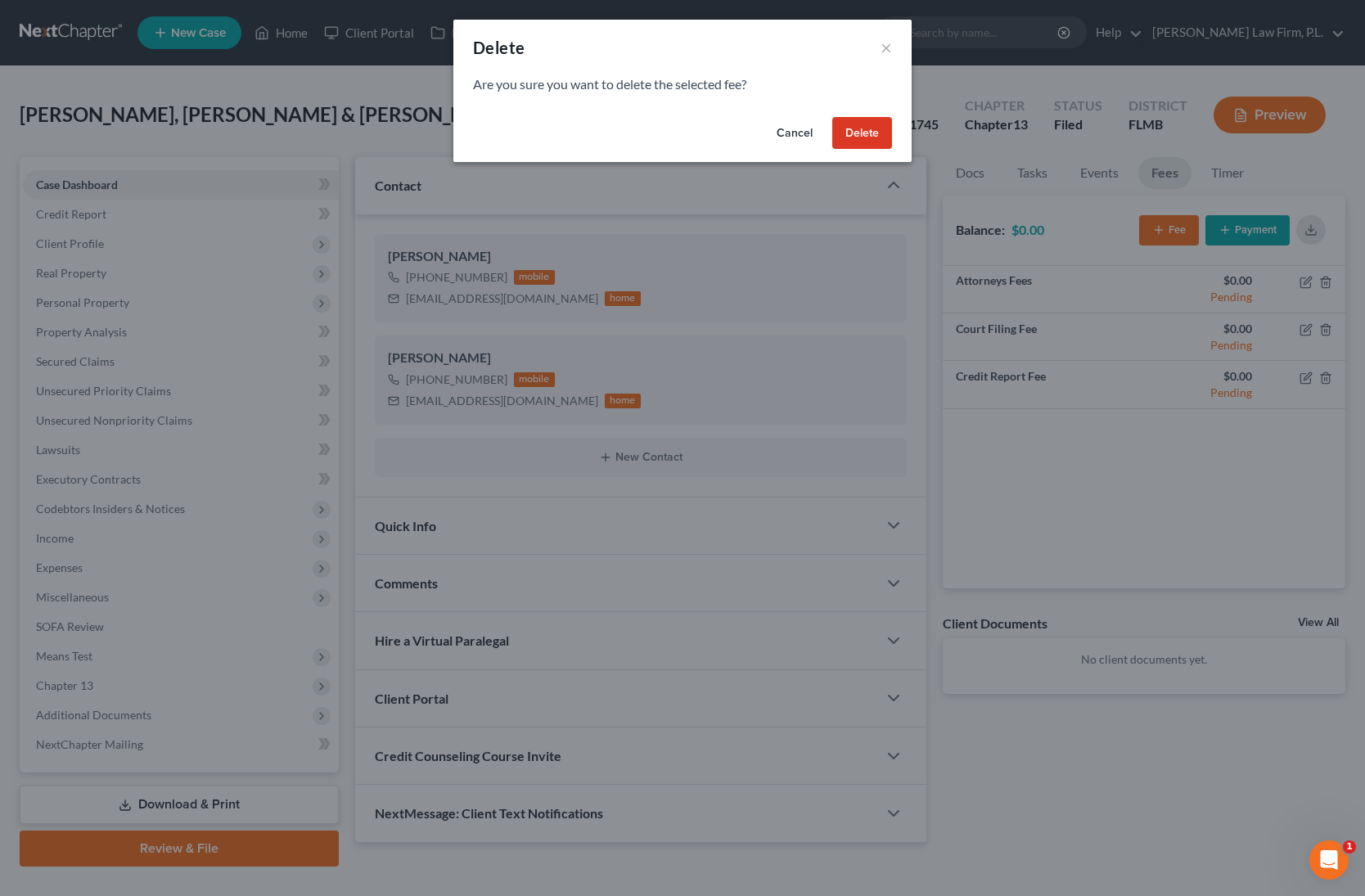
click at [867, 134] on button "Delete" at bounding box center [862, 134] width 60 height 33
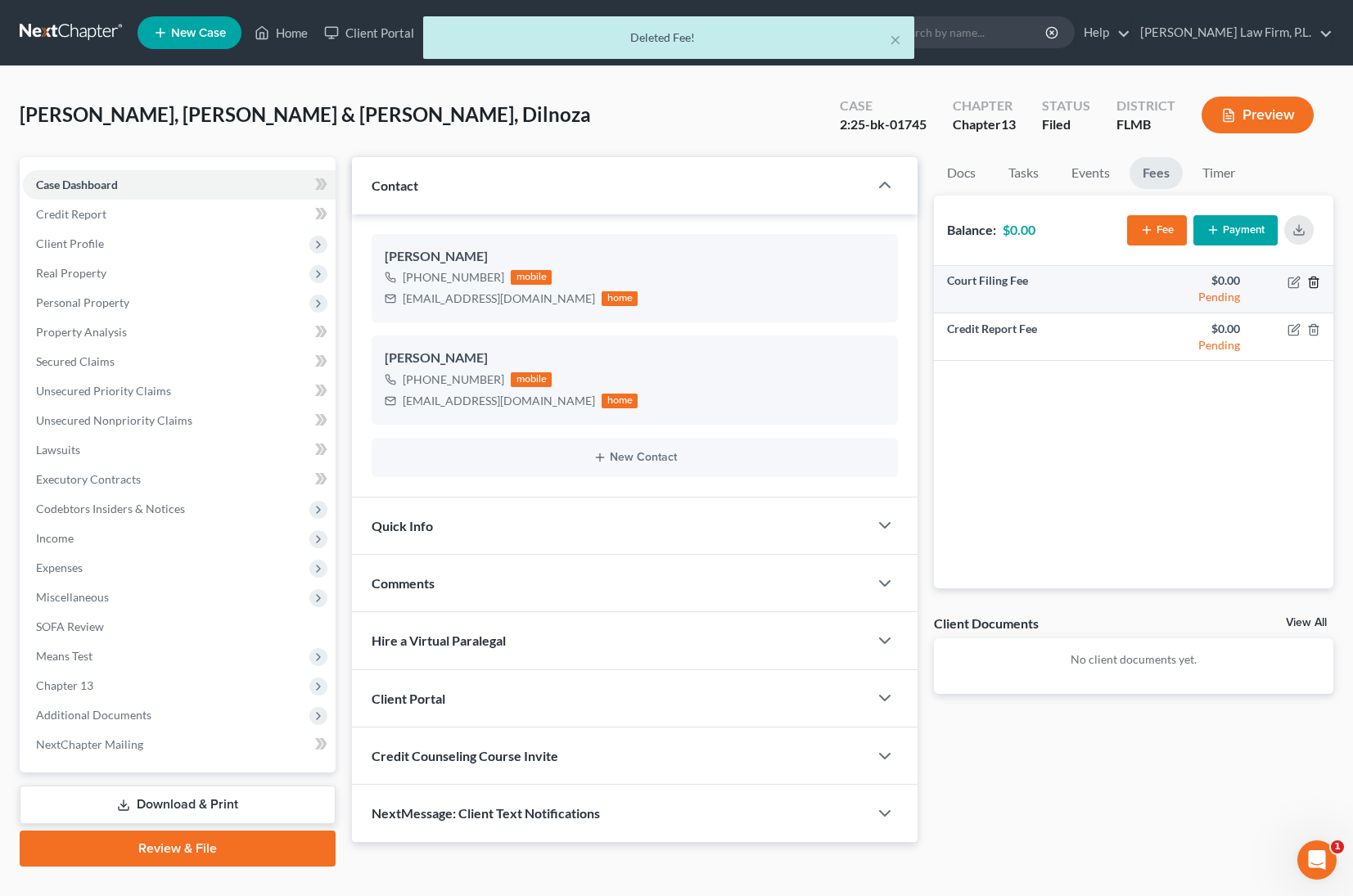
click at [1314, 286] on icon "button" at bounding box center [1314, 282] width 13 height 13
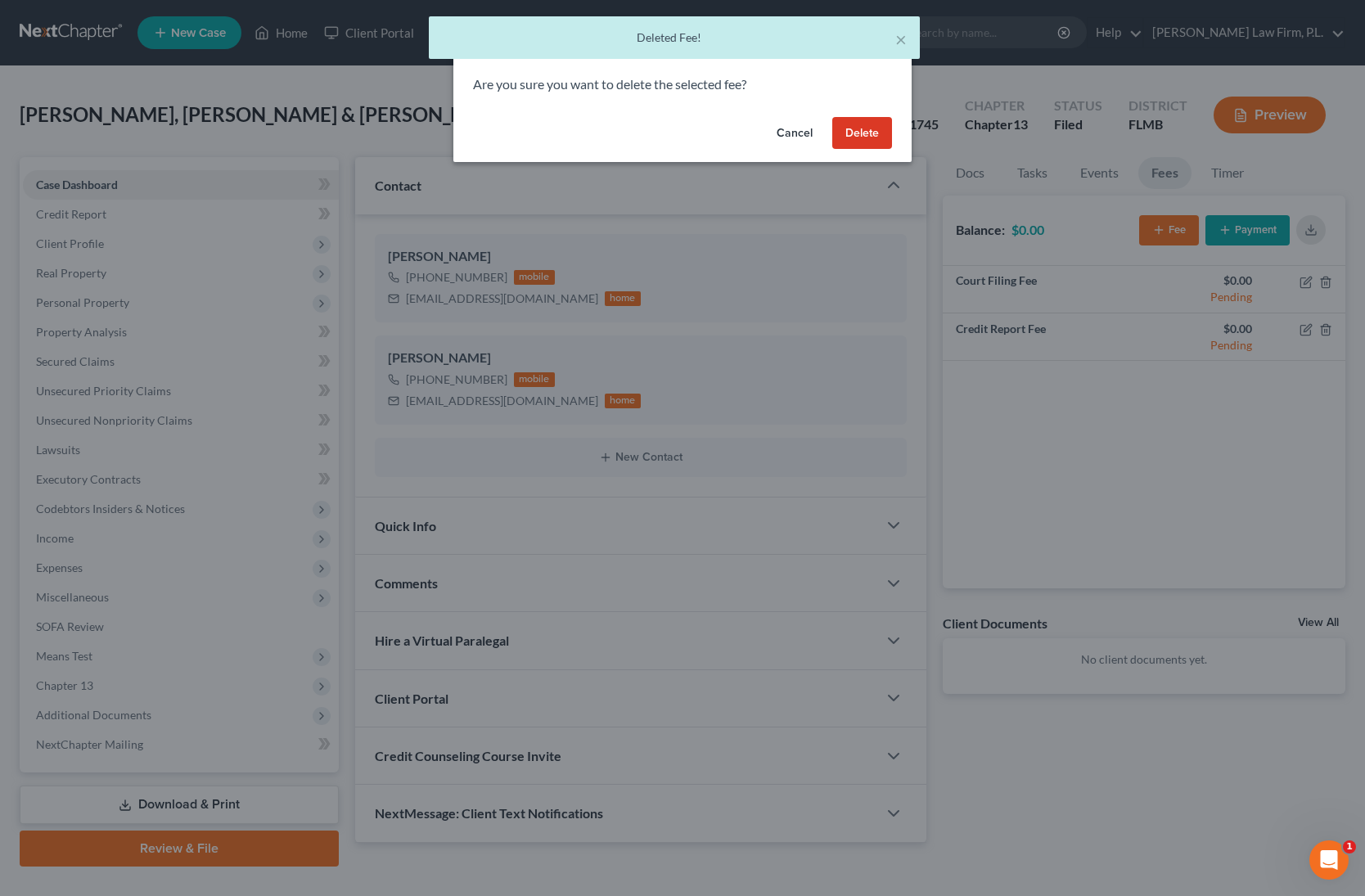
click at [885, 131] on button "Delete" at bounding box center [862, 134] width 60 height 33
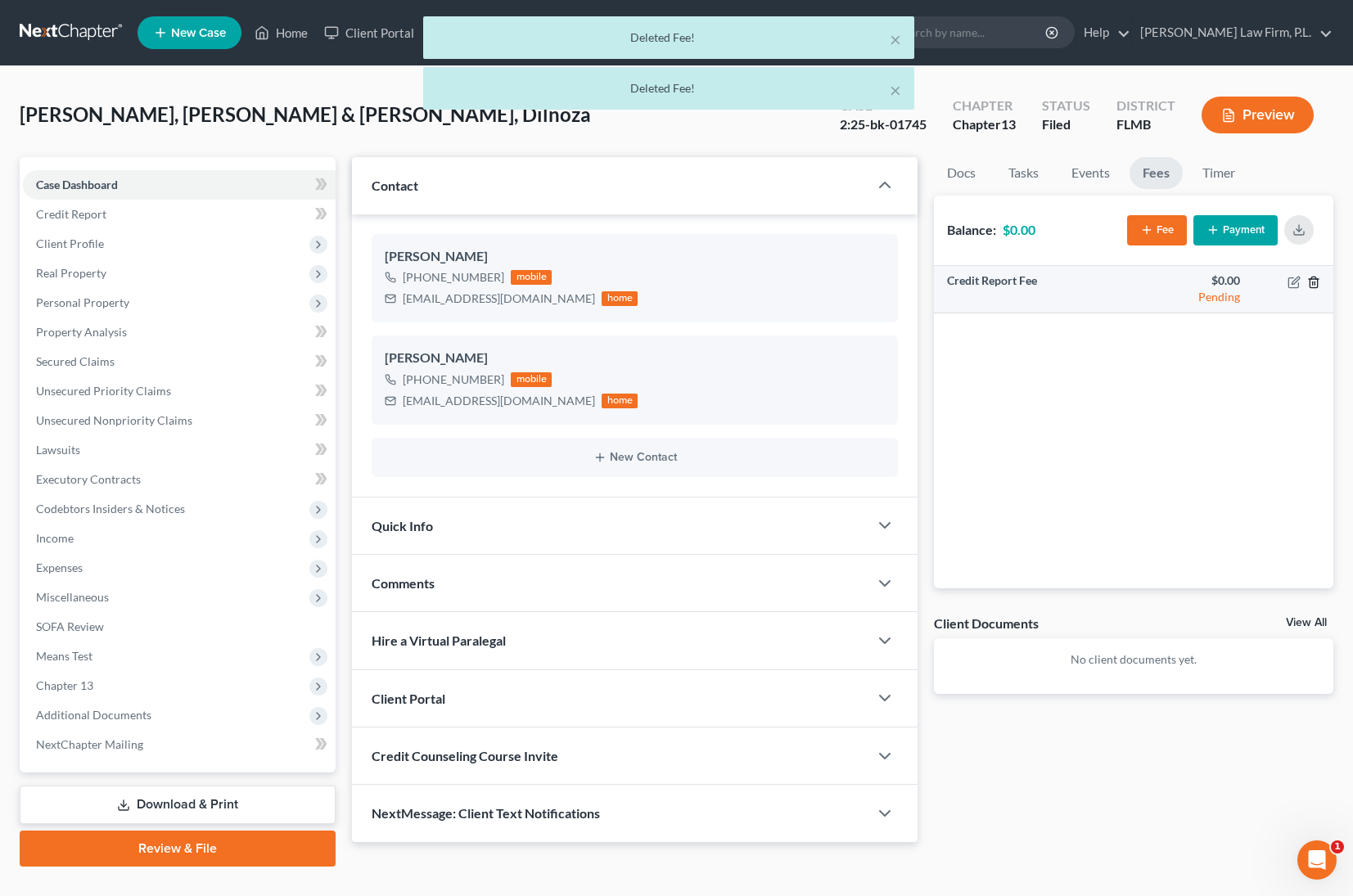
click at [1318, 282] on icon "button" at bounding box center [1314, 282] width 13 height 13
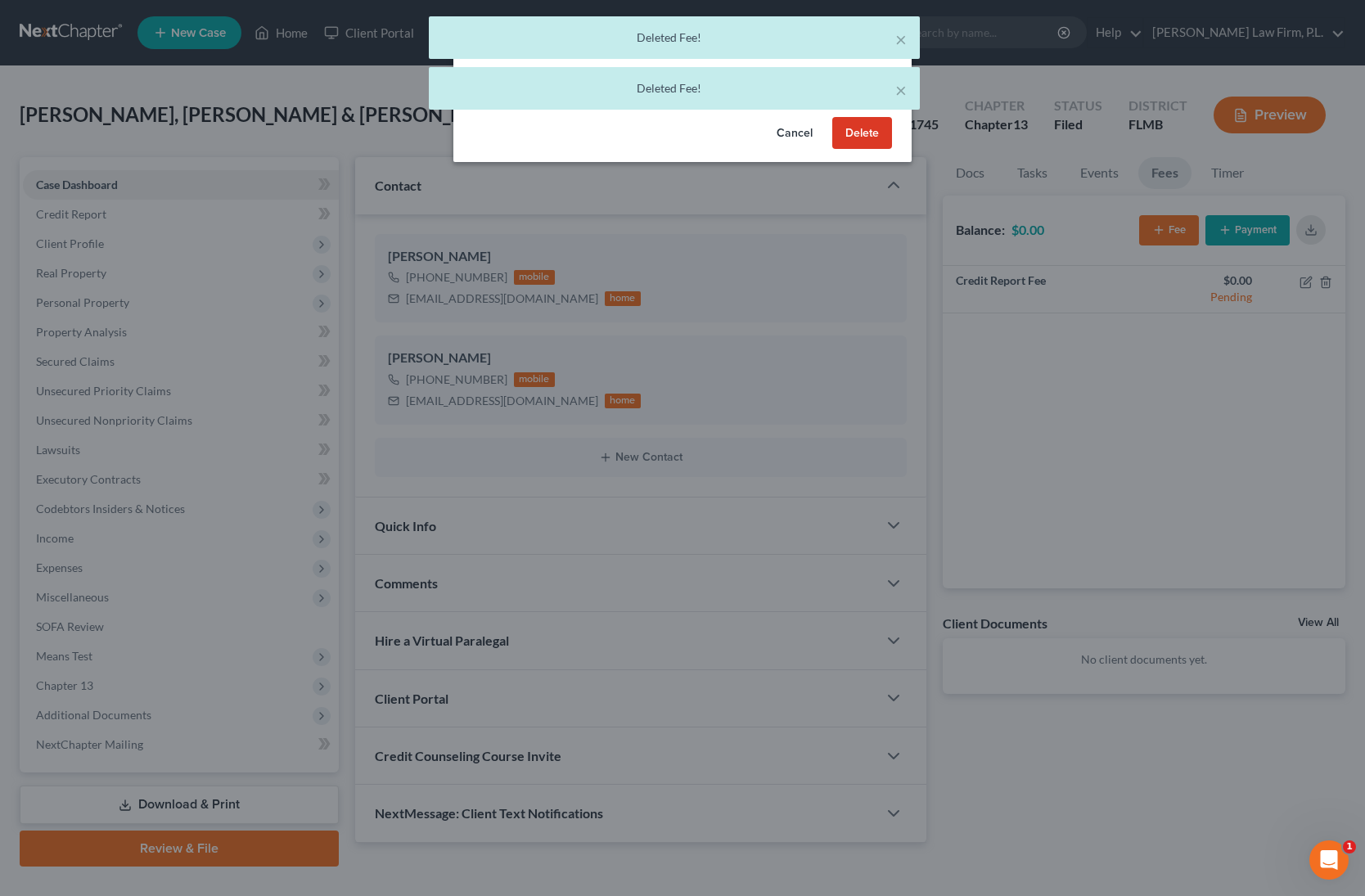
click at [859, 139] on button "Delete" at bounding box center [862, 134] width 60 height 33
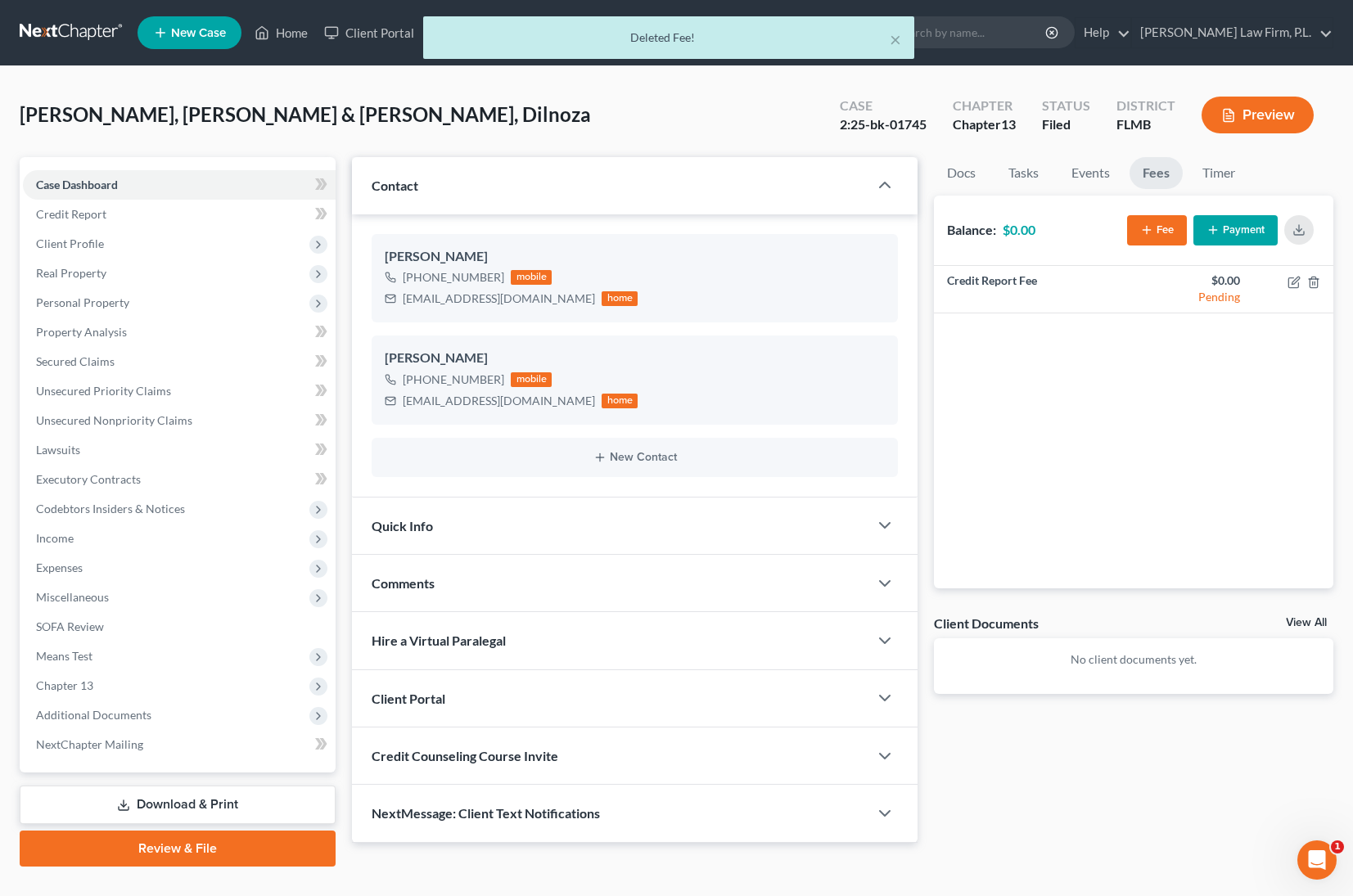
click at [1227, 231] on button "Payment" at bounding box center [1235, 230] width 84 height 30
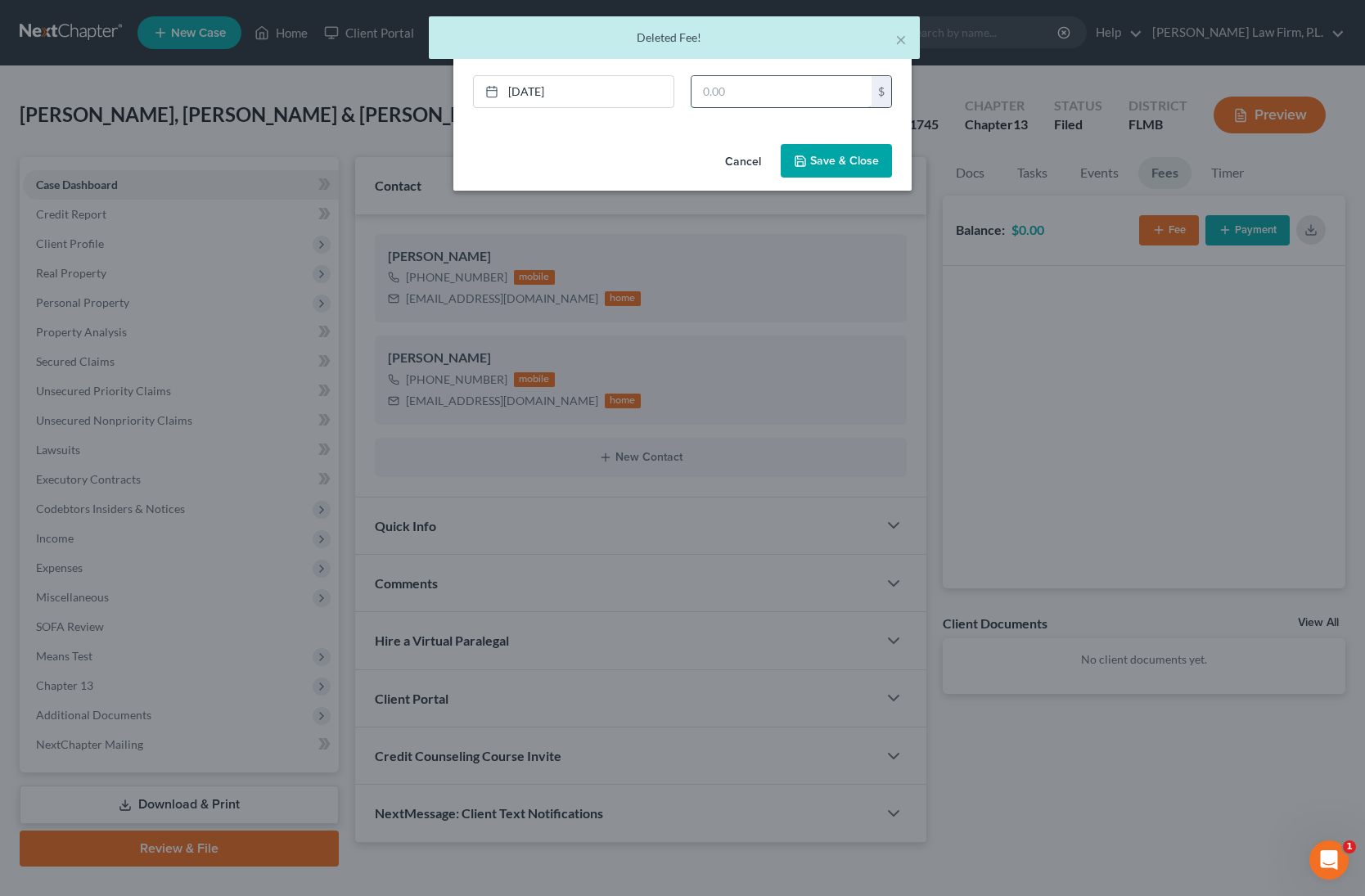
click at [721, 90] on input "text" at bounding box center [781, 92] width 180 height 31
type input "2,858"
click at [850, 166] on button "Save & Close" at bounding box center [836, 161] width 111 height 34
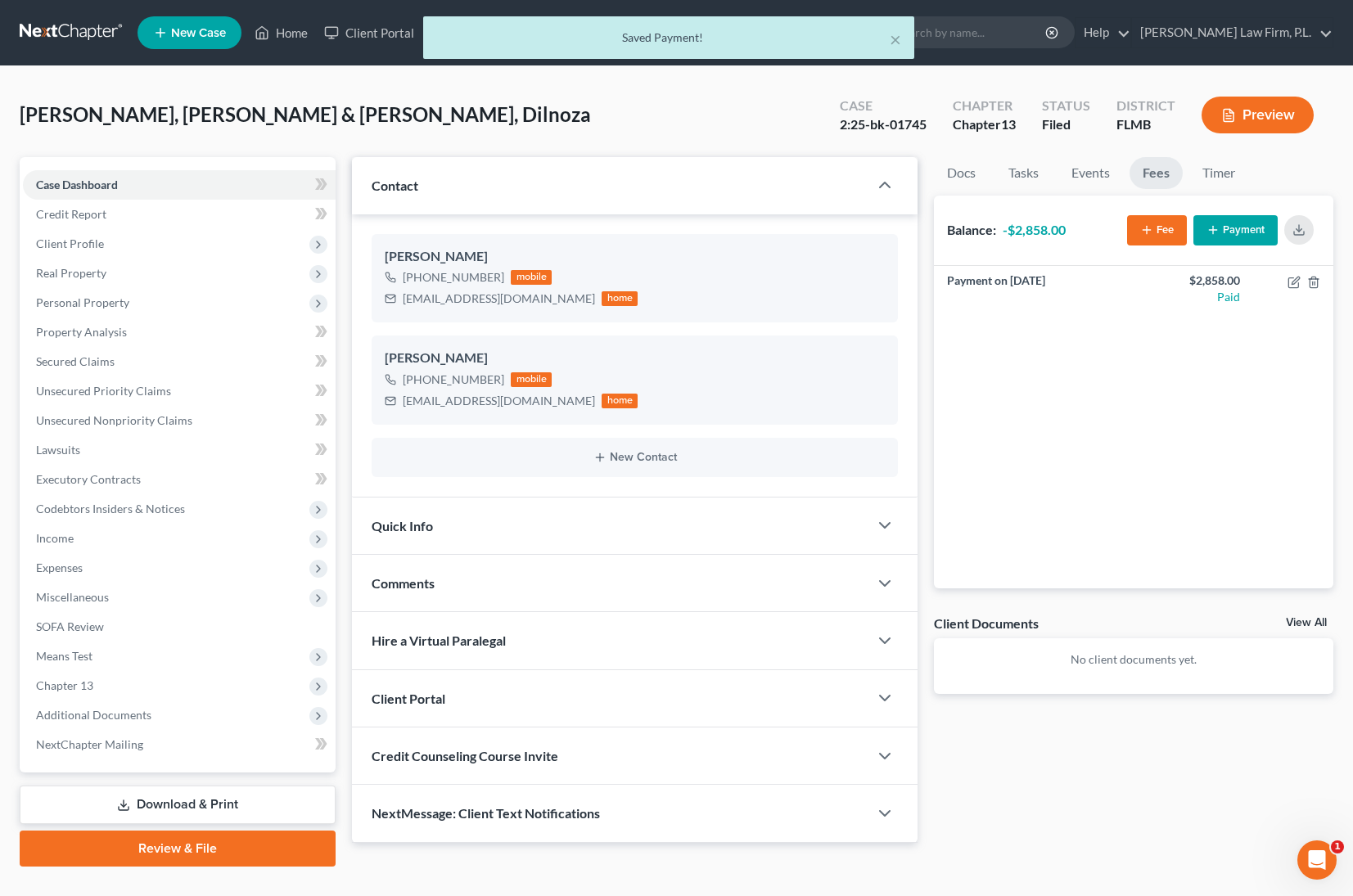
click at [1166, 231] on button "Fee" at bounding box center [1156, 230] width 60 height 30
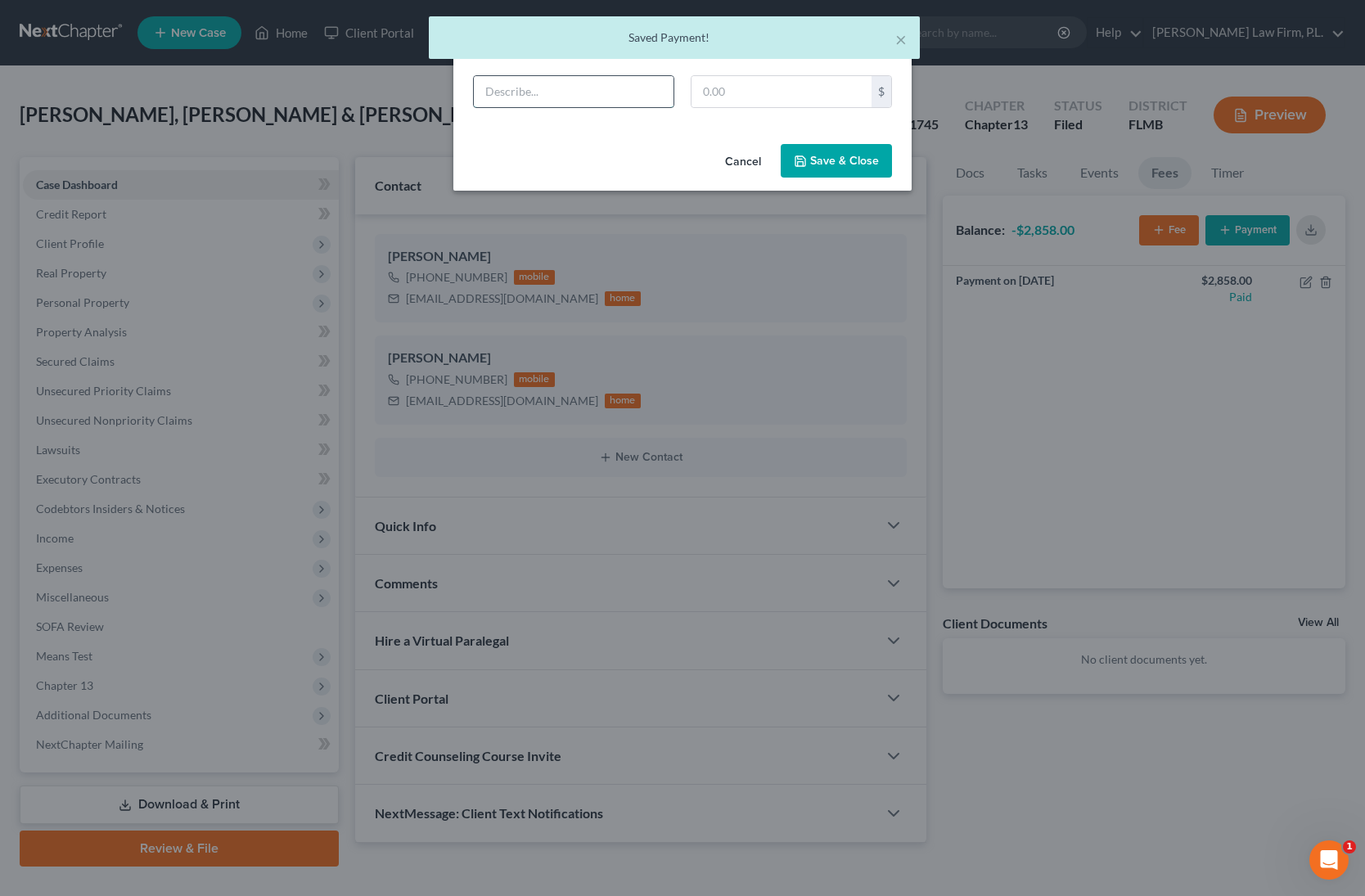
click at [613, 101] on input "text" at bounding box center [574, 92] width 200 height 31
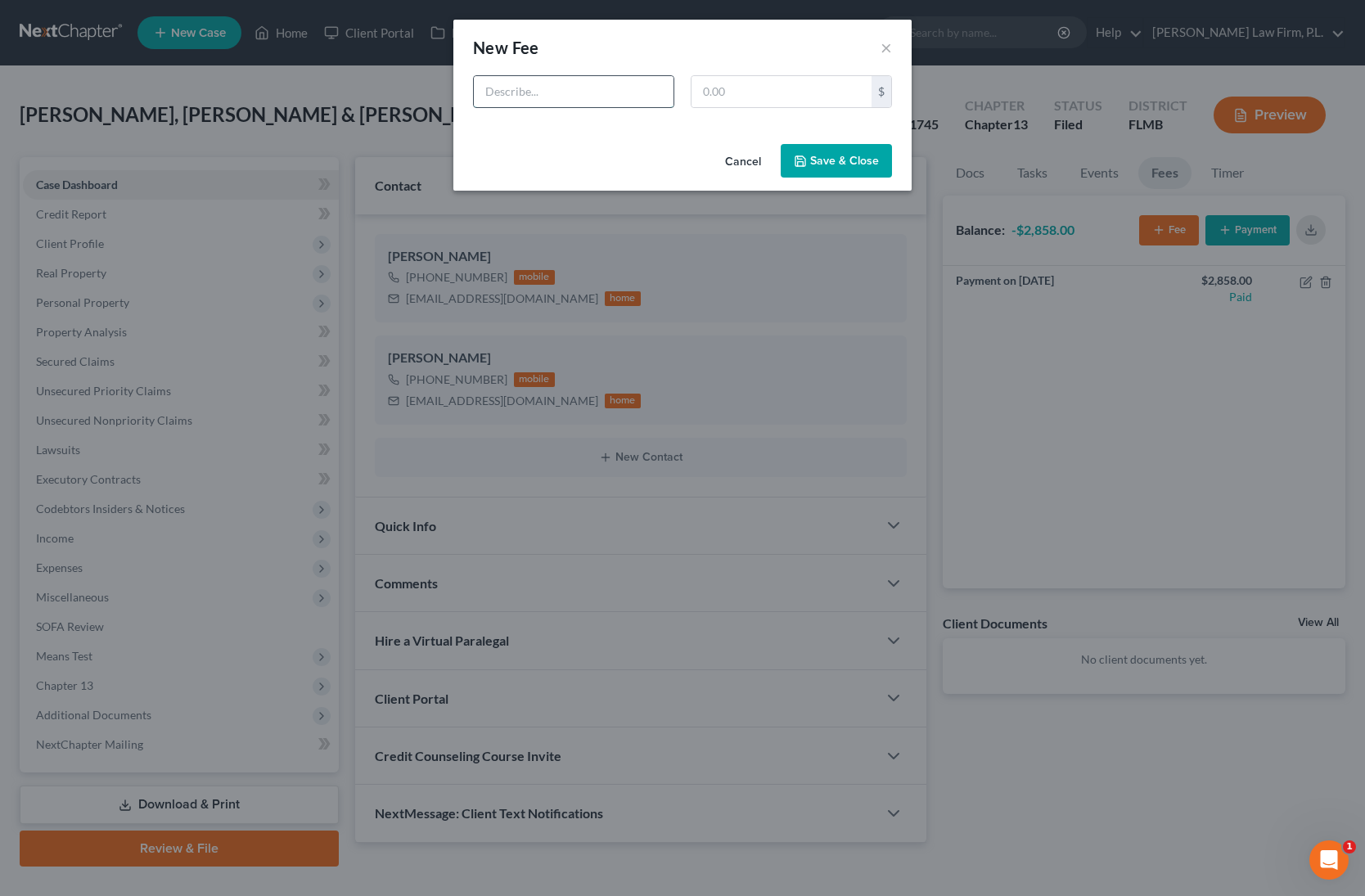
type input "F"
type input "BCY Fees"
click at [748, 88] on input "text" at bounding box center [781, 92] width 180 height 31
type input "2,858"
click at [837, 153] on button "Save & Close" at bounding box center [836, 161] width 111 height 34
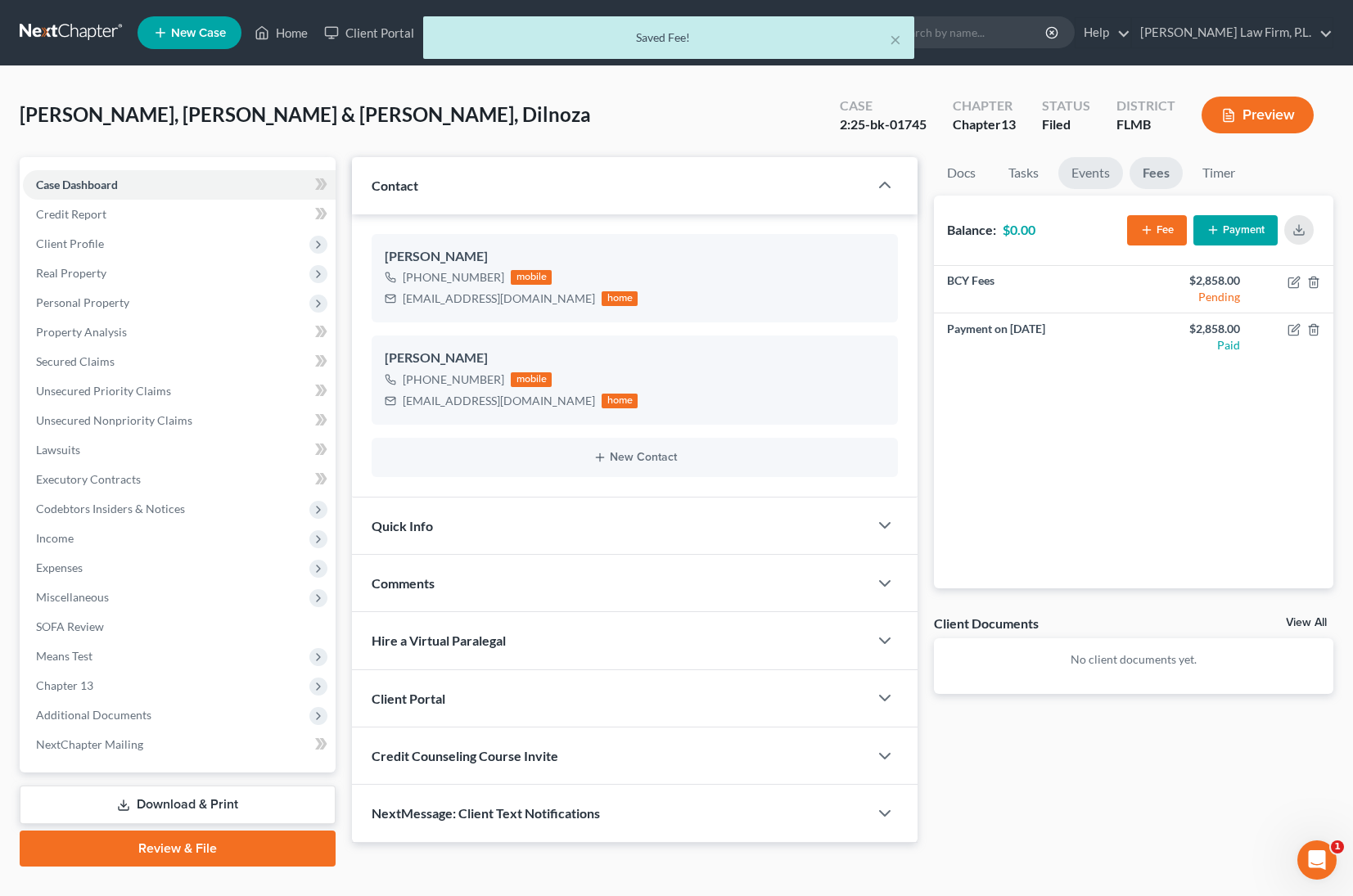
click at [1081, 173] on link "Events" at bounding box center [1090, 173] width 65 height 32
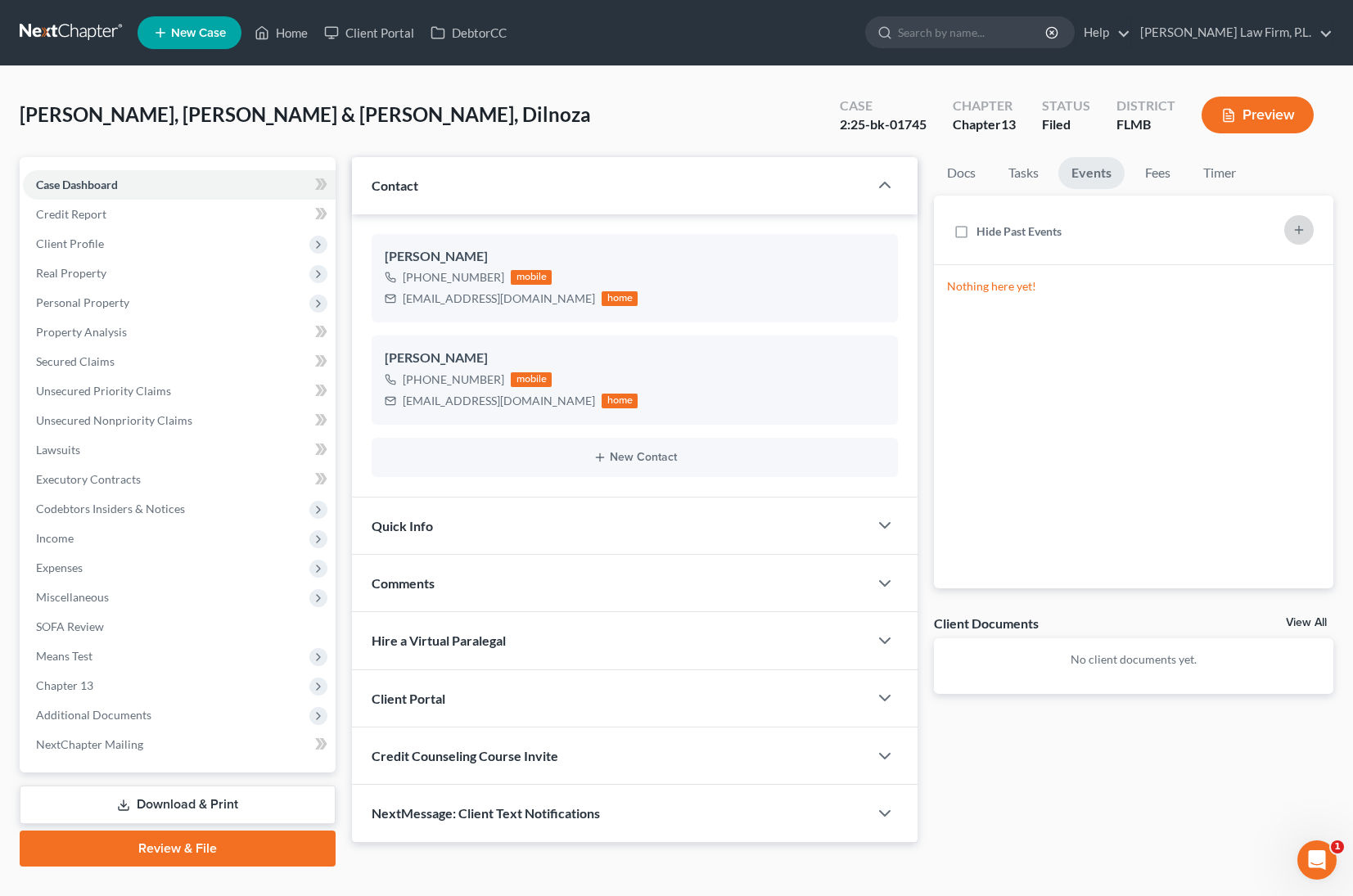
click at [1295, 234] on icon "button" at bounding box center [1299, 230] width 13 height 13
select select "Days"
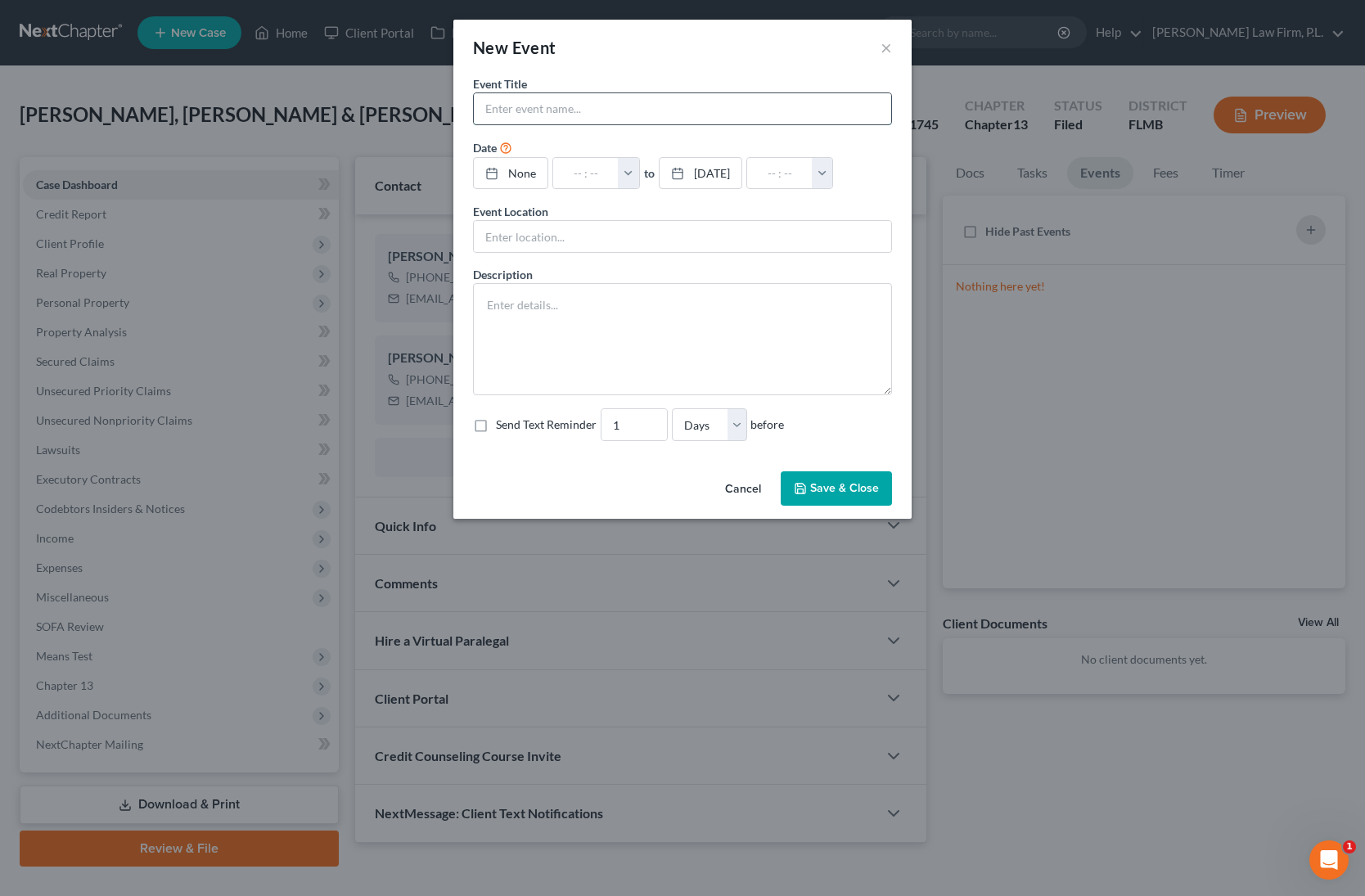
click at [514, 114] on input "text" at bounding box center [682, 109] width 417 height 31
type input "Karabaev- 341 Meeting"
click at [661, 234] on input "text" at bounding box center [682, 236] width 417 height 31
type input "ZOOM"
click at [513, 168] on link "None" at bounding box center [511, 174] width 74 height 31
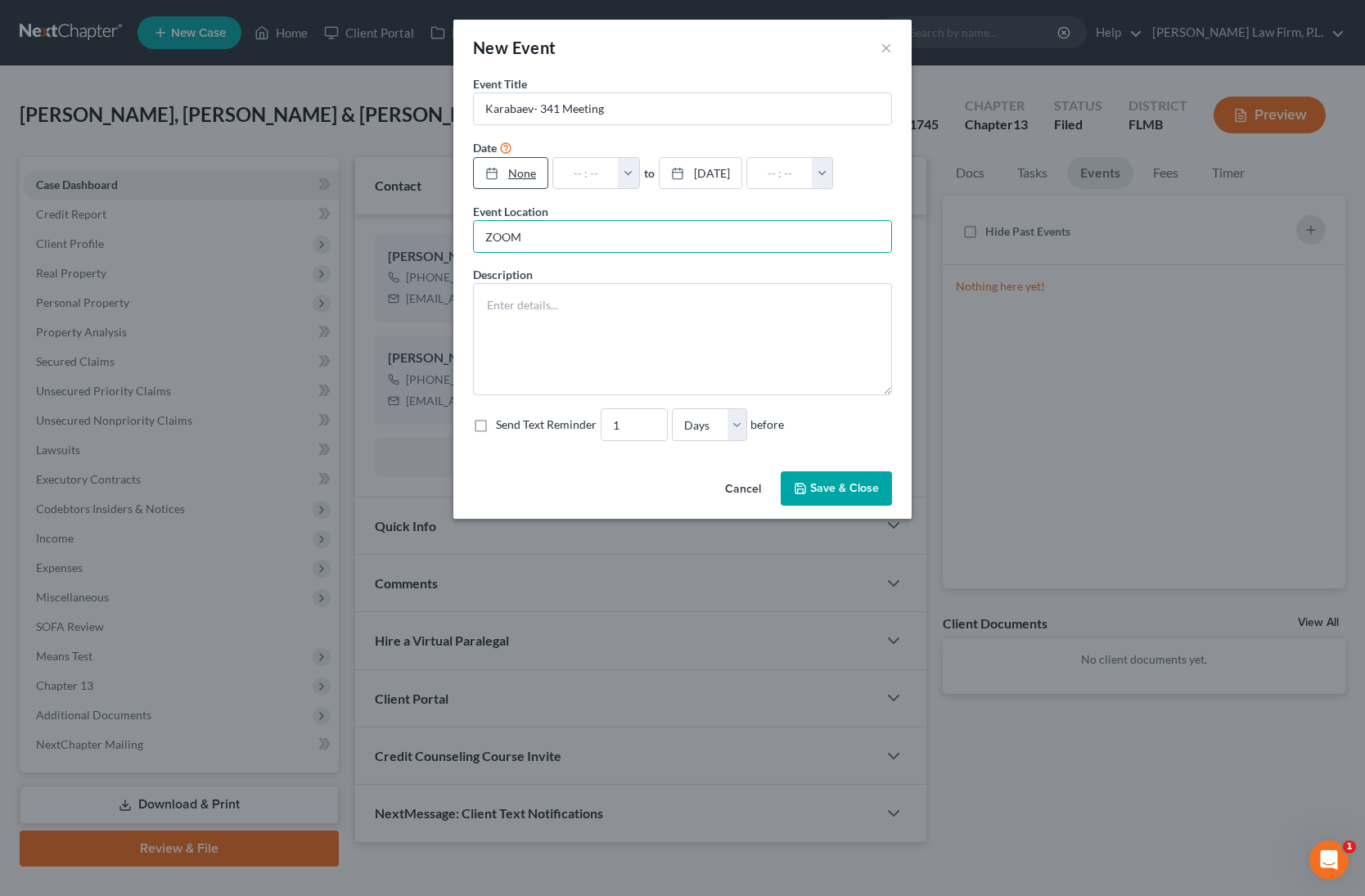
type input "9/10/2025"
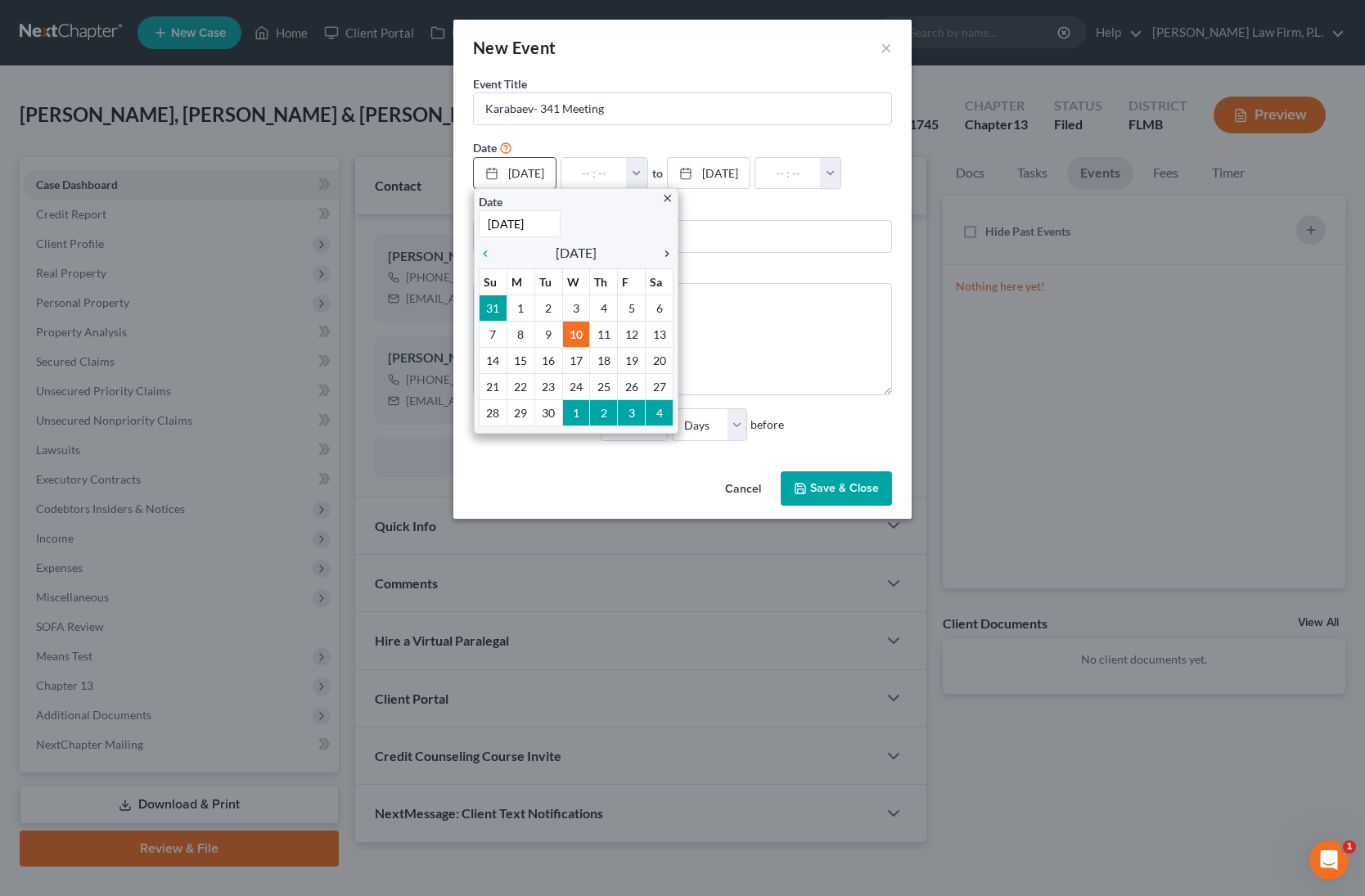
click at [664, 248] on icon "chevron_right" at bounding box center [662, 253] width 21 height 13
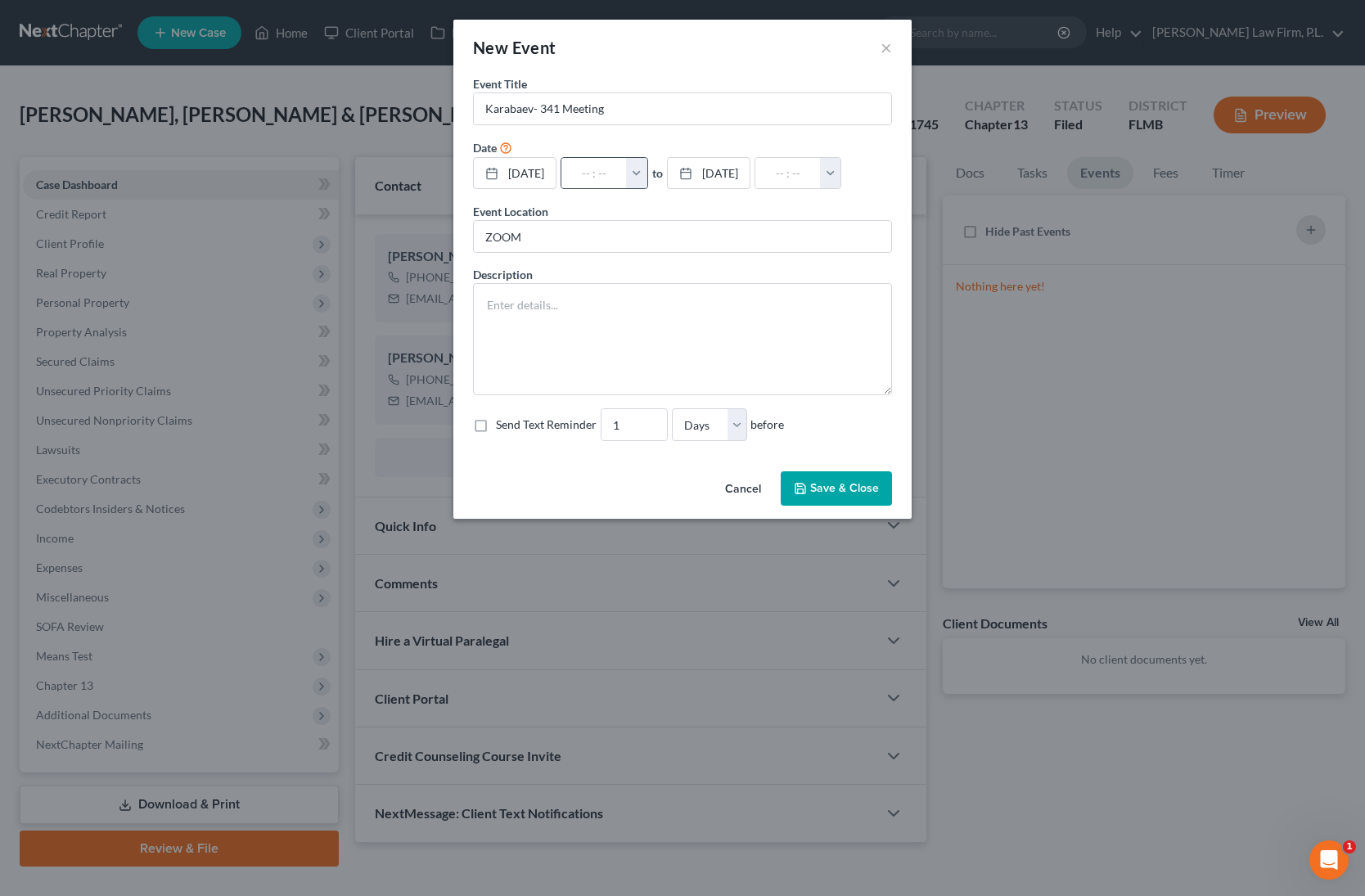
click at [647, 175] on button "button" at bounding box center [636, 174] width 21 height 31
click at [680, 340] on link "11:30am" at bounding box center [671, 338] width 92 height 28
type input "11:30am"
click at [821, 177] on input "12:30pm" at bounding box center [788, 174] width 66 height 31
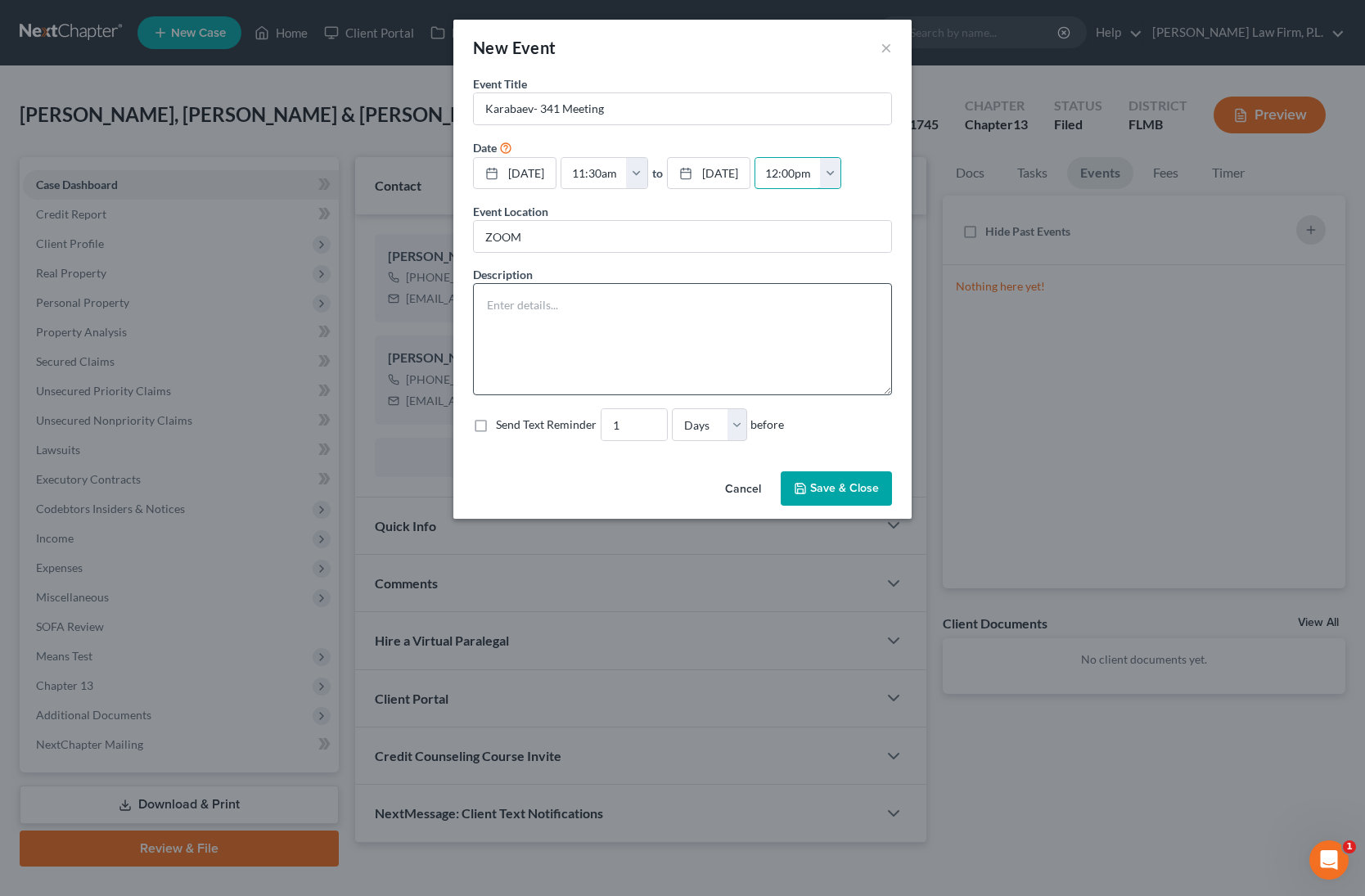
type input "12:00pm"
click at [621, 307] on textarea at bounding box center [682, 339] width 419 height 112
click at [496, 429] on label "Send Text Reminder" at bounding box center [546, 425] width 101 height 16
click at [503, 427] on input "Send Text Reminder" at bounding box center [507, 421] width 11 height 11
checkbox input "true"
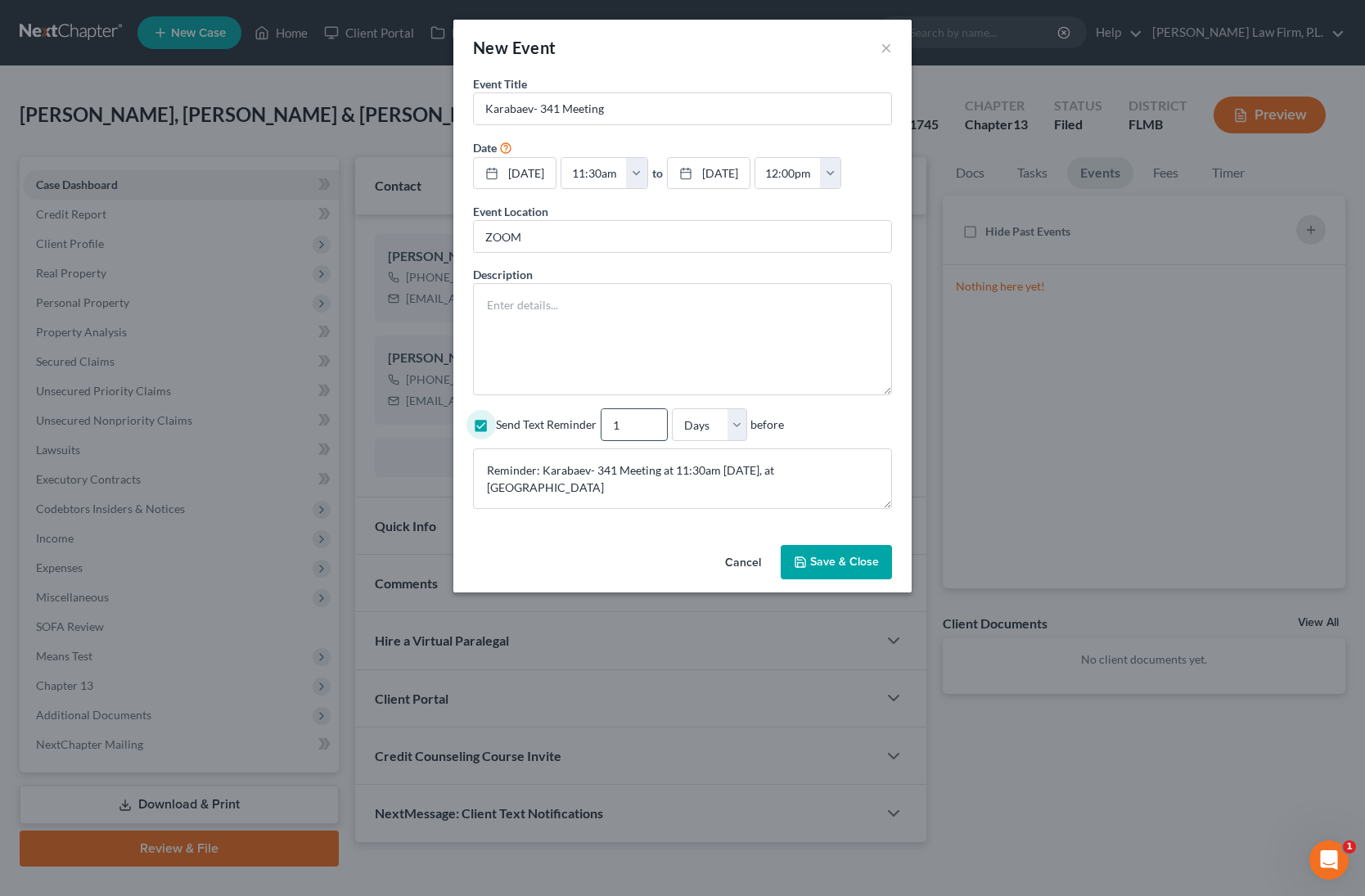
click at [652, 435] on input "1" at bounding box center [634, 425] width 66 height 31
click at [648, 421] on input "2" at bounding box center [634, 425] width 66 height 31
type input "3"
click at [648, 421] on input "3" at bounding box center [634, 425] width 66 height 31
click at [629, 485] on textarea "Reminder: Karabaev- 341 Meeting at 11:30am Oct 02, 2025, at ZOOM" at bounding box center [682, 479] width 419 height 61
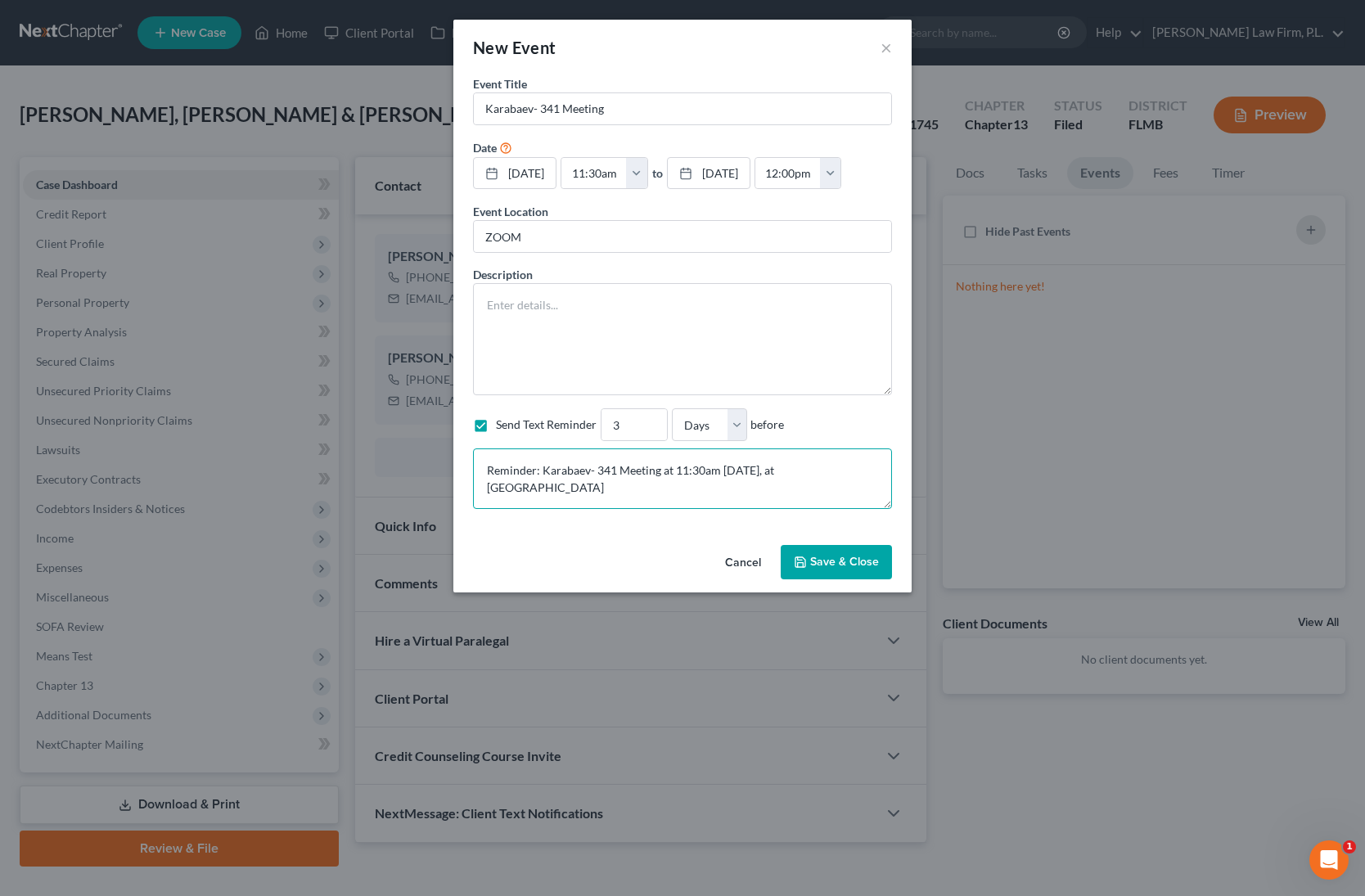
scroll to position [3, 0]
paste textarea "Section 341(a) meeting to be held on 10/2/2025 at 10:00 AM. Zoom - Waage: Meeti…"
click at [563, 465] on textarea "Reminder: Karabaev- 341 Meeting at 11:30am Oct 02, 2025, at ZOOM If you plan on…" at bounding box center [682, 479] width 419 height 61
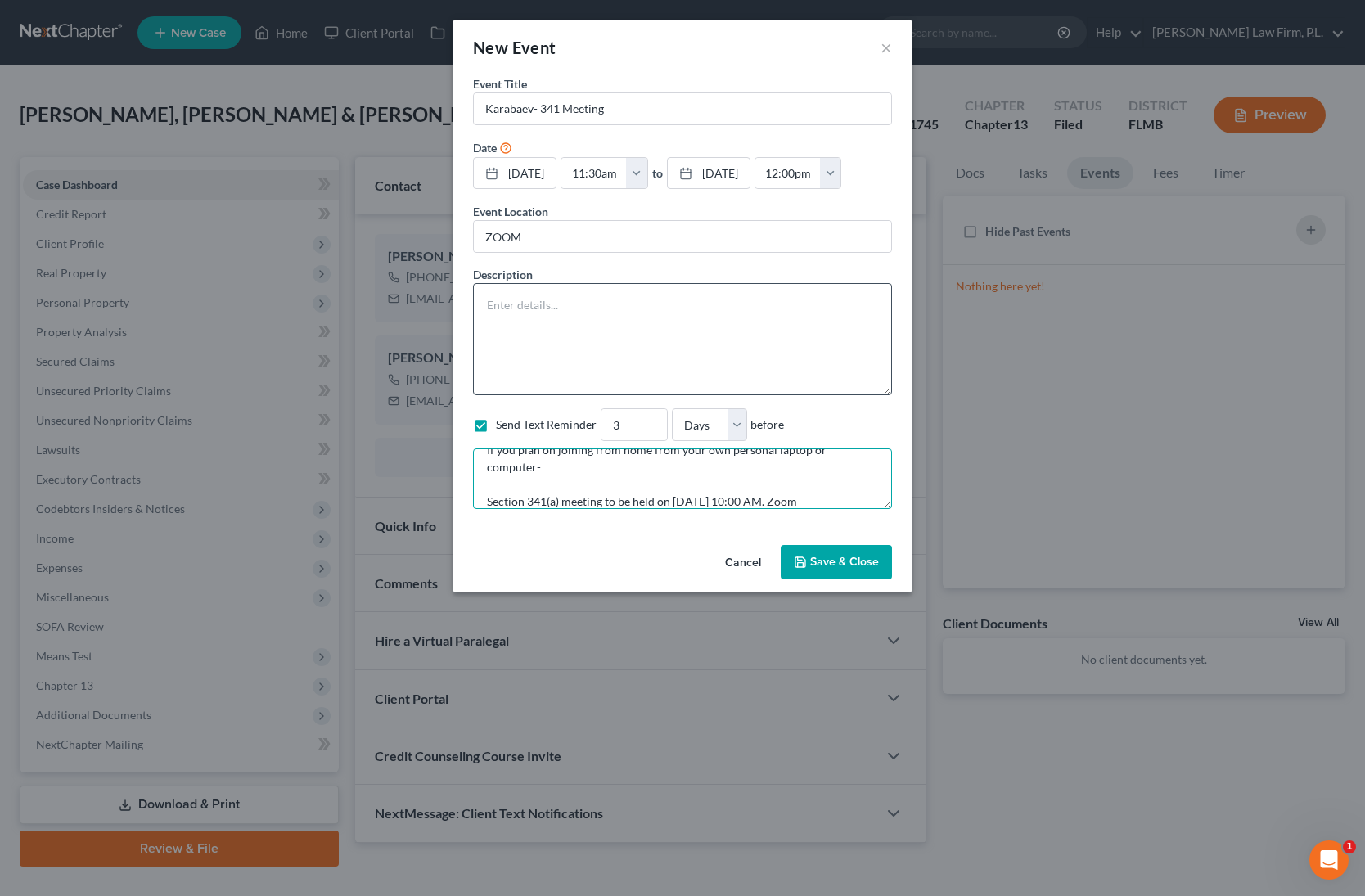
type textarea "Reminder: Karabaev- 341 Meeting at 11:30am Oct 02, 2025, at ZOOM If you plan on…"
click at [602, 333] on textarea at bounding box center [682, 339] width 419 height 112
paste textarea "Section 341(a) meeting to be held on 10/2/2025 at 10:00 AM. Zoom - Waage: Meeti…"
type textarea "Section 341(a) meeting to be held on 10/2/2025 at 10:00 AM. Zoom - Waage: Meeti…"
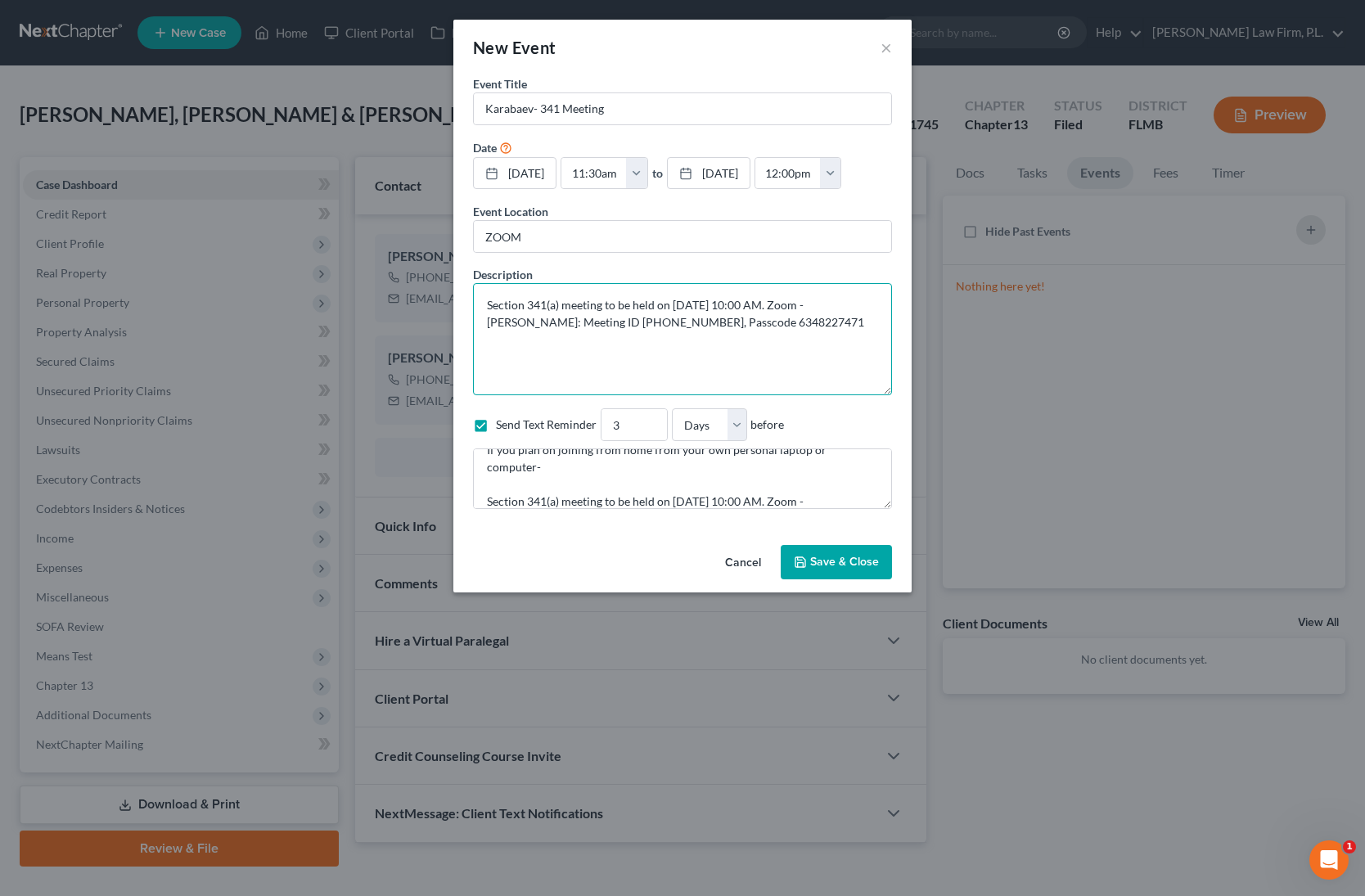
drag, startPoint x: 756, startPoint y: 322, endPoint x: 476, endPoint y: 299, distance: 280.9
click at [476, 302] on textarea "Section 341(a) meeting to be held on 10/2/2025 at 10:00 AM. Zoom - Waage: Meeti…" at bounding box center [682, 339] width 419 height 112
paste textarea "Section 341(a) meeting to be held on 10/2/2025 at 11:30 AM. Zoom - Waage: Meeti…"
type textarea "Section 341(a) meeting to be held on 10/2/2025 at 11:30 AM. Zoom - Waage: Meeti…"
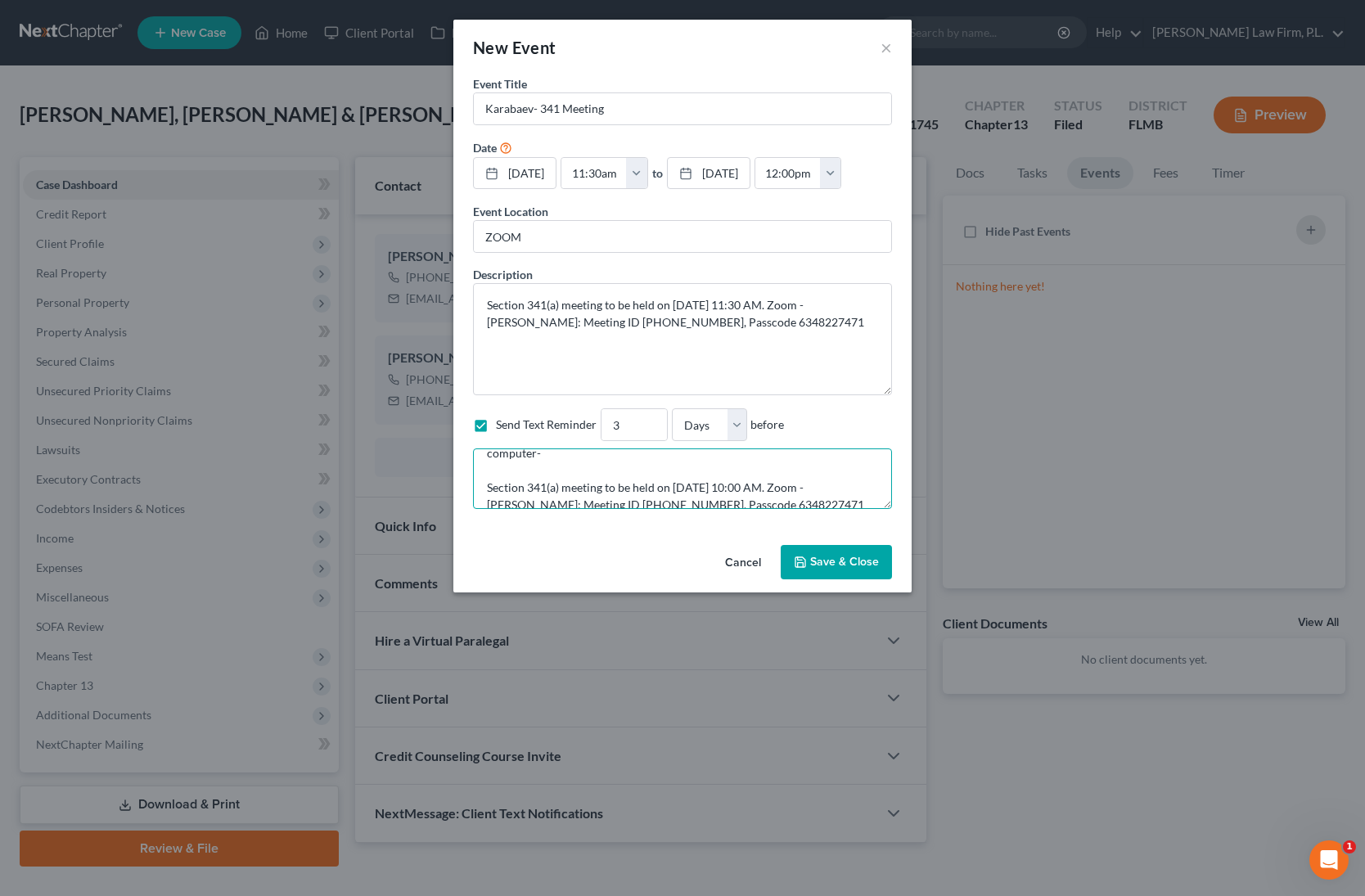
drag, startPoint x: 783, startPoint y: 488, endPoint x: 459, endPoint y: 471, distance: 324.4
click at [459, 471] on div "Event Title * Karabaev- 341 Meeting Date 10/2/2025 close Date 10/2/2025 Time 12…" at bounding box center [682, 307] width 458 height 463
paste textarea "1:3"
type textarea "Reminder: Karabaev- 341 Meeting at 11:30am Oct 02, 2025, at ZOOM If you plan on…"
click at [828, 566] on button "Save & Close" at bounding box center [836, 562] width 111 height 34
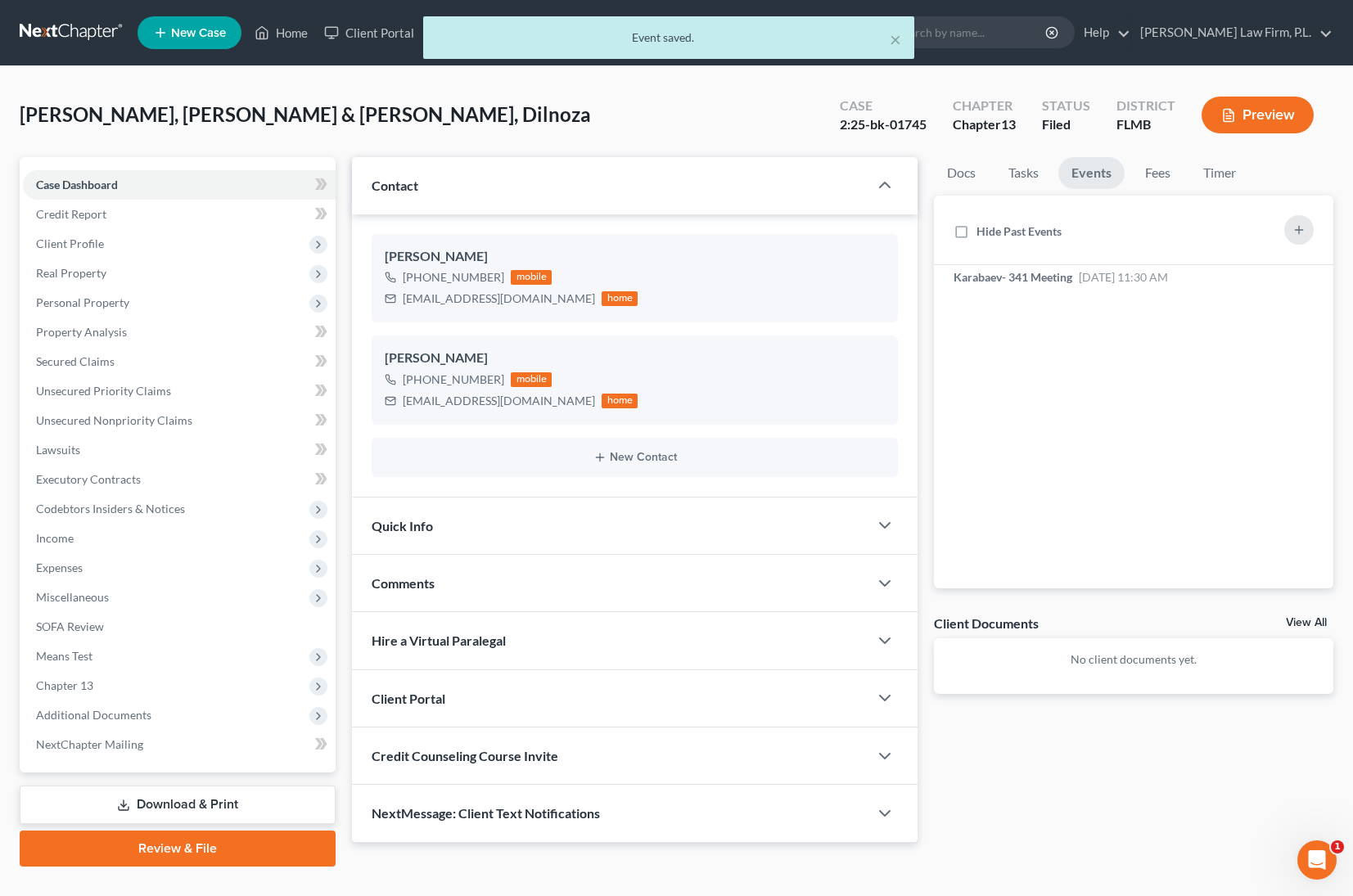
click at [273, 36] on div "× Event saved." at bounding box center [668, 42] width 1353 height 51
click at [272, 37] on div "× Event saved." at bounding box center [668, 42] width 1353 height 51
click at [292, 33] on div "× Event saved." at bounding box center [668, 42] width 1353 height 51
click at [1240, 39] on div "× Event saved." at bounding box center [668, 42] width 1353 height 51
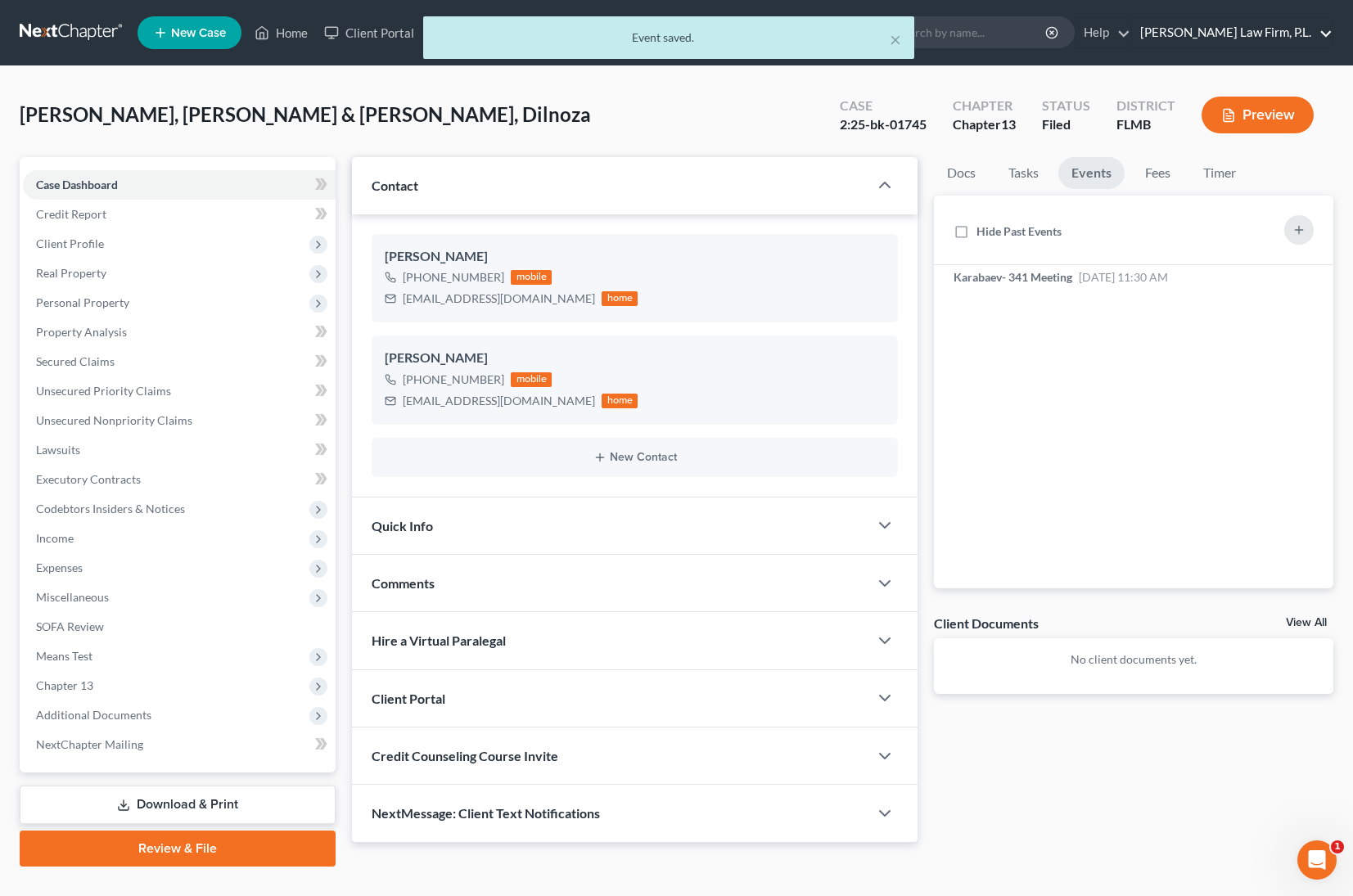
click at [1244, 29] on div "Home New Case Client Portal DebtorCC Martin Law Firm, P.L. jonathan.bierfeld@ma…" at bounding box center [676, 464] width 1353 height 929
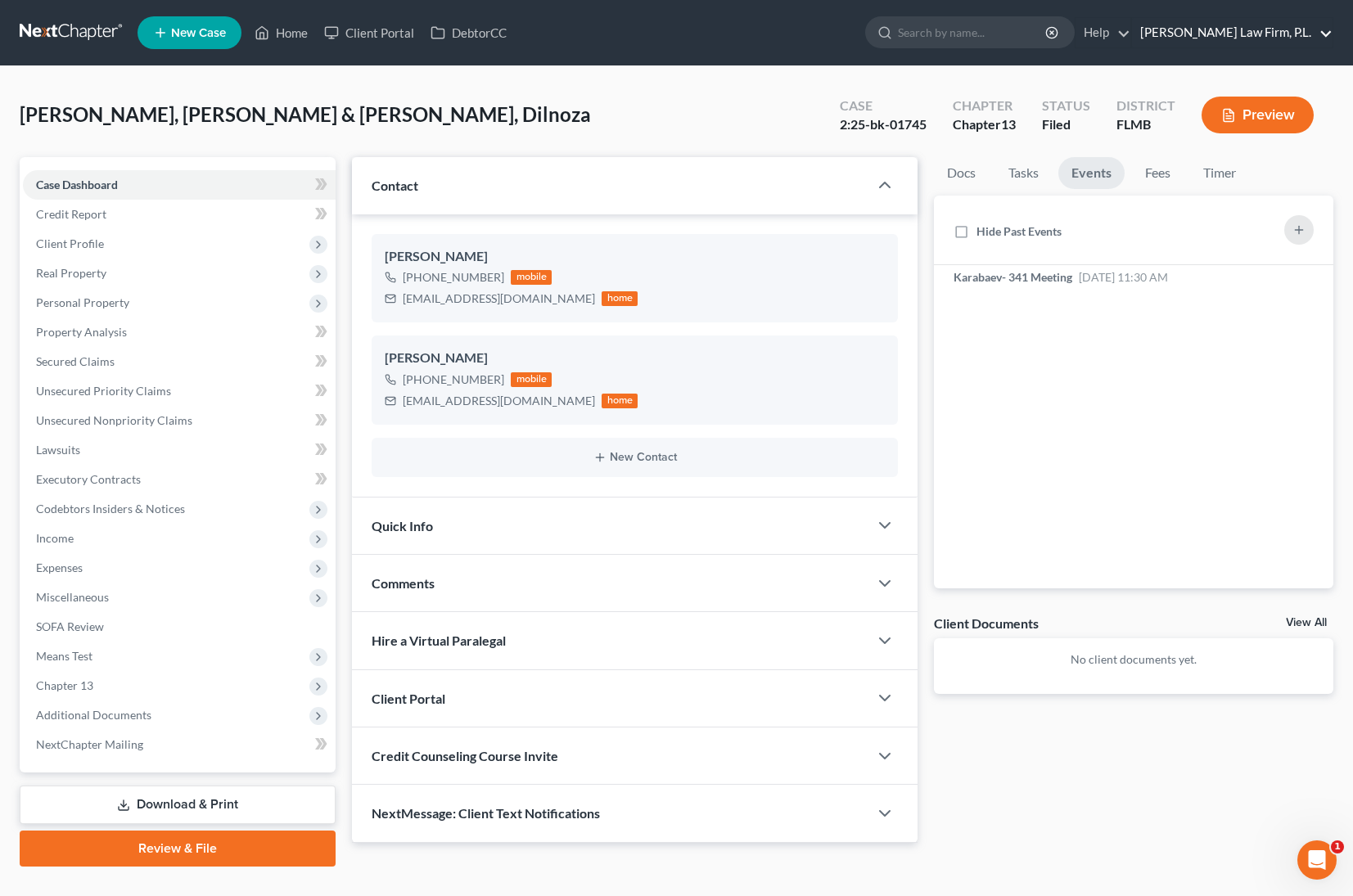
click at [1245, 38] on link "[PERSON_NAME] Law Firm, P.L." at bounding box center [1232, 33] width 200 height 30
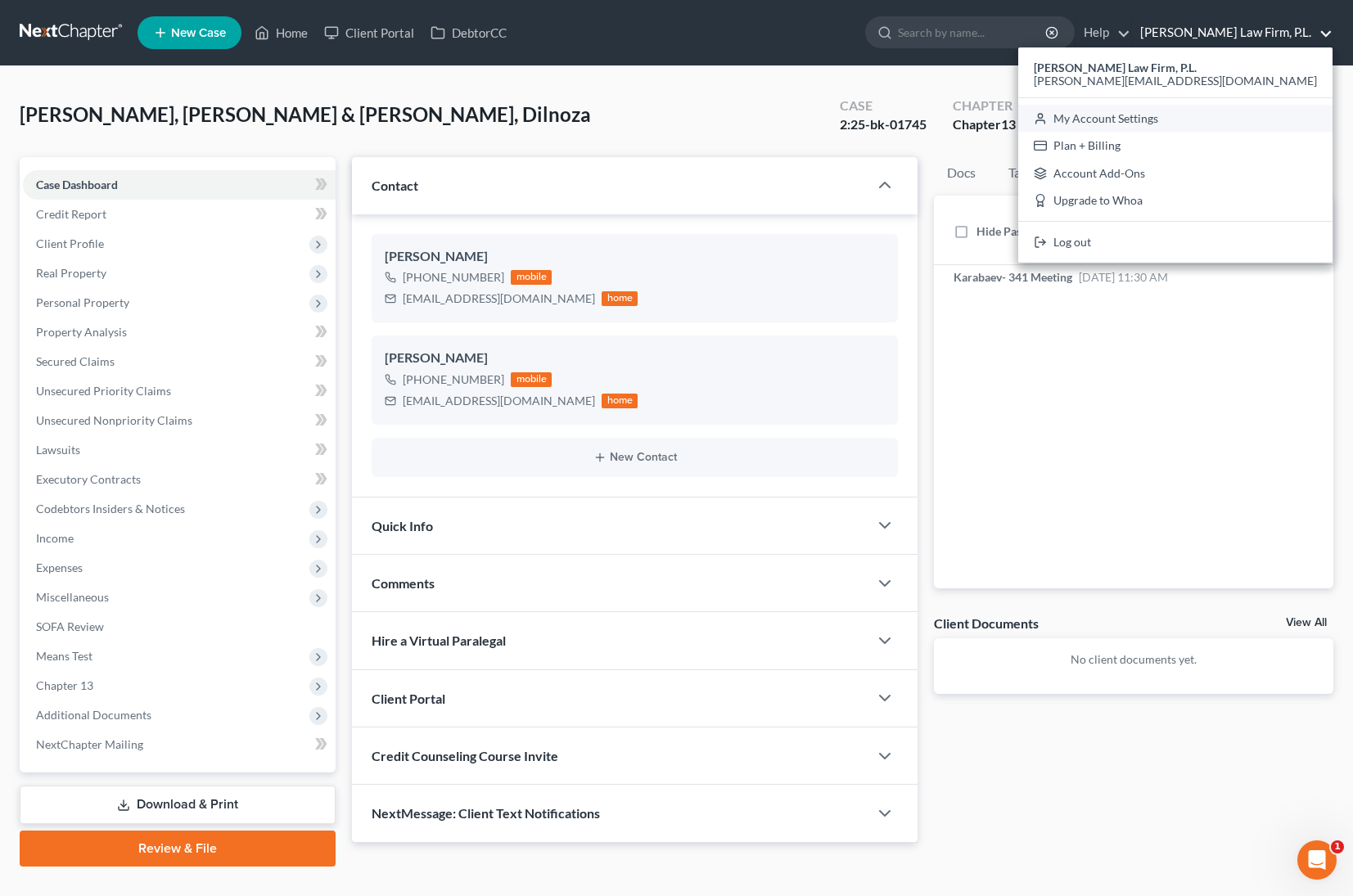
click at [1197, 122] on link "My Account Settings" at bounding box center [1174, 119] width 314 height 28
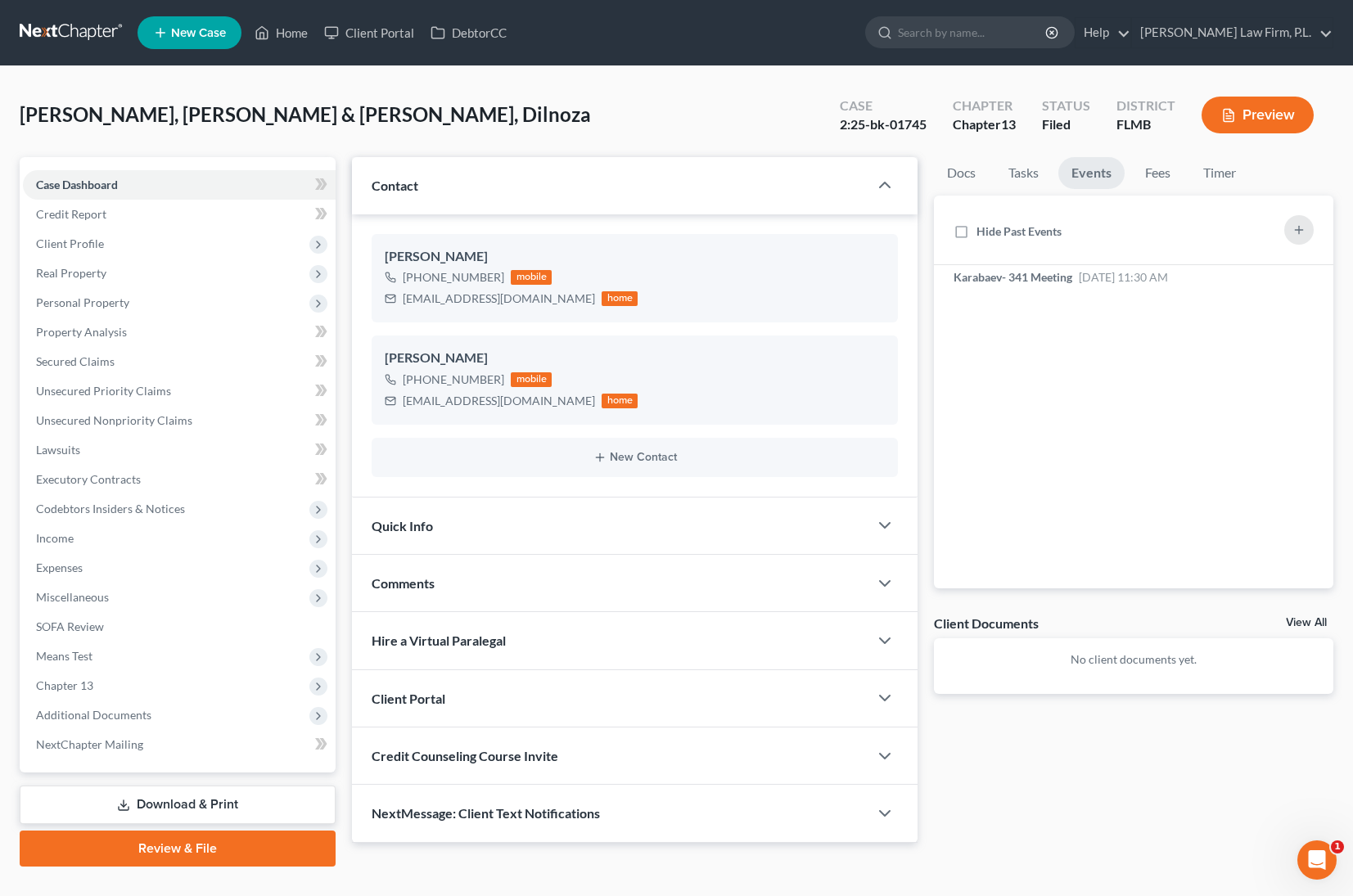
select select "24"
select select "9"
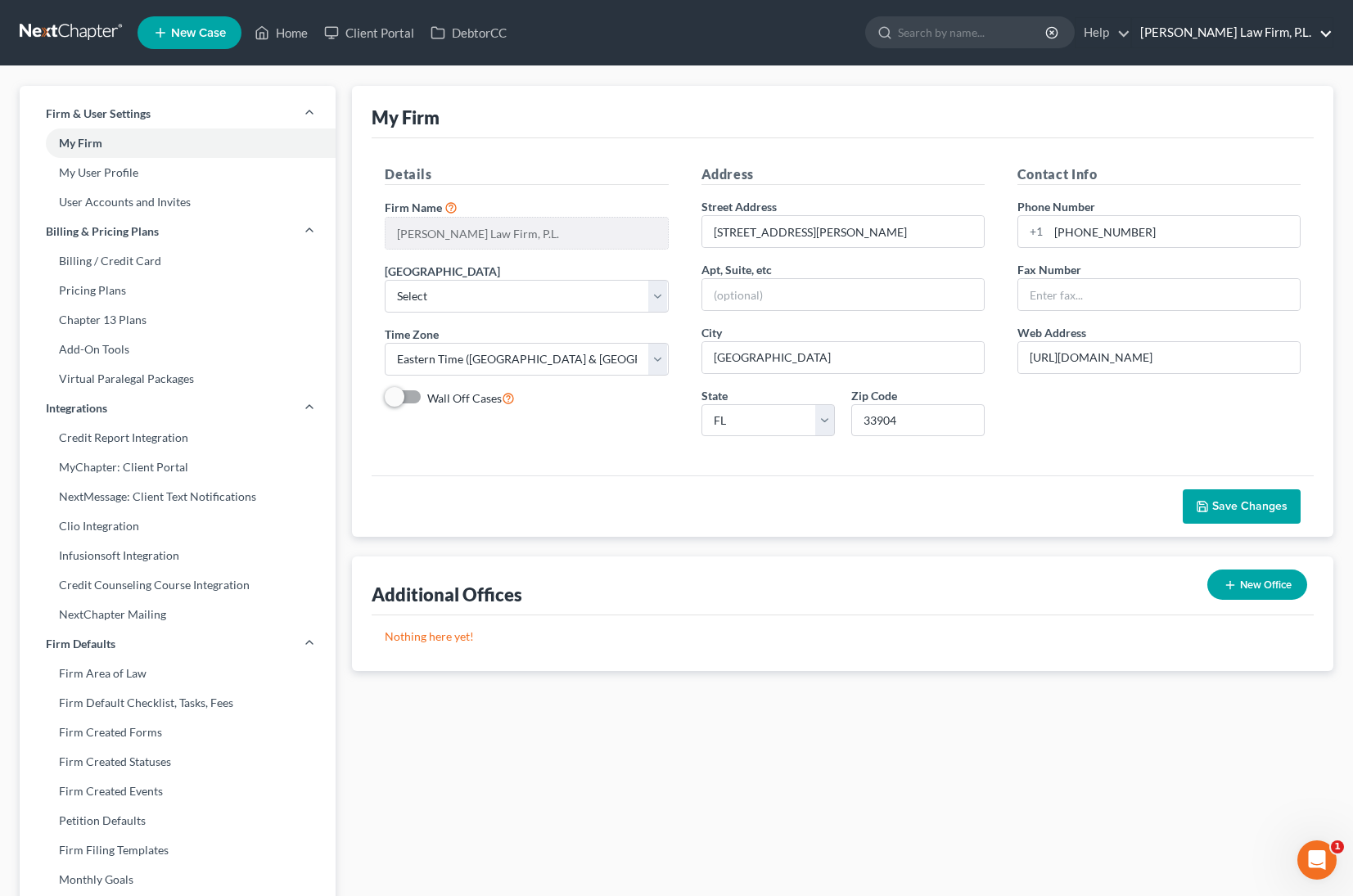
click at [1268, 34] on link "[PERSON_NAME] Law Firm, P.L." at bounding box center [1232, 33] width 200 height 30
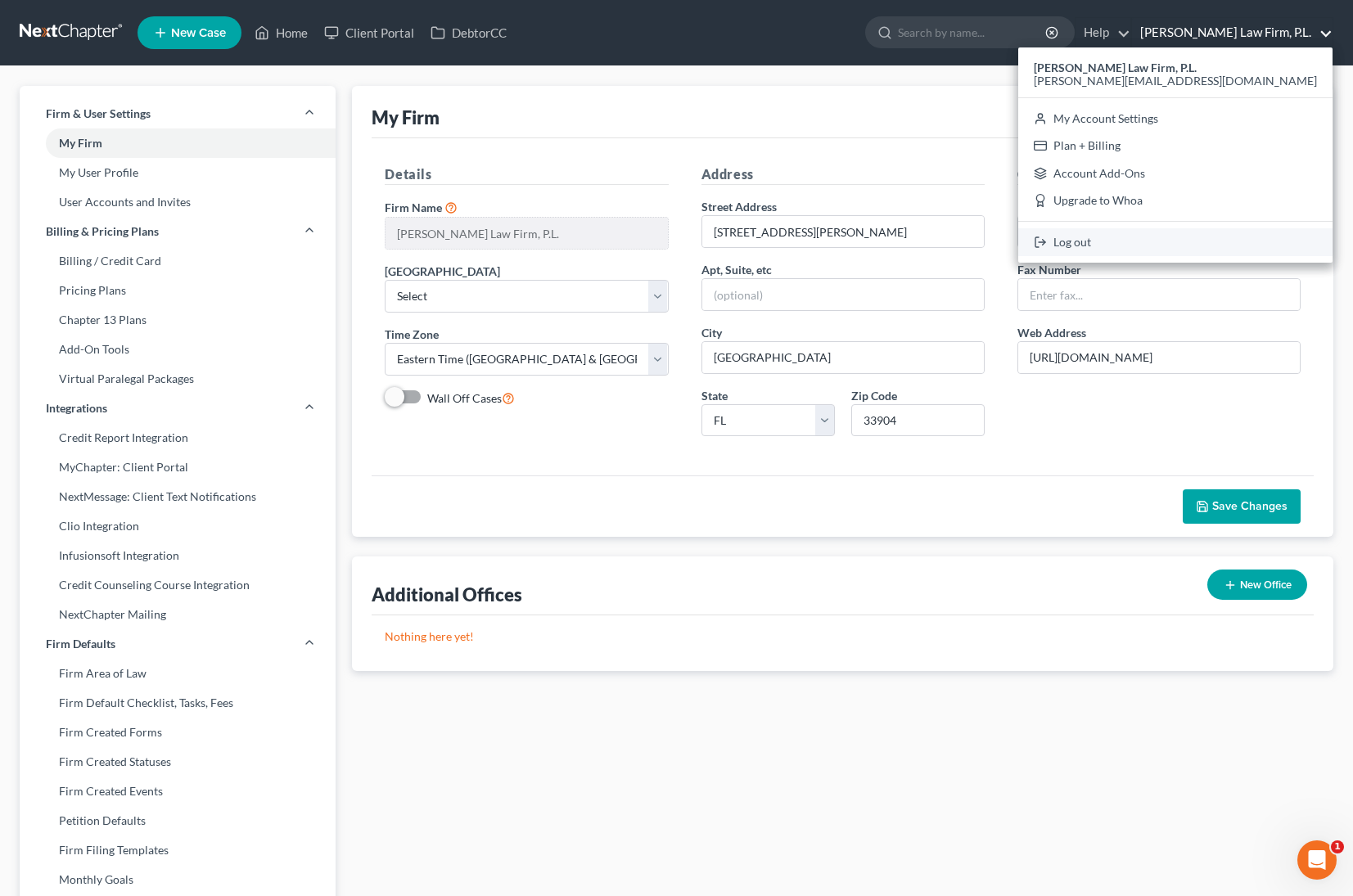
click at [1205, 234] on link "Log out" at bounding box center [1174, 242] width 314 height 28
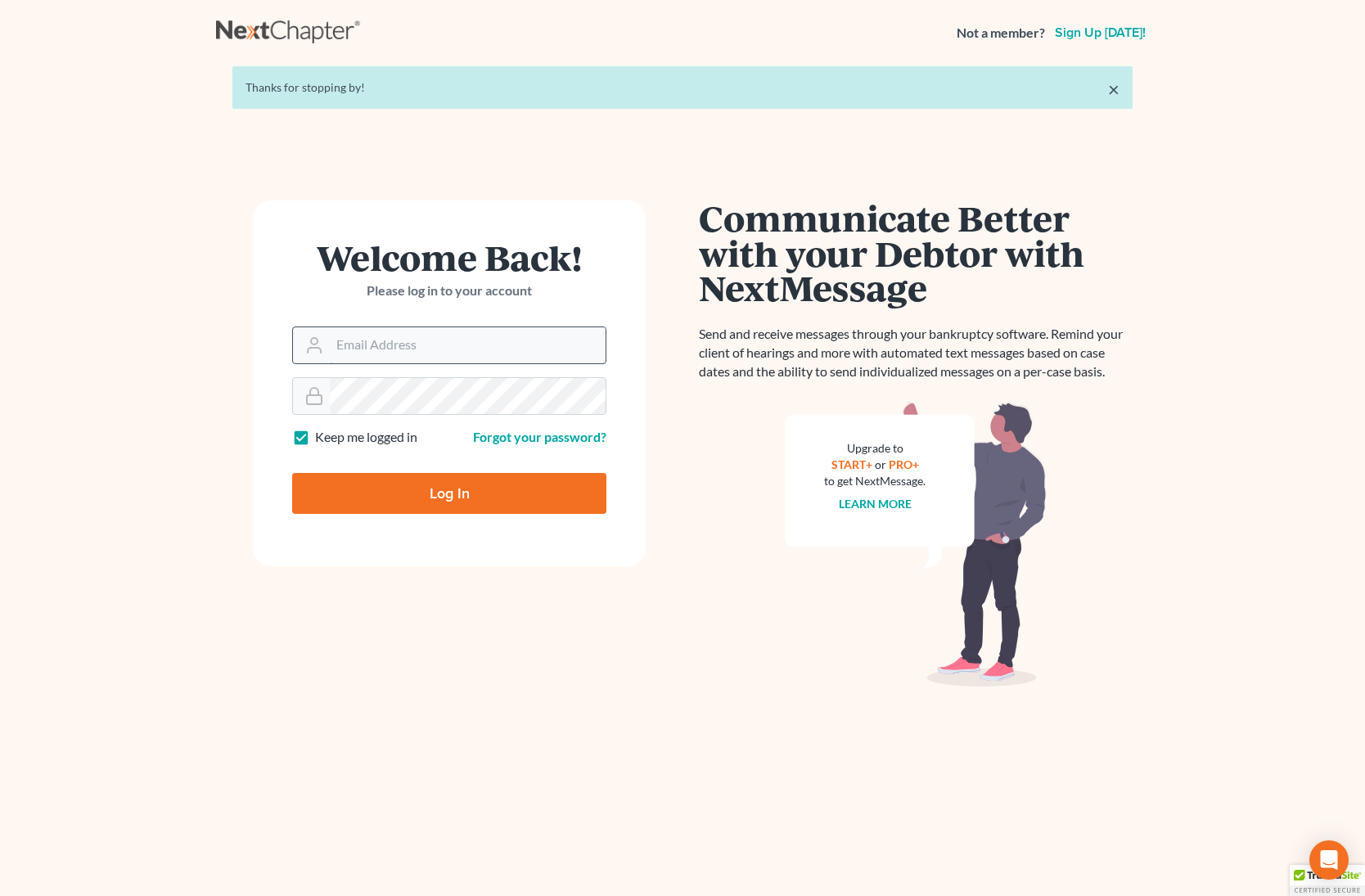
click at [474, 355] on input "Email Address" at bounding box center [467, 345] width 275 height 36
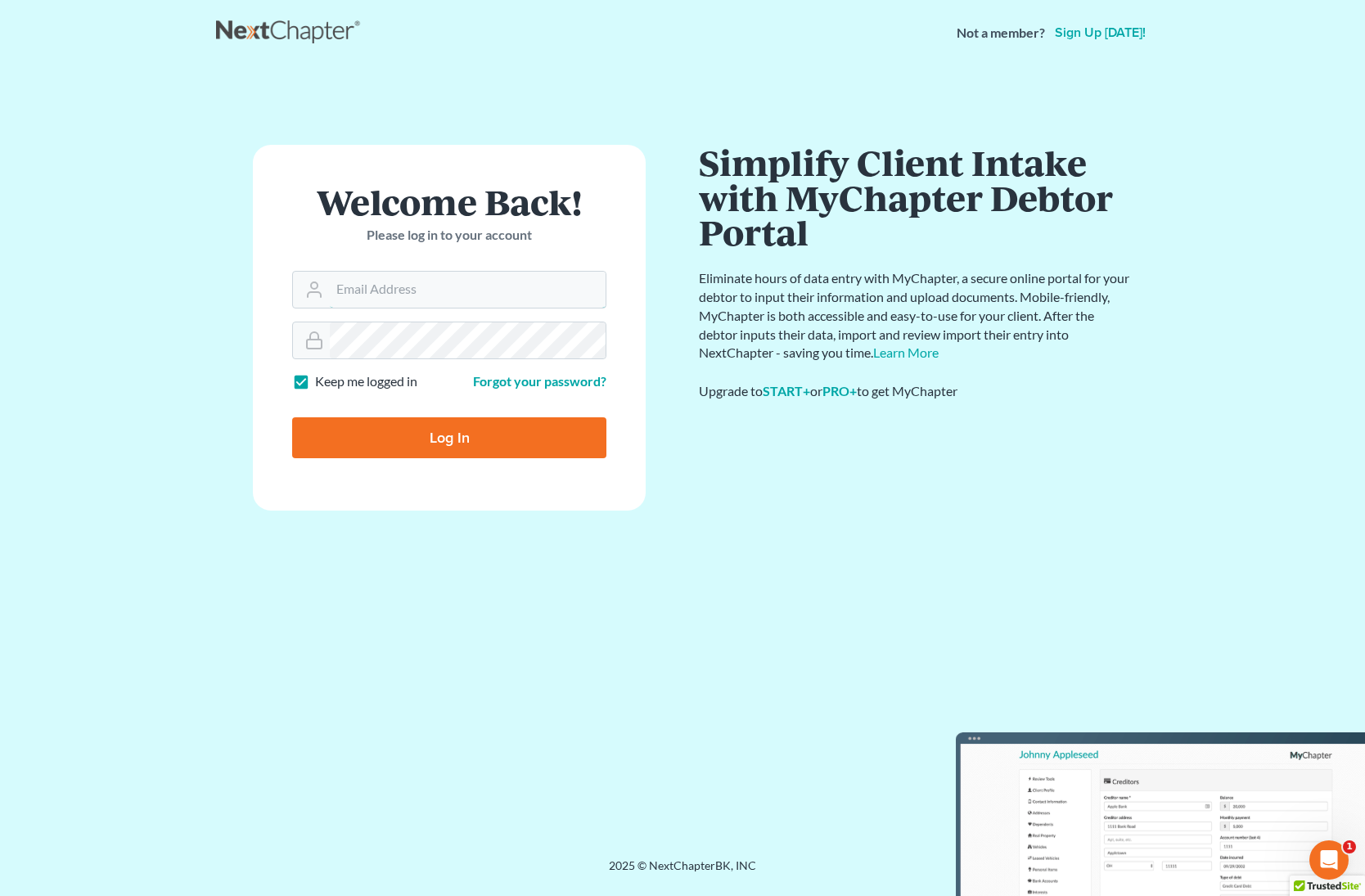
type input "[EMAIL_ADDRESS][DOMAIN_NAME]"
click at [425, 435] on input "Log In" at bounding box center [448, 438] width 314 height 41
type input "Thinking..."
